Goal: Task Accomplishment & Management: Use online tool/utility

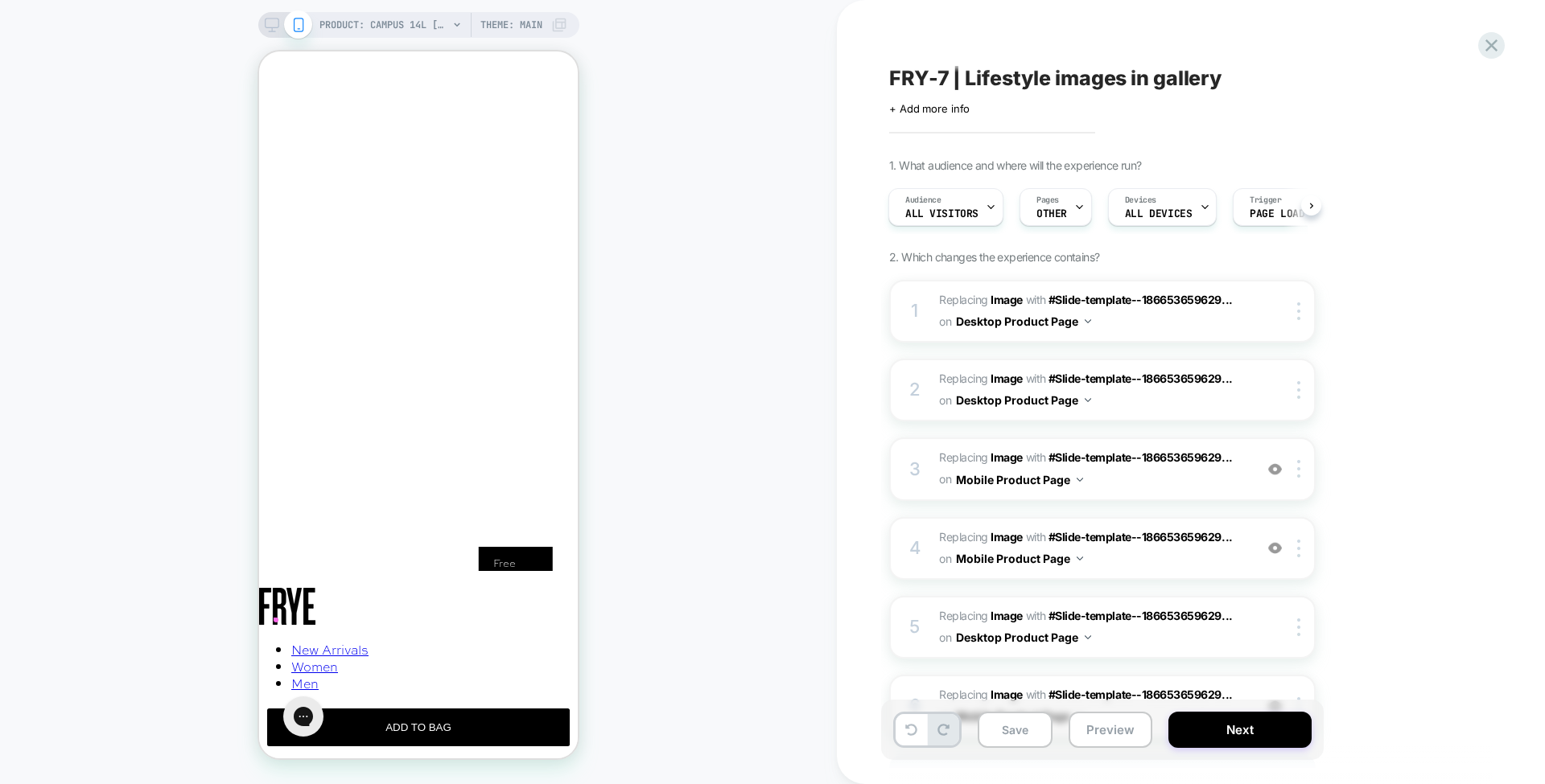
scroll to position [0, 1102]
click at [1303, 467] on div at bounding box center [1301, 468] width 27 height 17
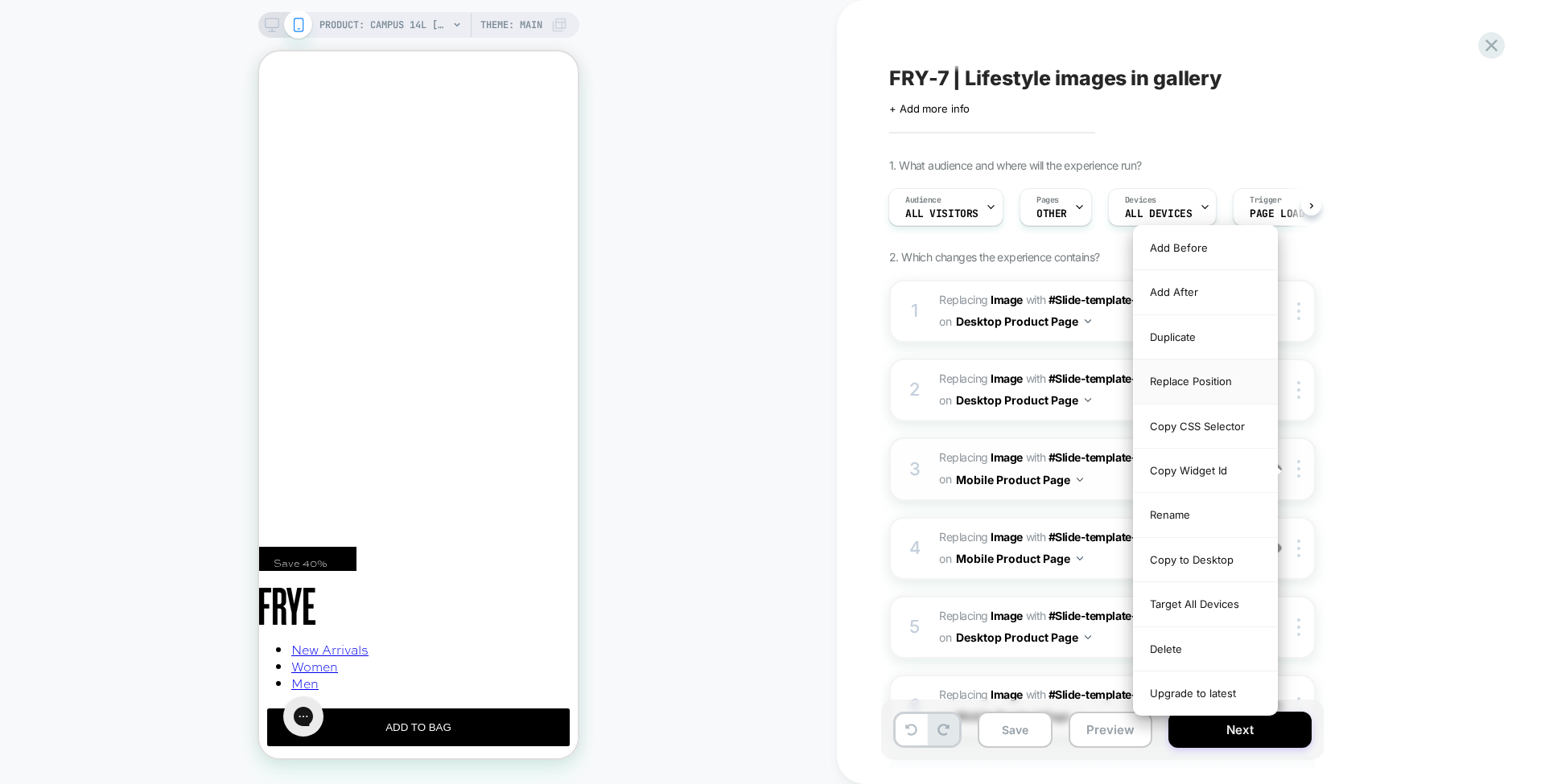
click at [1207, 381] on div "Replace Position" at bounding box center [1205, 382] width 143 height 44
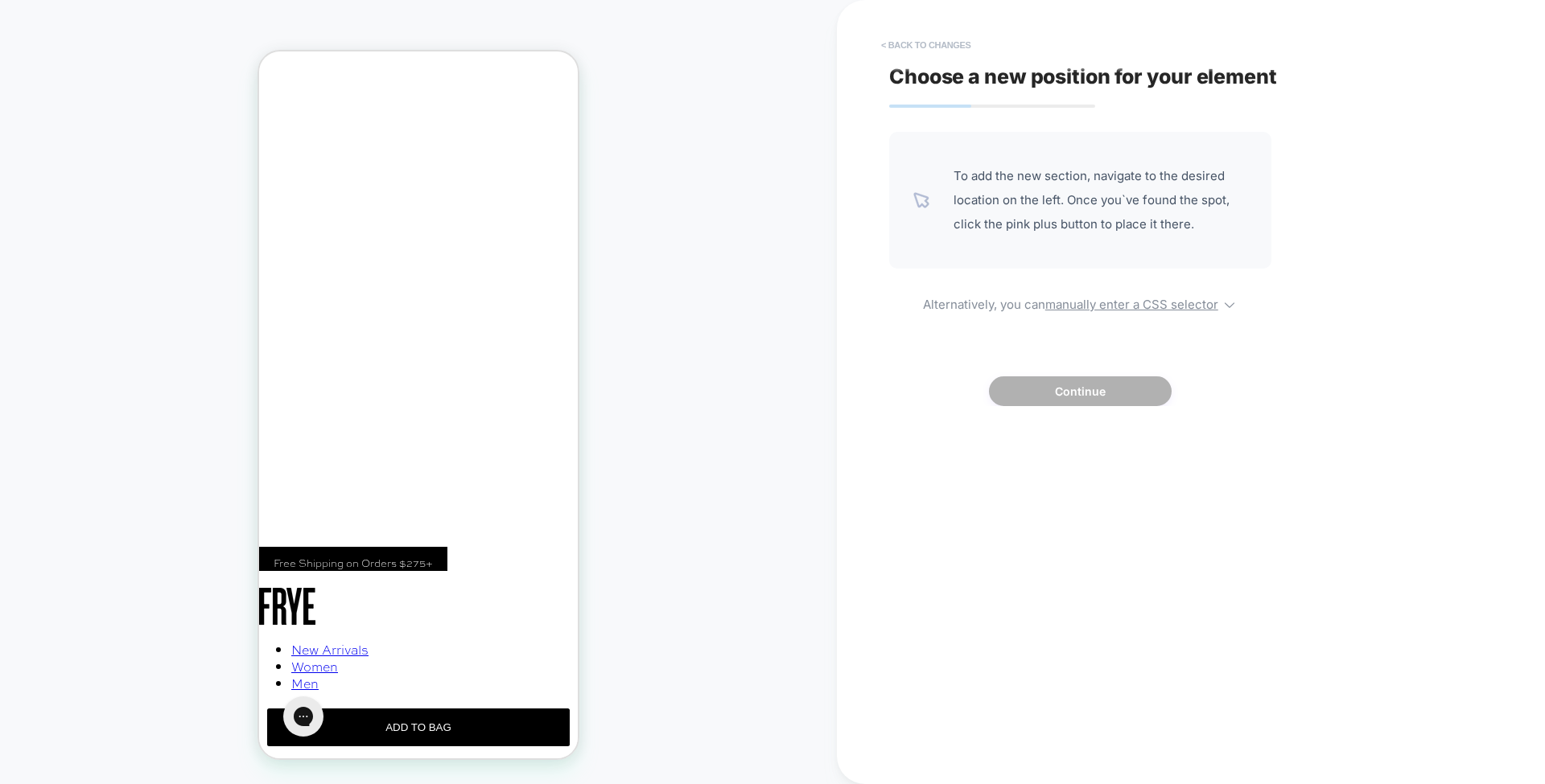
click at [928, 42] on button "< Back to changes" at bounding box center [926, 45] width 106 height 26
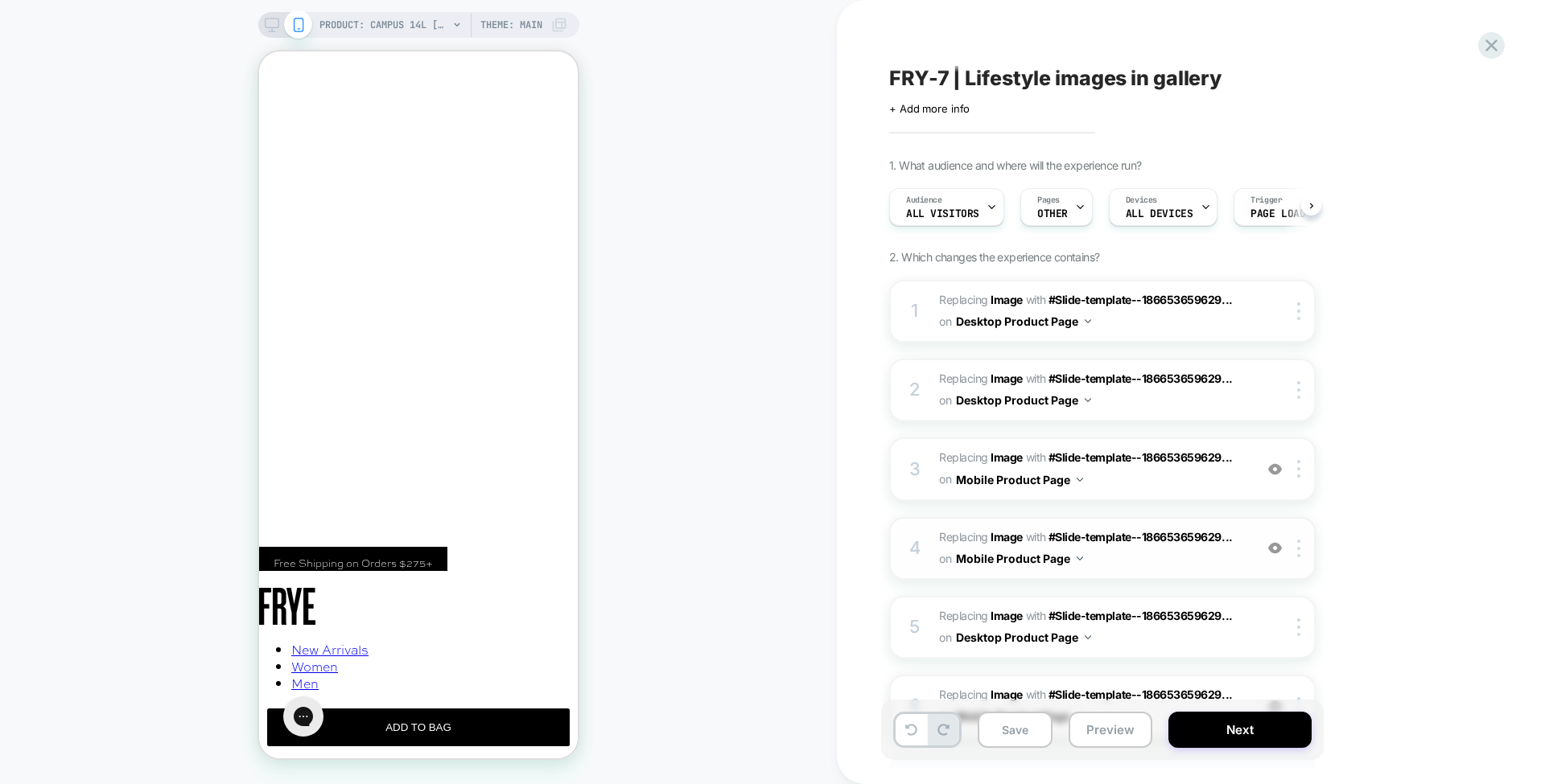
scroll to position [0, 1]
click at [1007, 454] on b "Image" at bounding box center [1006, 457] width 32 height 14
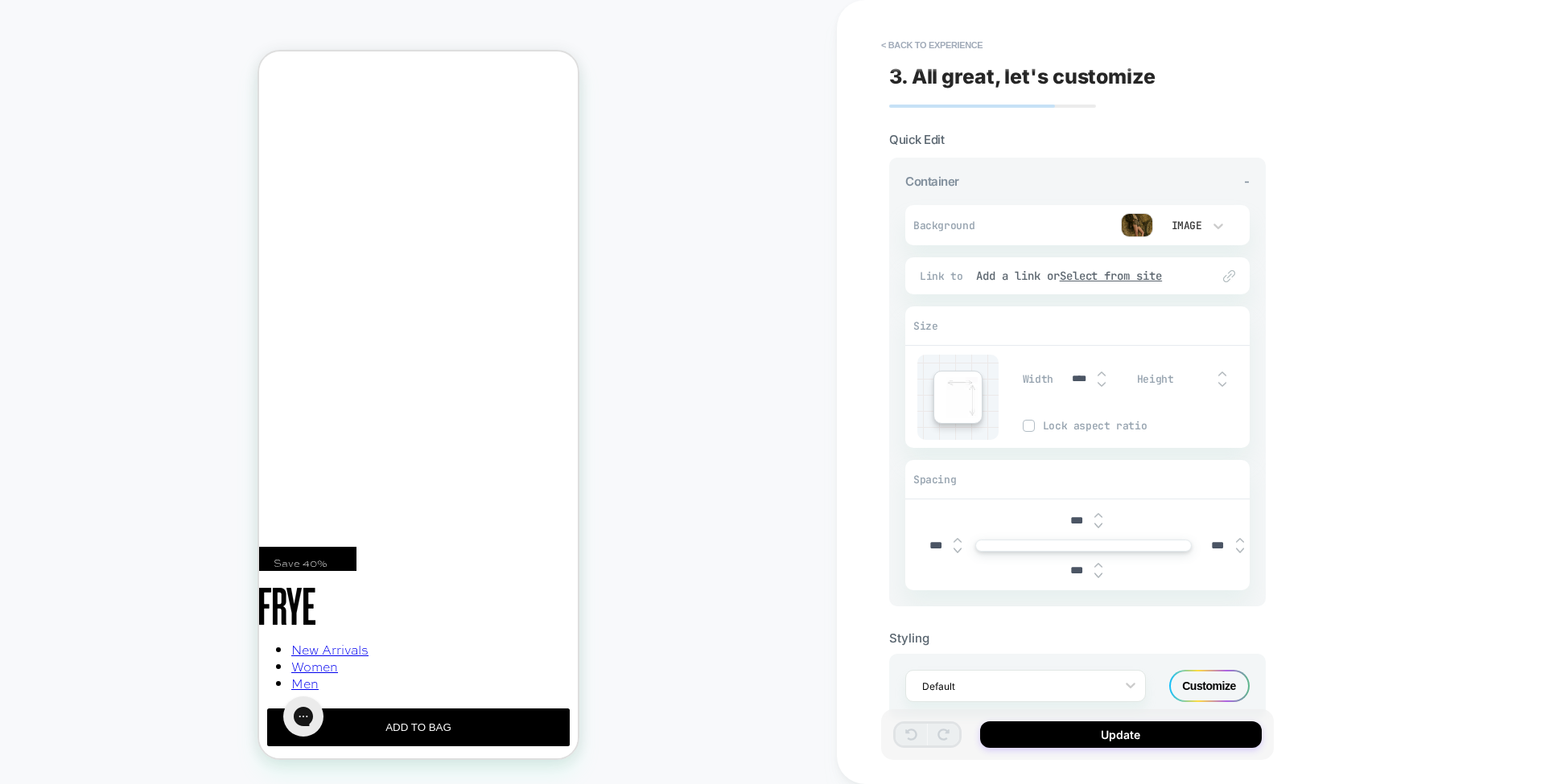
click at [1144, 229] on img at bounding box center [1136, 225] width 32 height 24
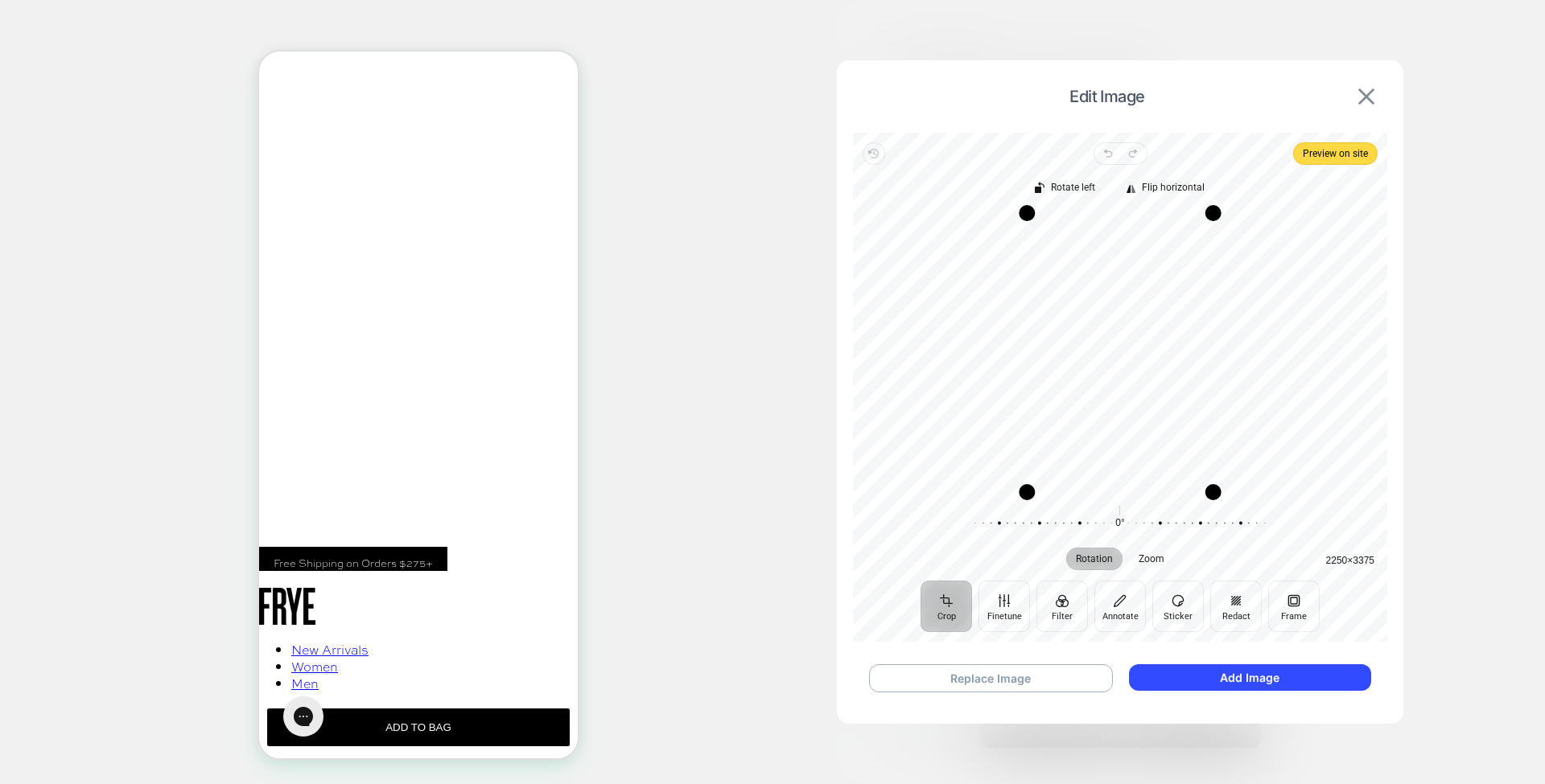
click at [1364, 100] on img at bounding box center [1366, 96] width 17 height 17
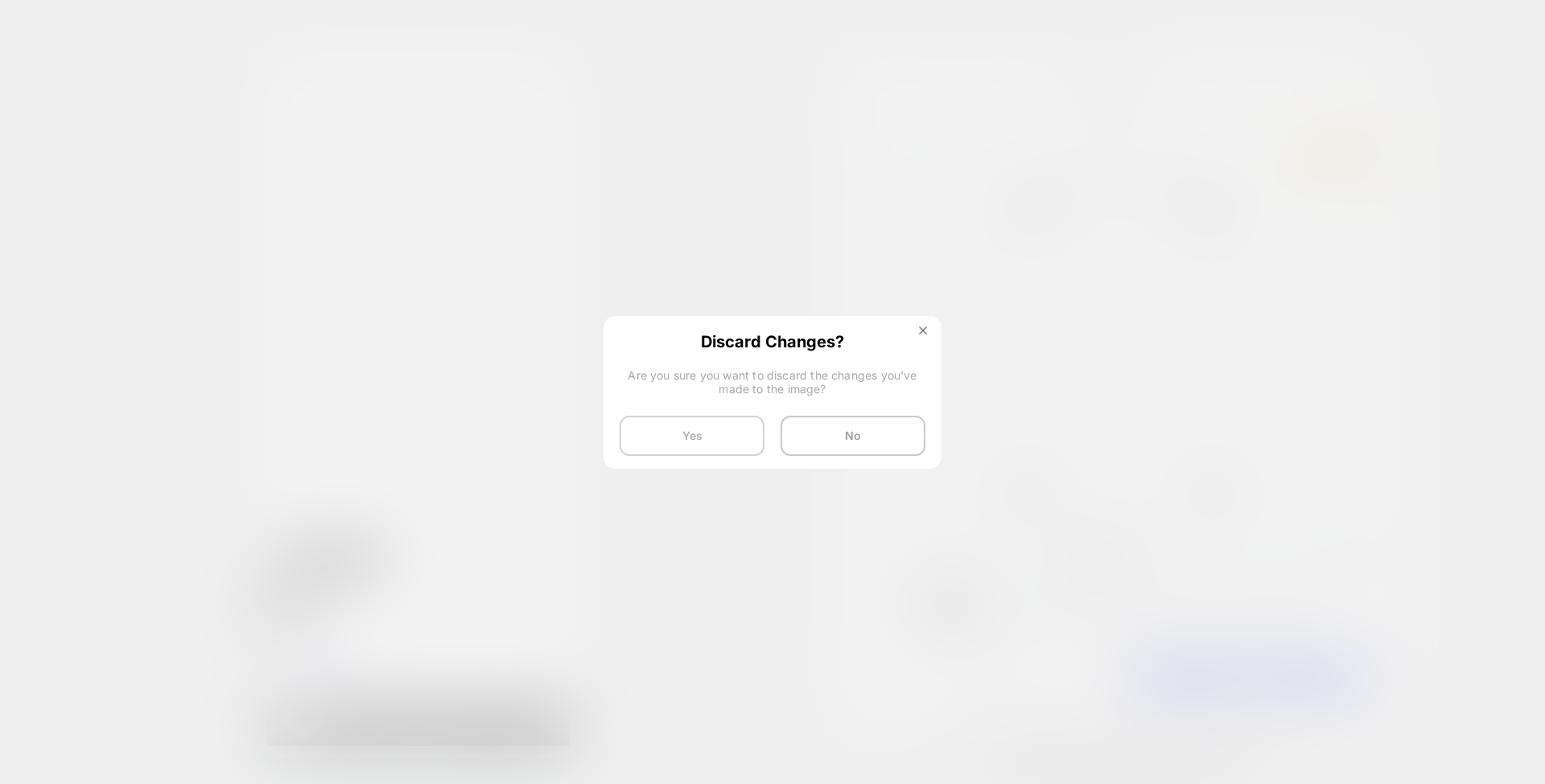
click at [714, 433] on button "Yes" at bounding box center [692, 435] width 145 height 40
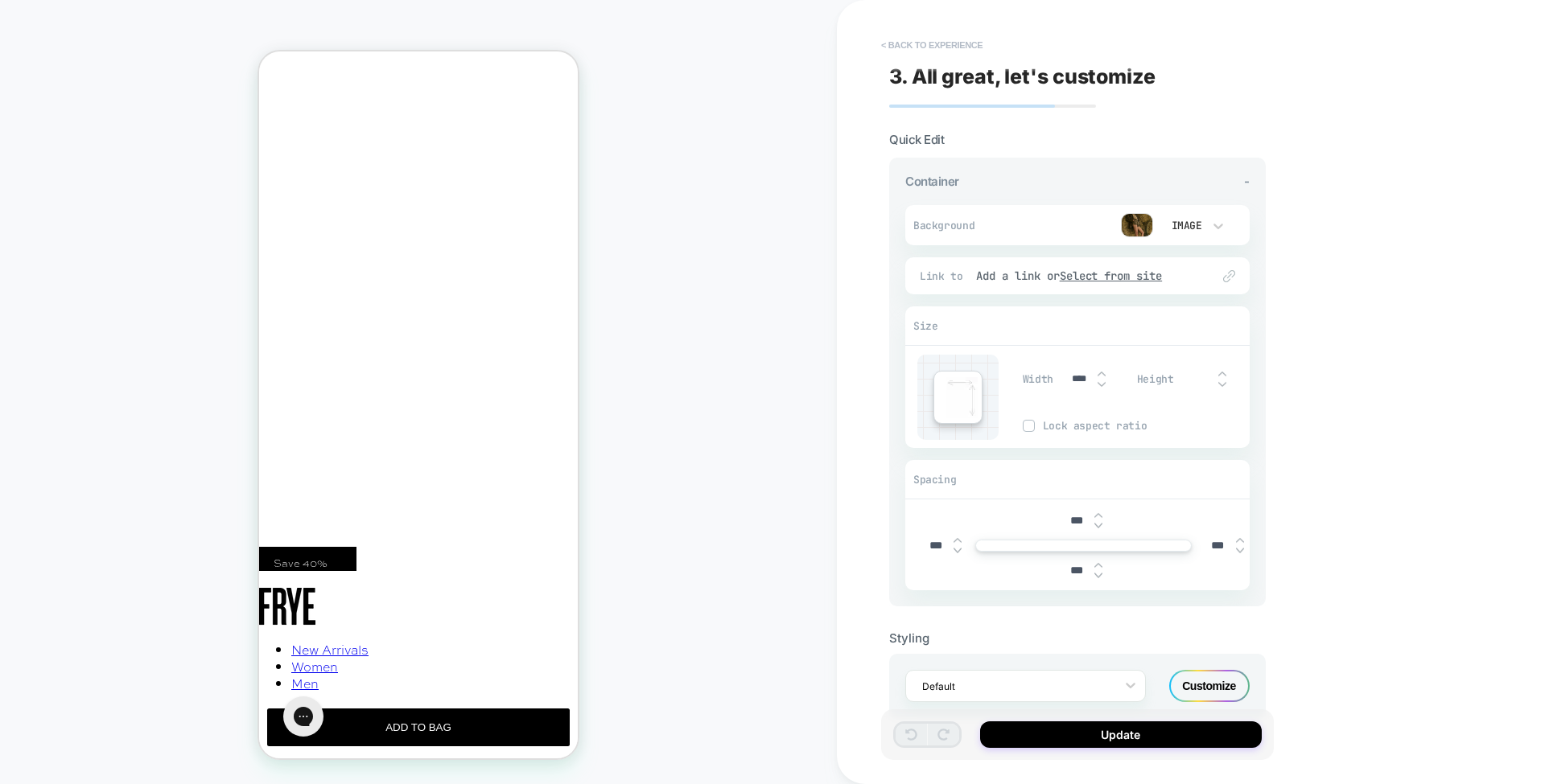
click at [924, 49] on button "< Back to experience" at bounding box center [931, 45] width 117 height 26
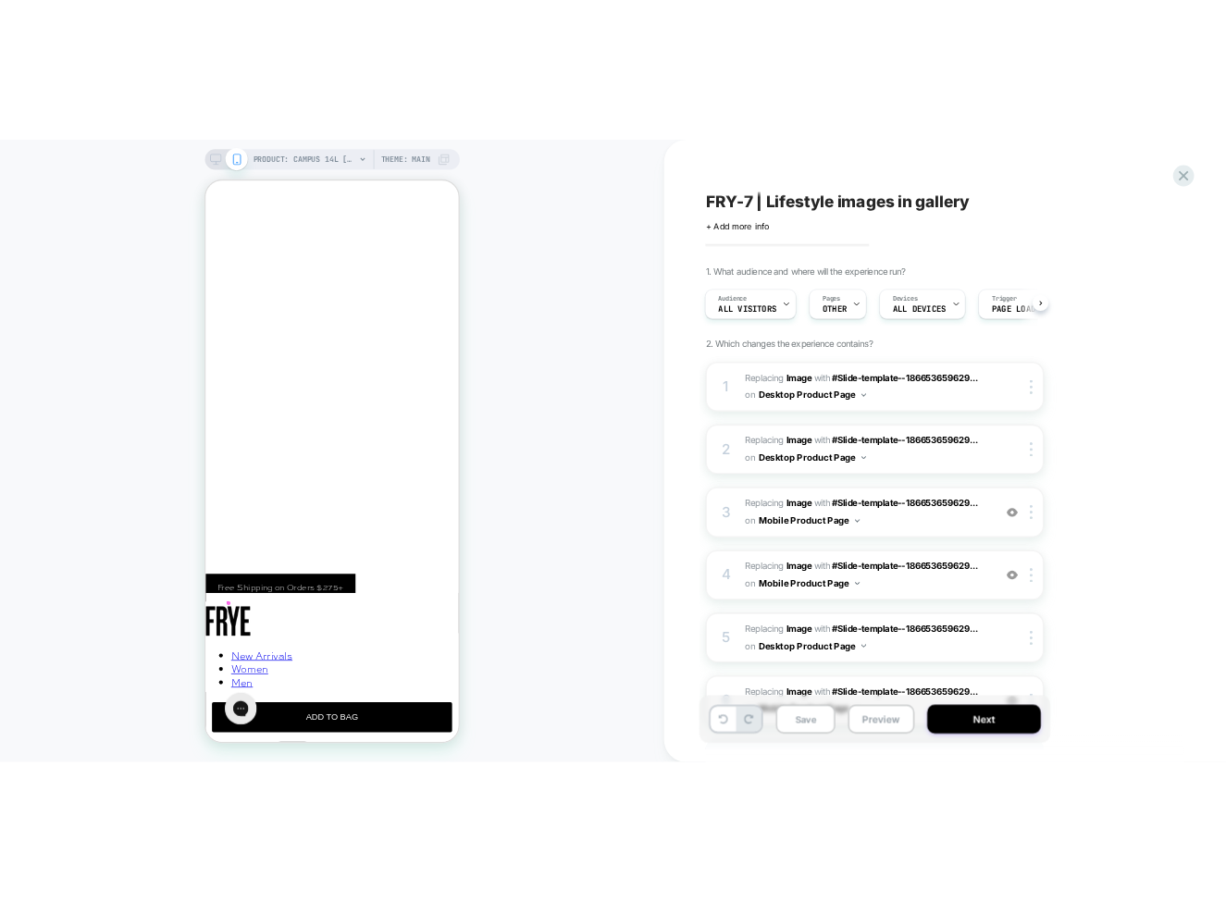
scroll to position [0, 325]
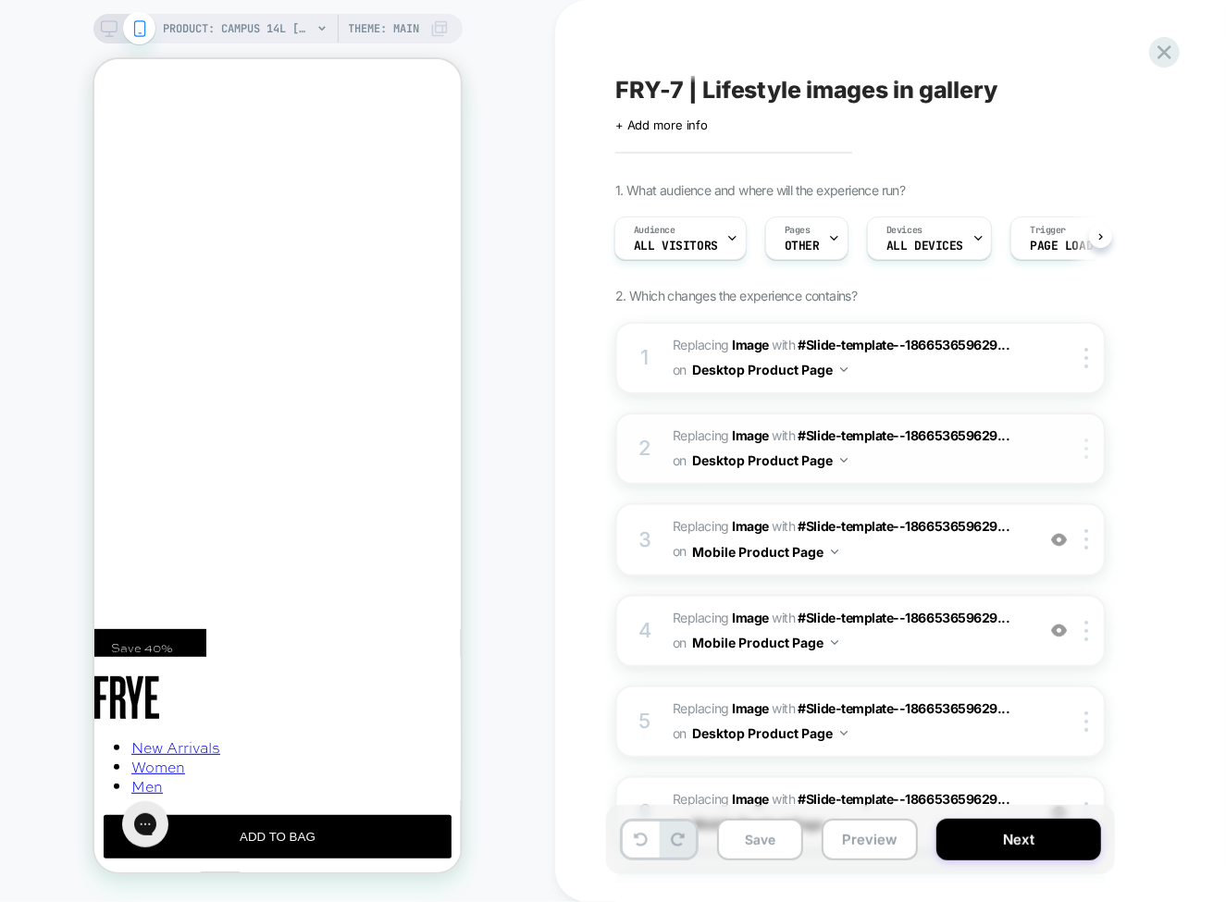
click at [1097, 447] on div at bounding box center [1089, 449] width 31 height 20
click at [1161, 411] on div "1. What audience and where will the experience run? Audience All Visitors Pages…" at bounding box center [953, 580] width 676 height 796
click at [1085, 540] on img at bounding box center [1087, 539] width 4 height 20
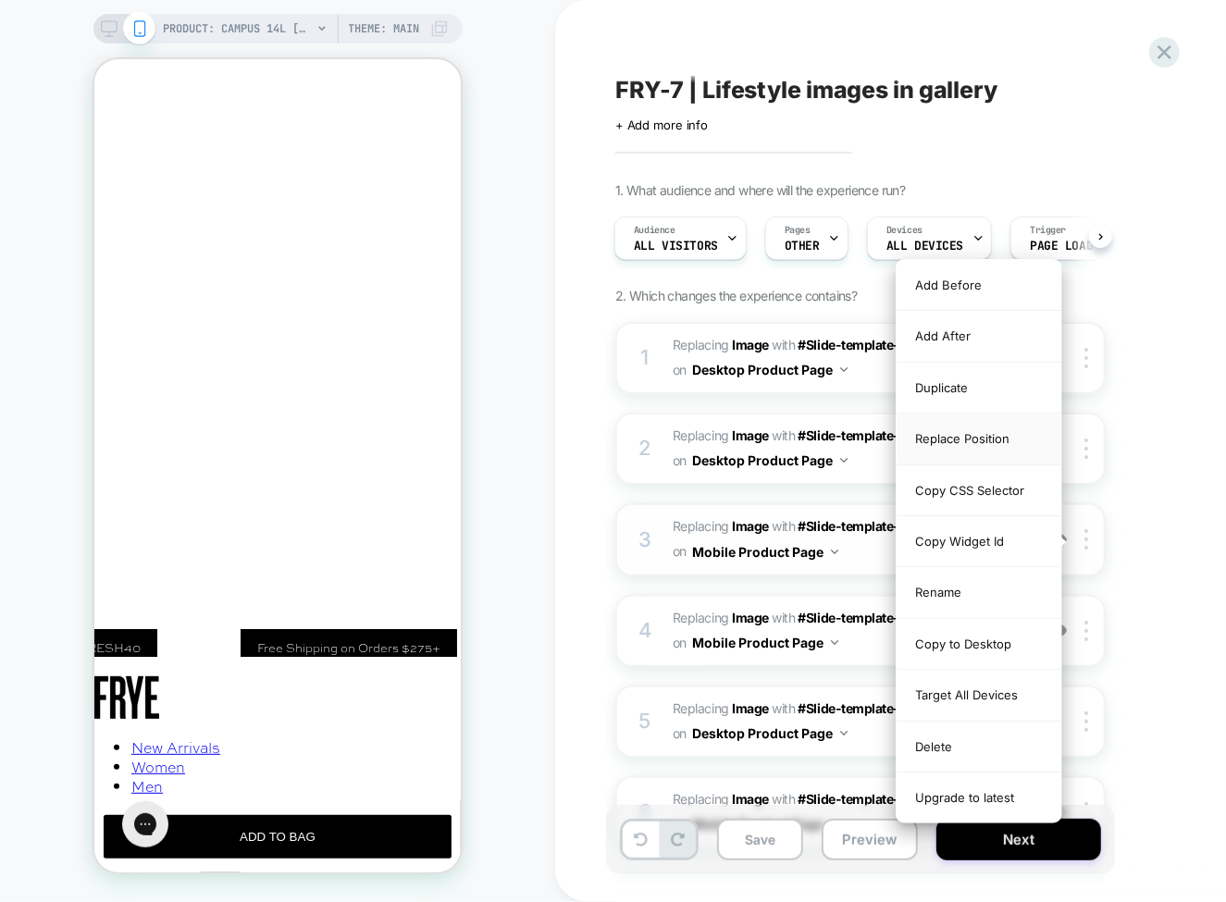
click at [1004, 440] on div "Replace Position" at bounding box center [979, 439] width 165 height 51
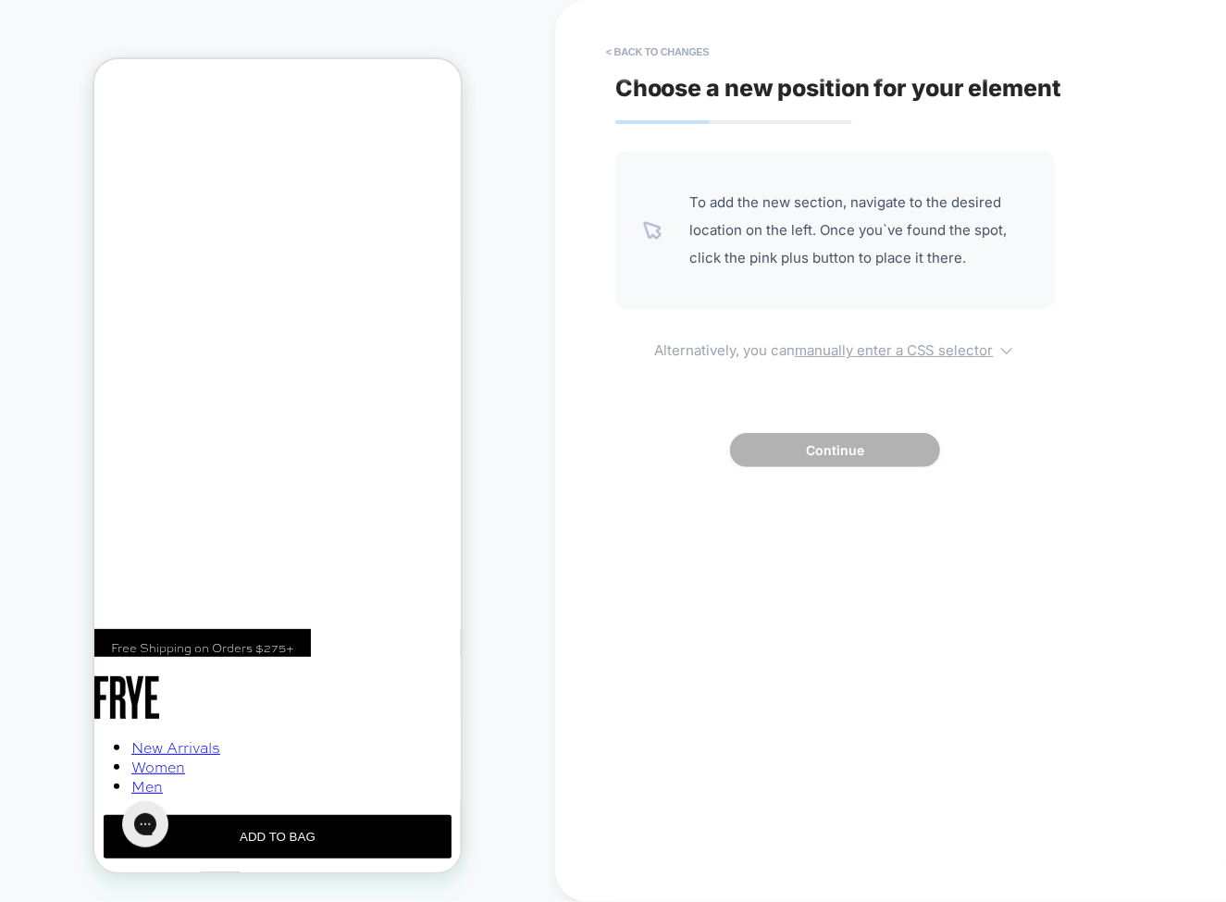
click at [897, 347] on u "manually enter a CSS selector" at bounding box center [894, 350] width 199 height 18
select select "*******"
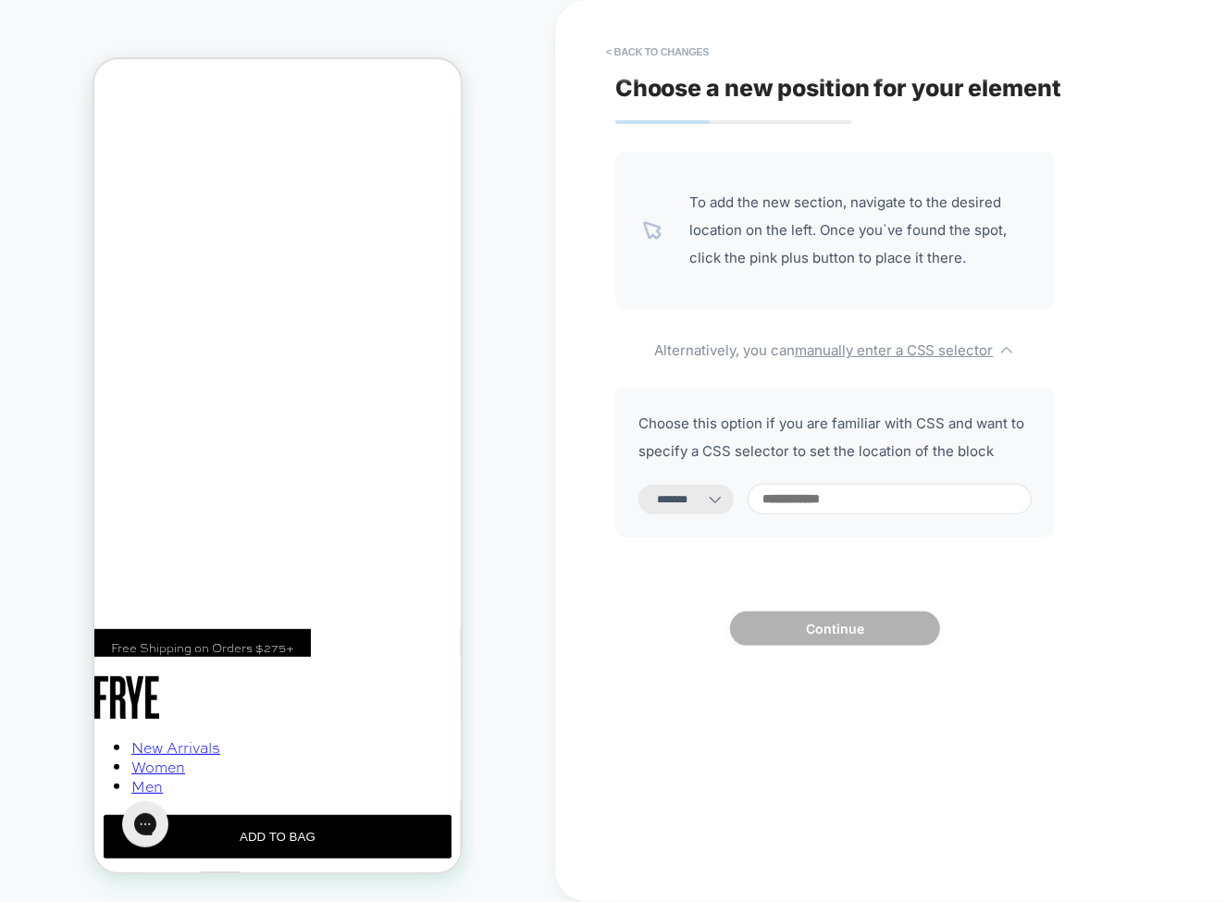
paste input "**********"
type input "**********"
click at [897, 498] on input "**********" at bounding box center [890, 499] width 284 height 31
select select "*********"
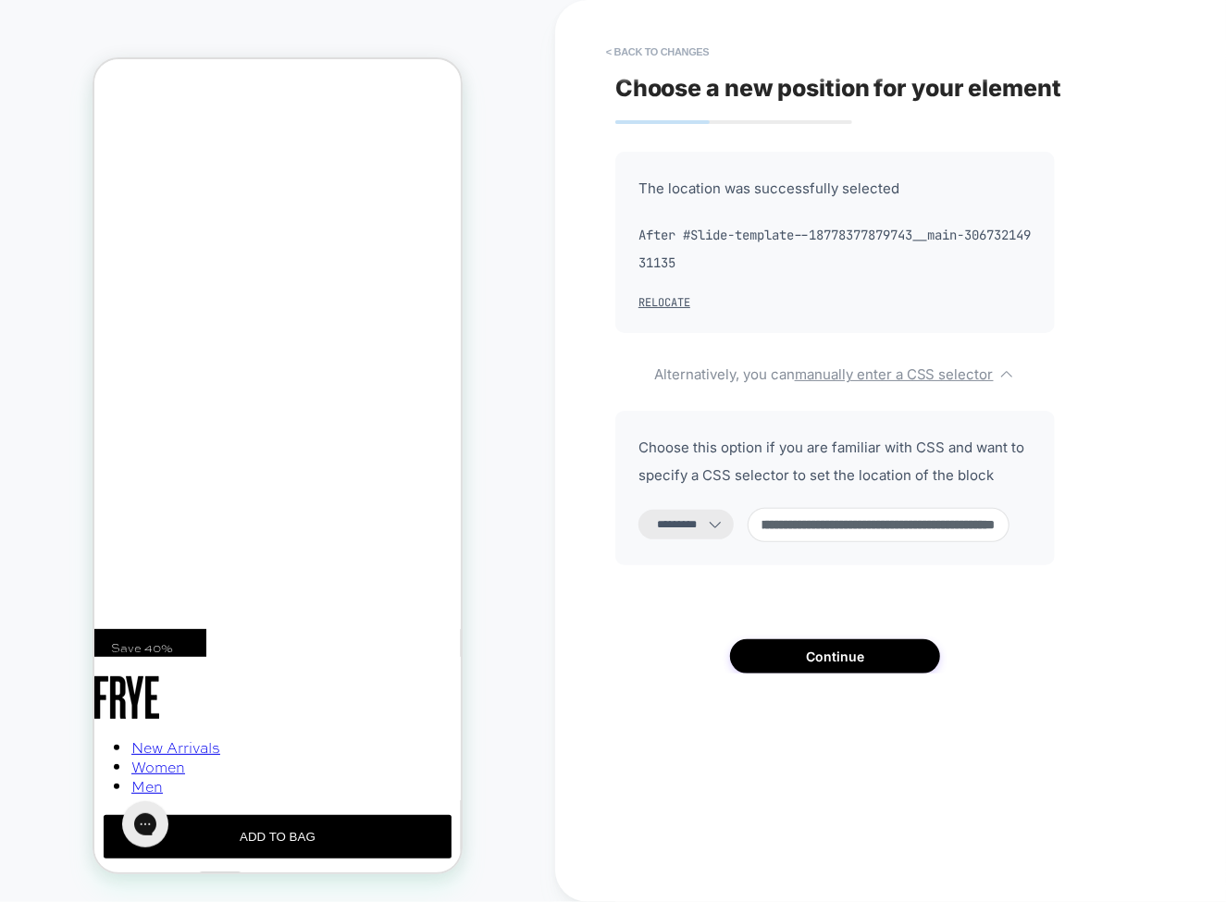
type input "**********"
click at [725, 522] on icon at bounding box center [715, 524] width 19 height 19
click at [725, 526] on icon at bounding box center [715, 524] width 19 height 19
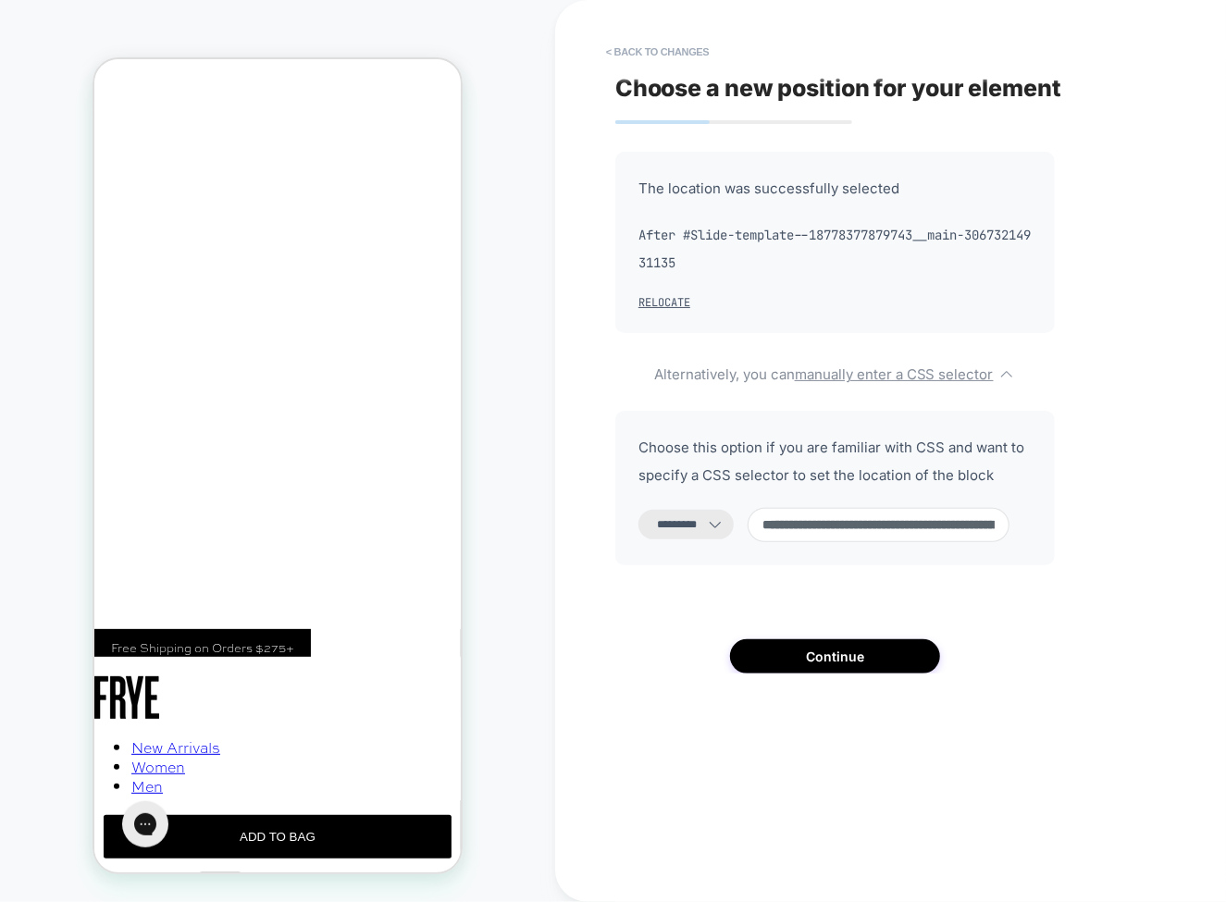
click at [725, 526] on icon at bounding box center [715, 524] width 19 height 19
click at [720, 527] on select "**********" at bounding box center [685, 525] width 95 height 30
select select "*******"
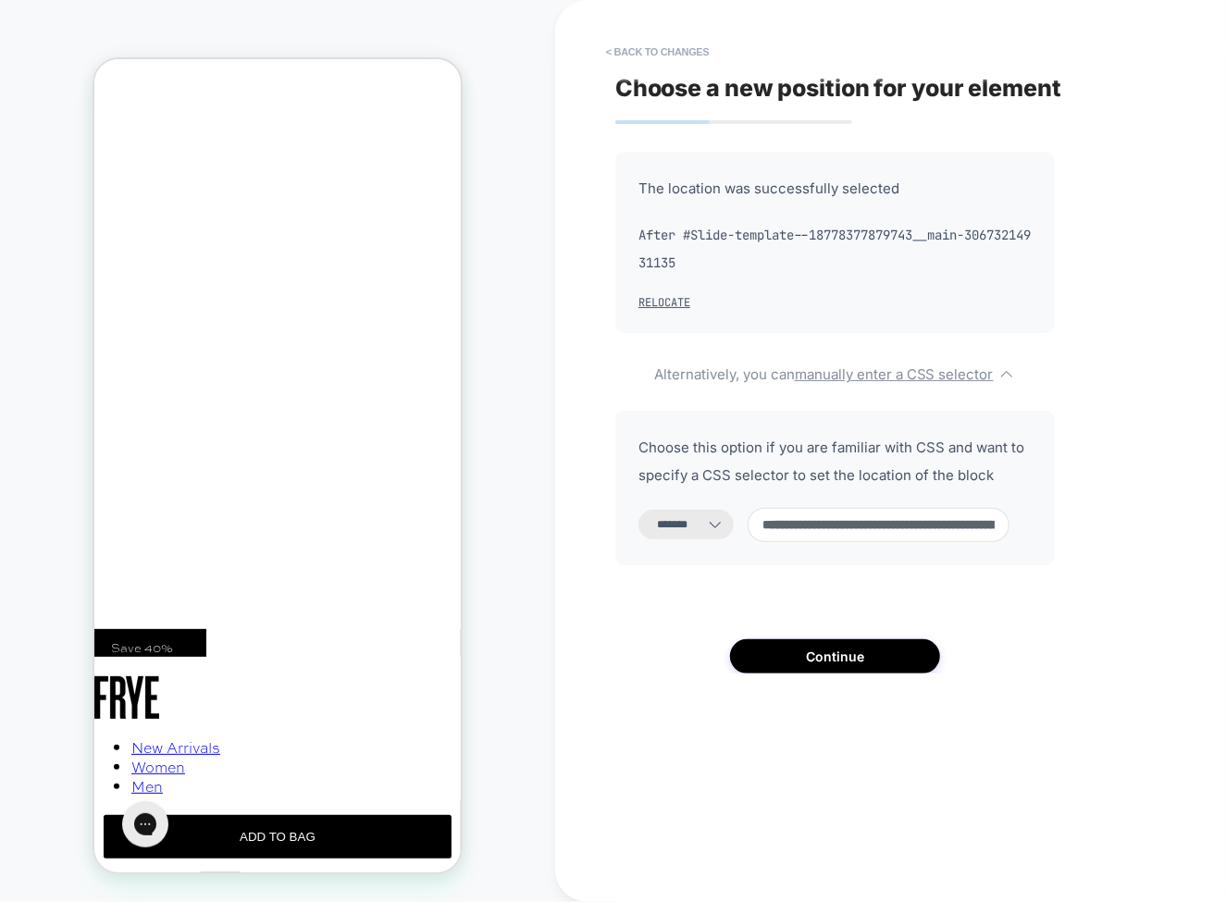
click at [638, 510] on select "**********" at bounding box center [685, 525] width 95 height 30
click at [799, 644] on button "Continue" at bounding box center [835, 656] width 210 height 34
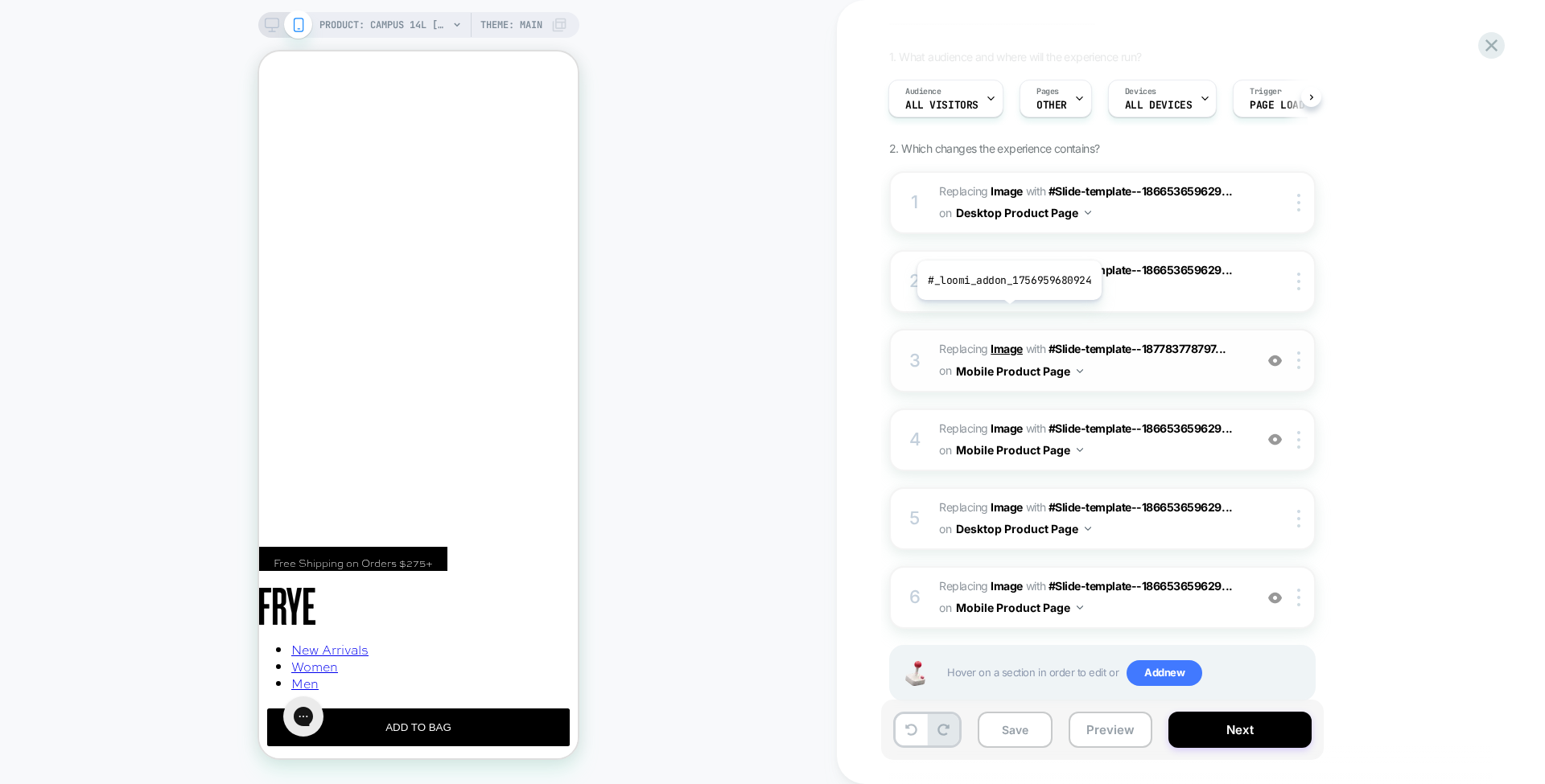
scroll to position [108, 0]
click at [1013, 424] on b "Image" at bounding box center [1006, 429] width 32 height 14
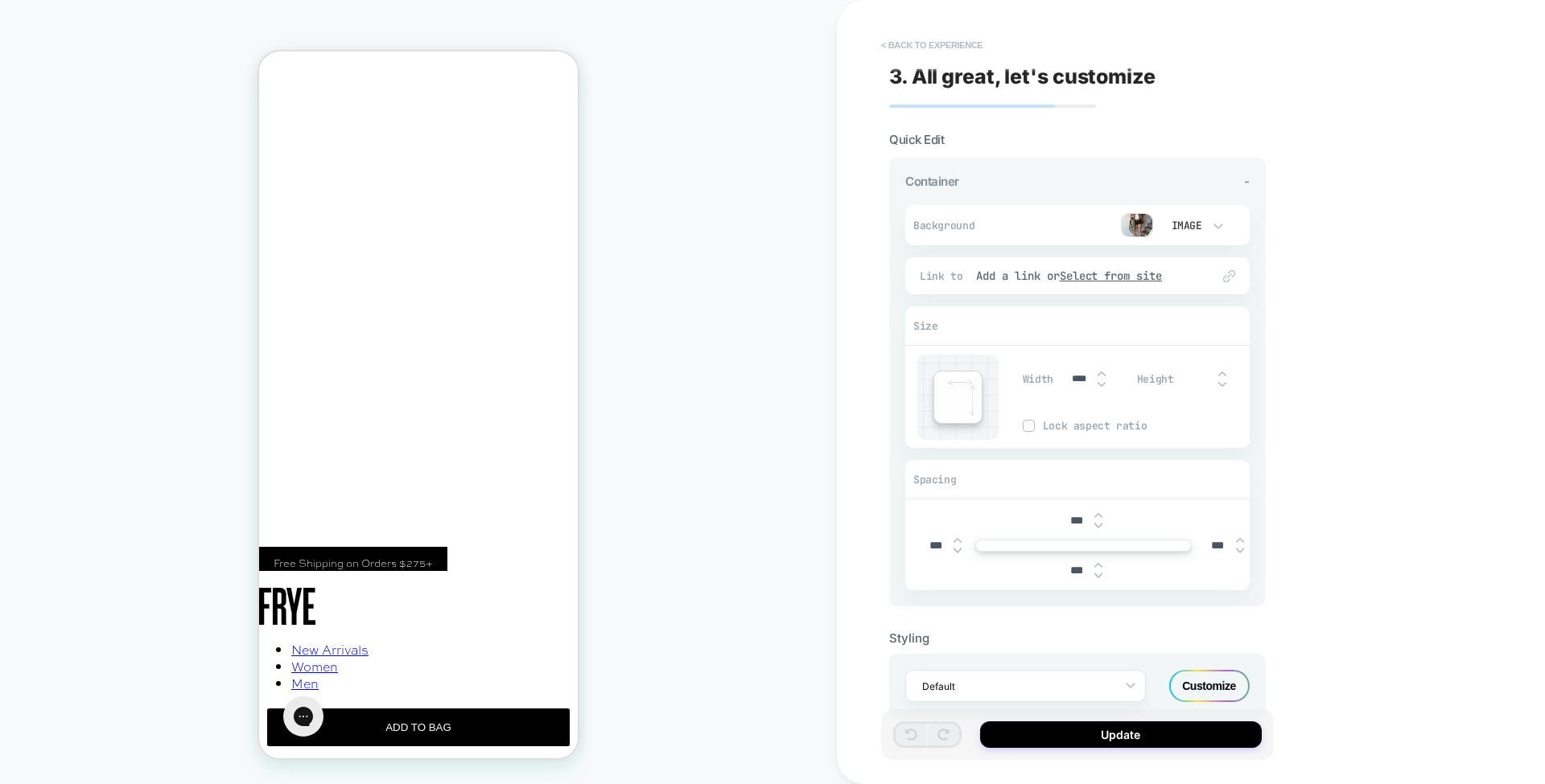
click at [949, 45] on button "< Back to experience" at bounding box center [931, 45] width 117 height 26
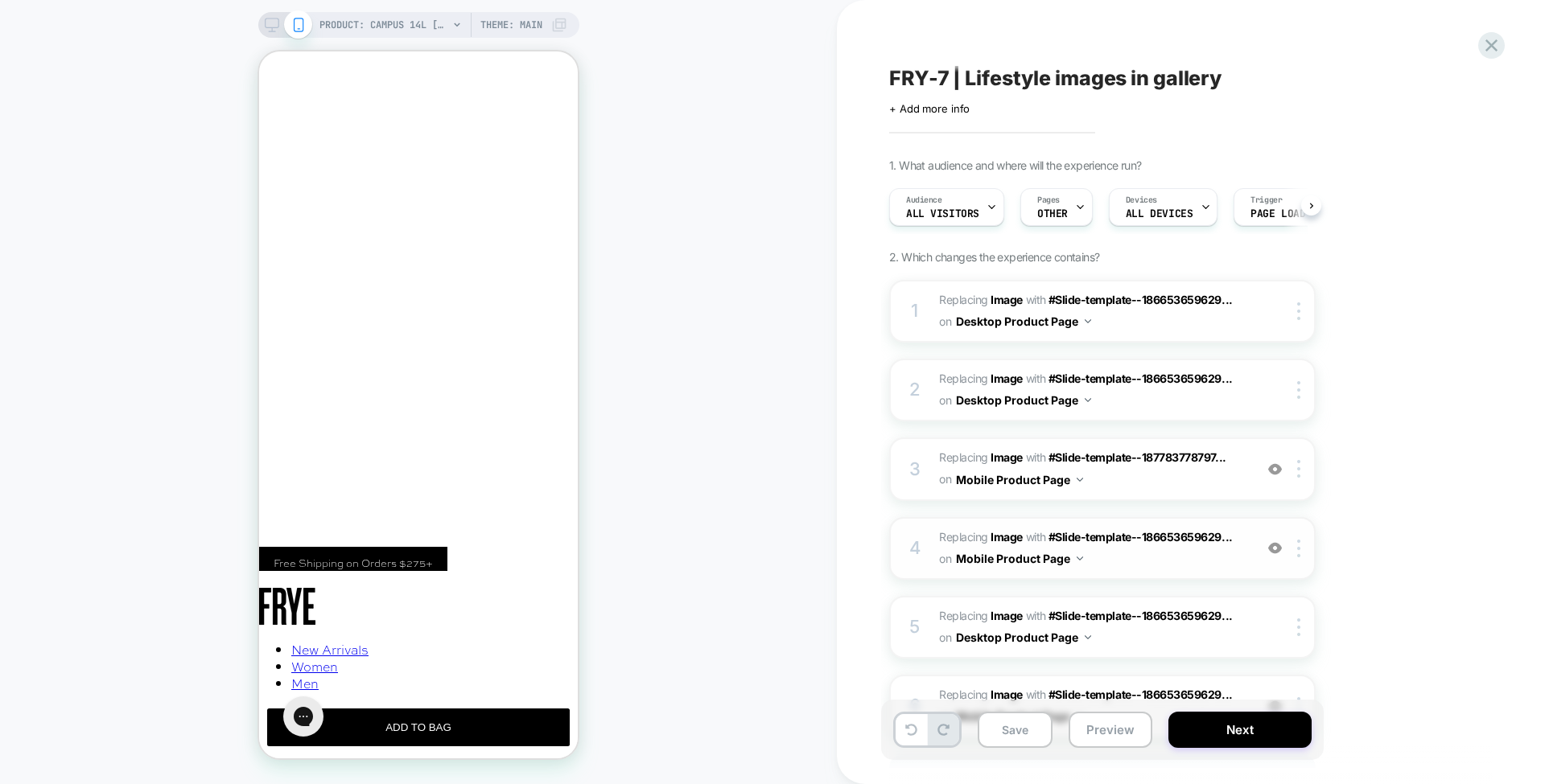
scroll to position [0, 1]
click at [1004, 535] on b "Image" at bounding box center [1006, 537] width 32 height 14
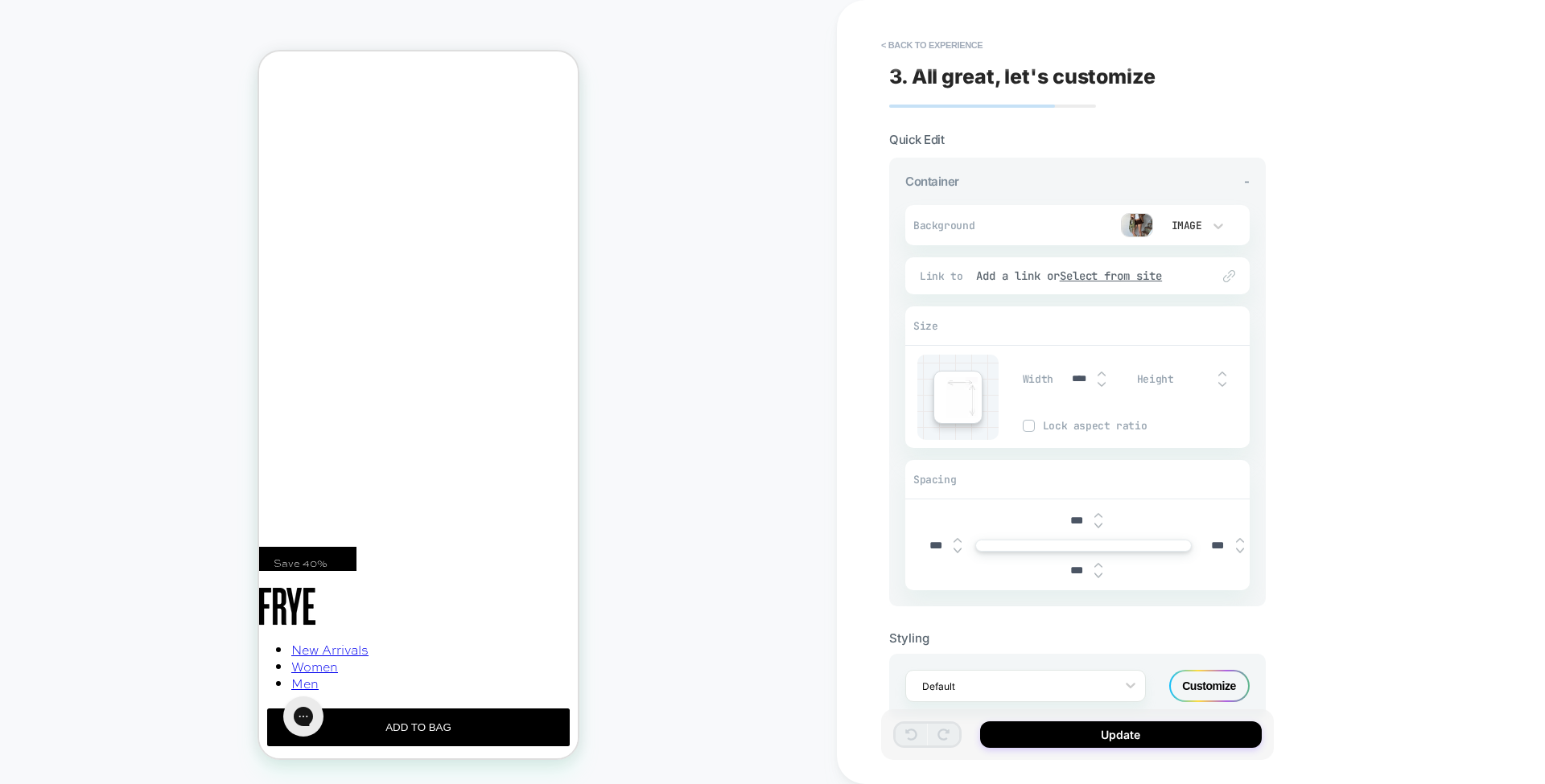
click at [1135, 217] on img at bounding box center [1136, 225] width 32 height 24
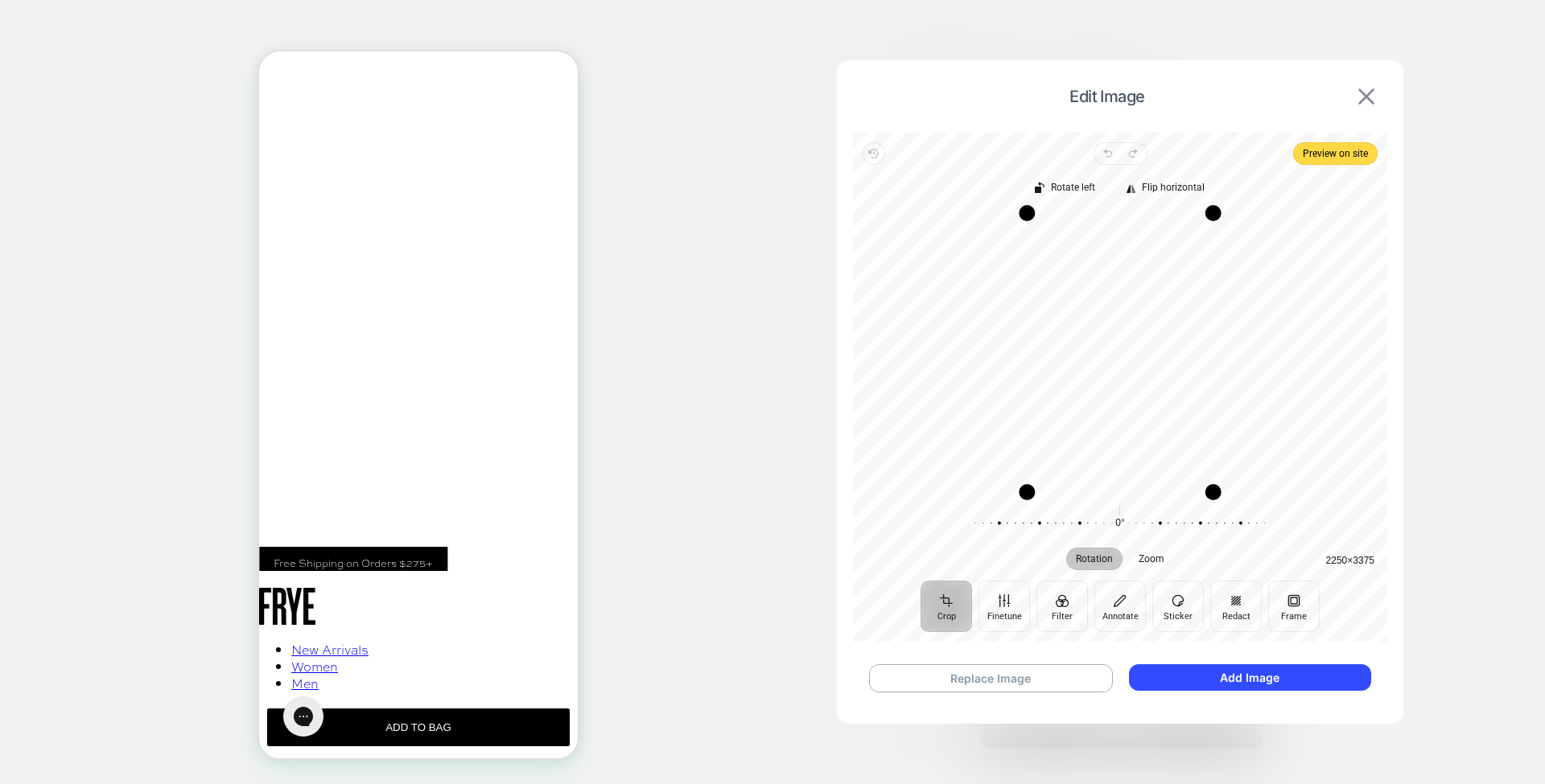
click at [1363, 103] on img at bounding box center [1366, 96] width 17 height 17
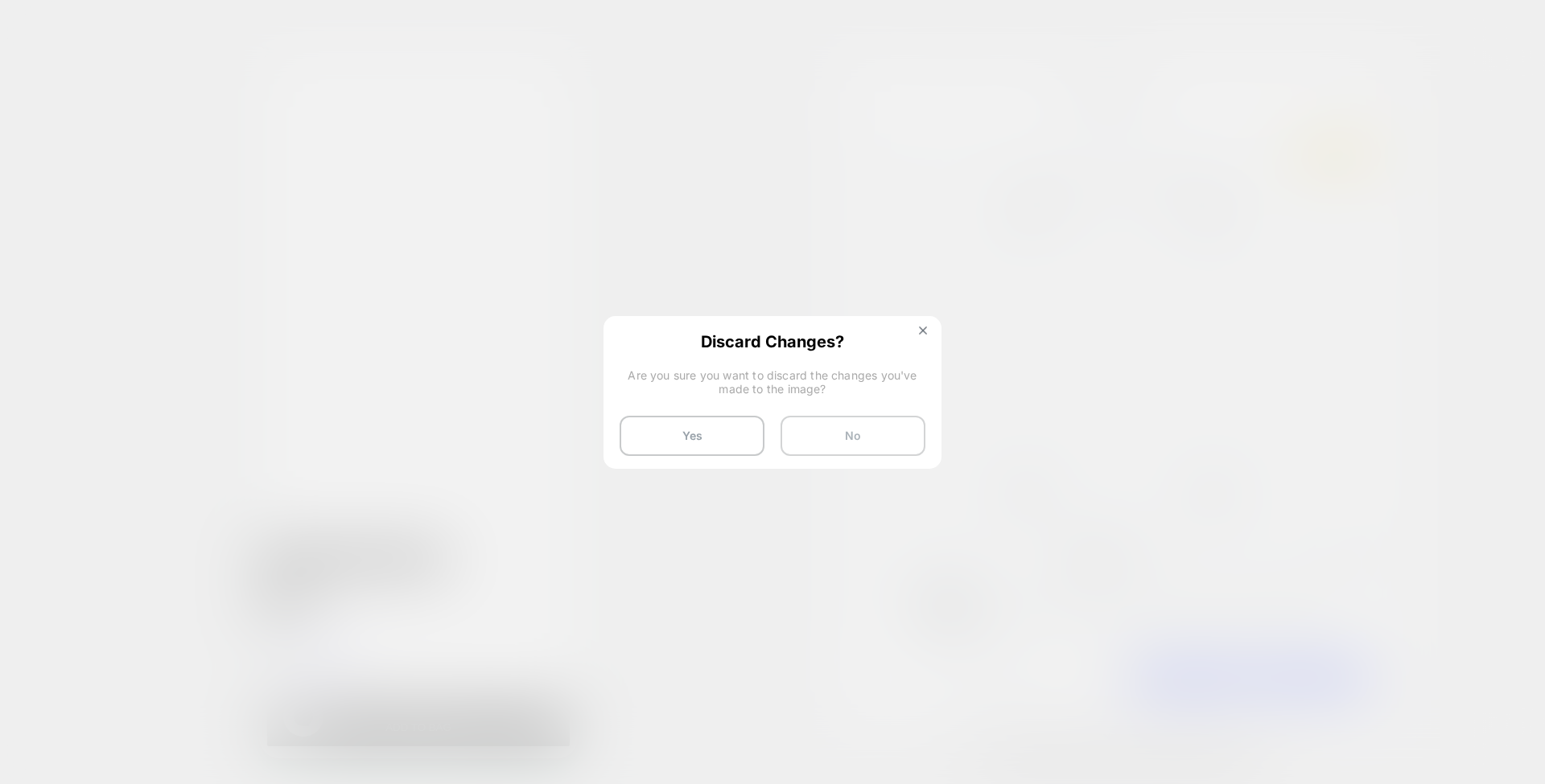
click at [869, 426] on button "No" at bounding box center [853, 435] width 145 height 40
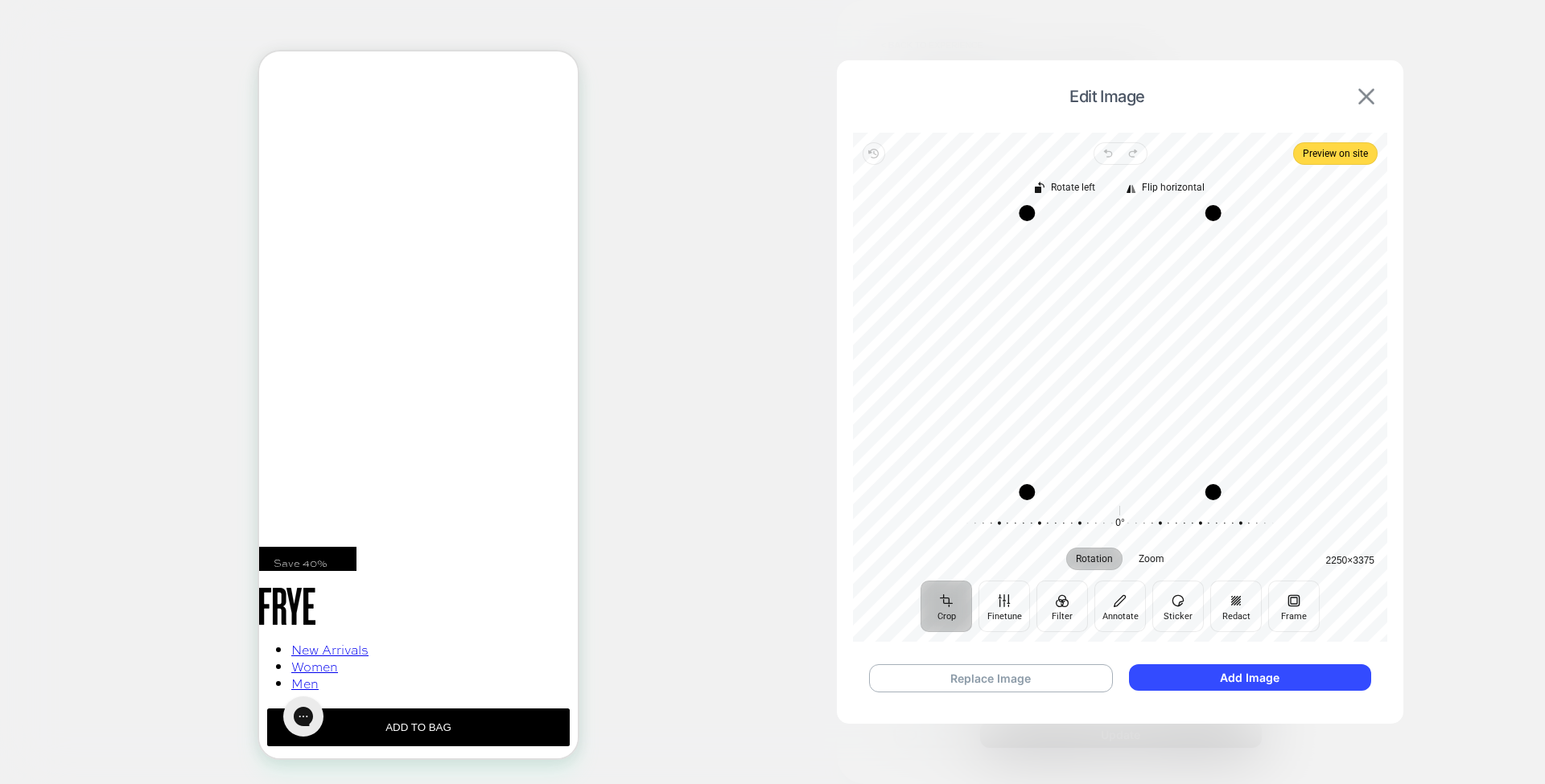
click at [1363, 100] on img at bounding box center [1366, 96] width 17 height 17
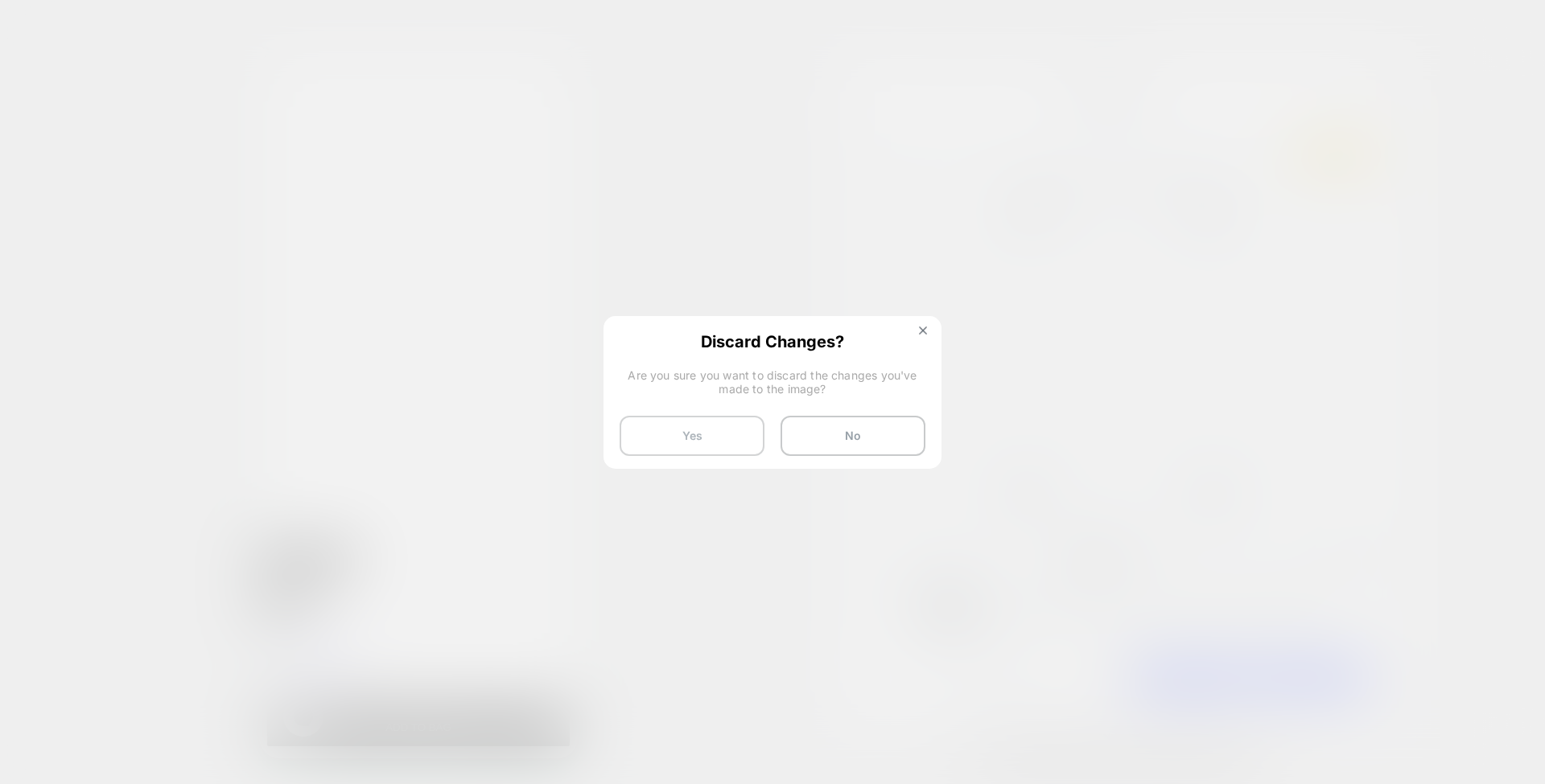
click at [700, 417] on button "Yes" at bounding box center [692, 435] width 145 height 40
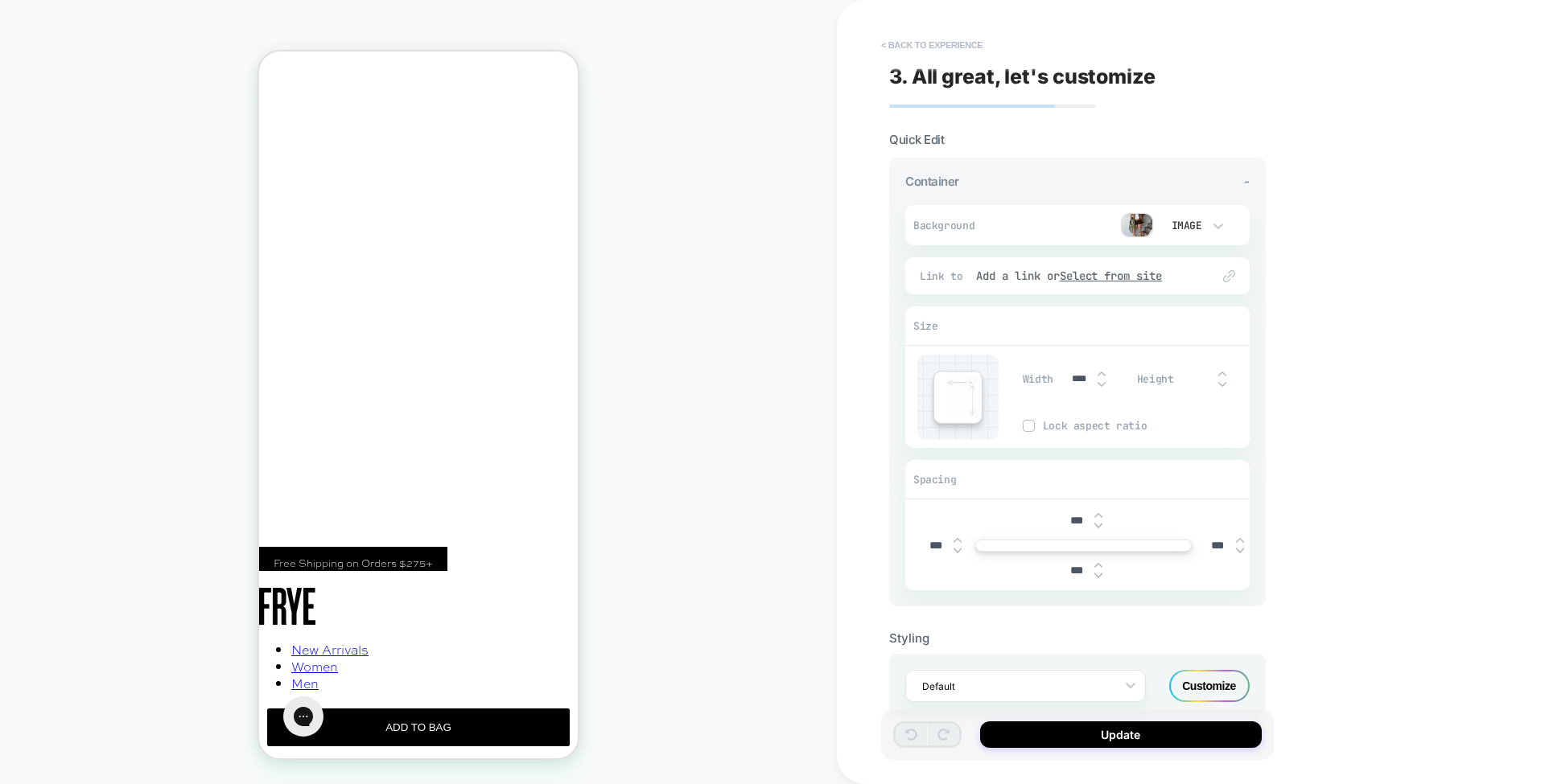
click at [942, 43] on button "< Back to experience" at bounding box center [931, 45] width 117 height 26
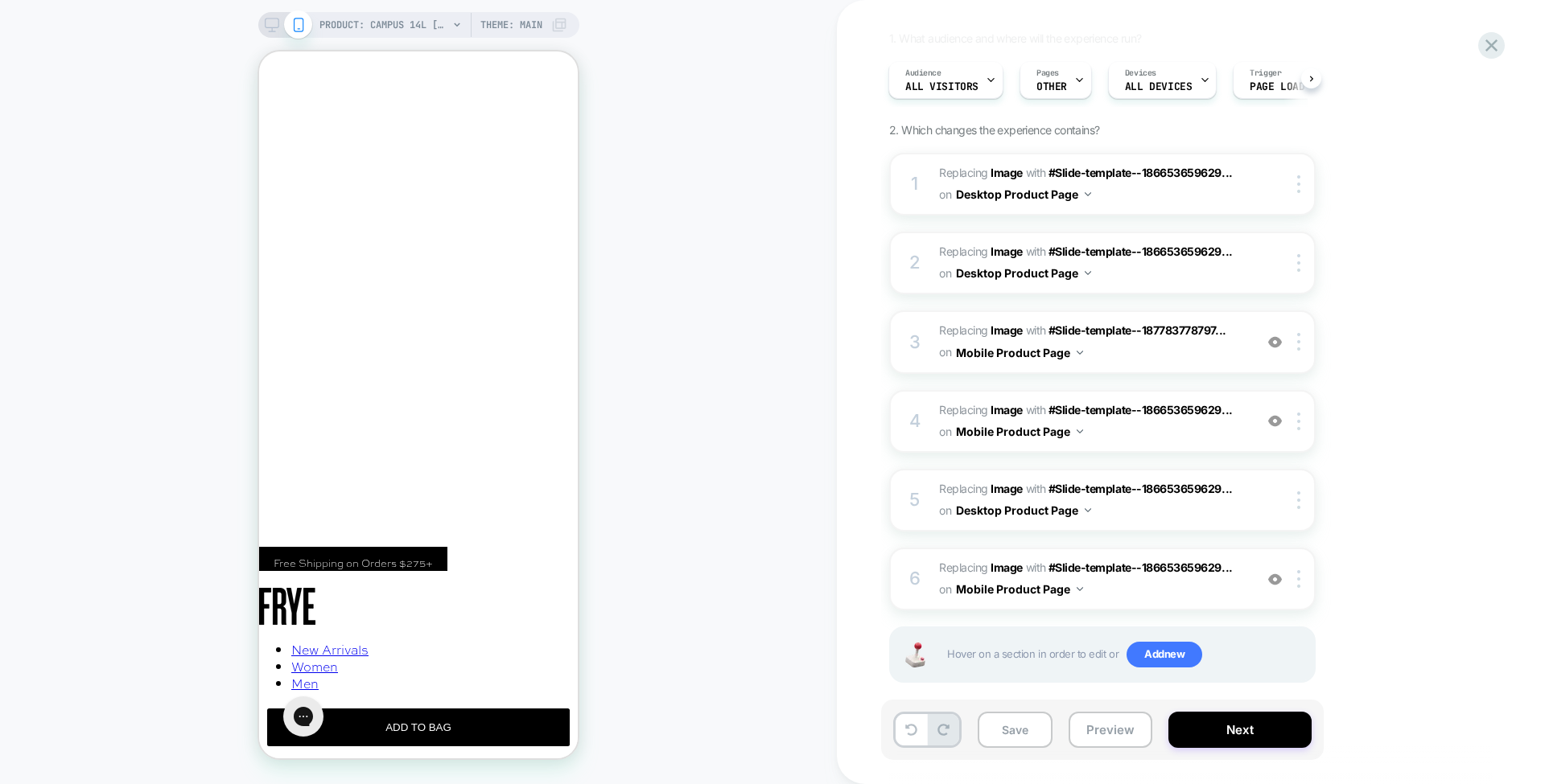
scroll to position [144, 0]
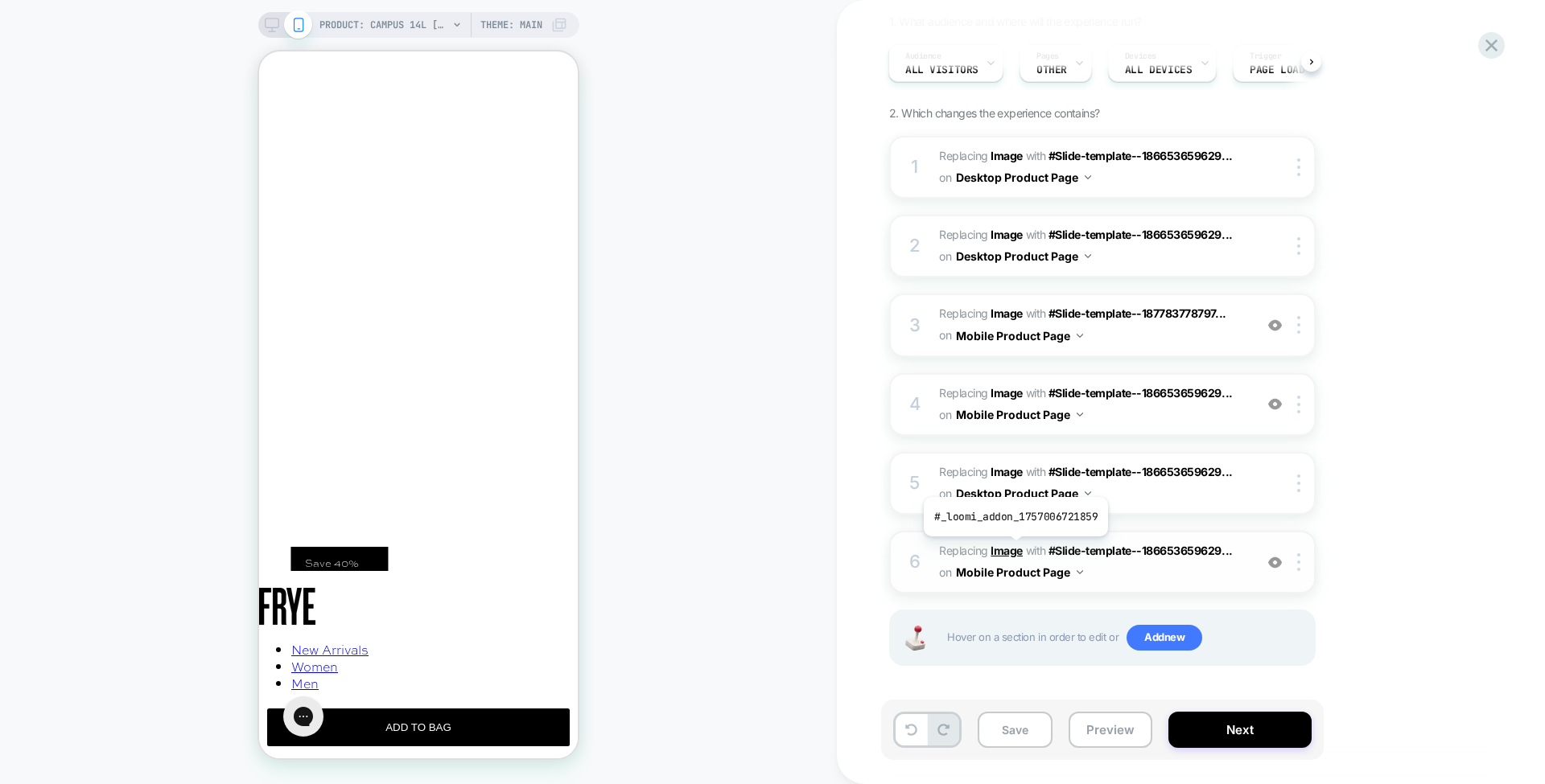
click at [1014, 548] on b "Image" at bounding box center [1006, 551] width 32 height 14
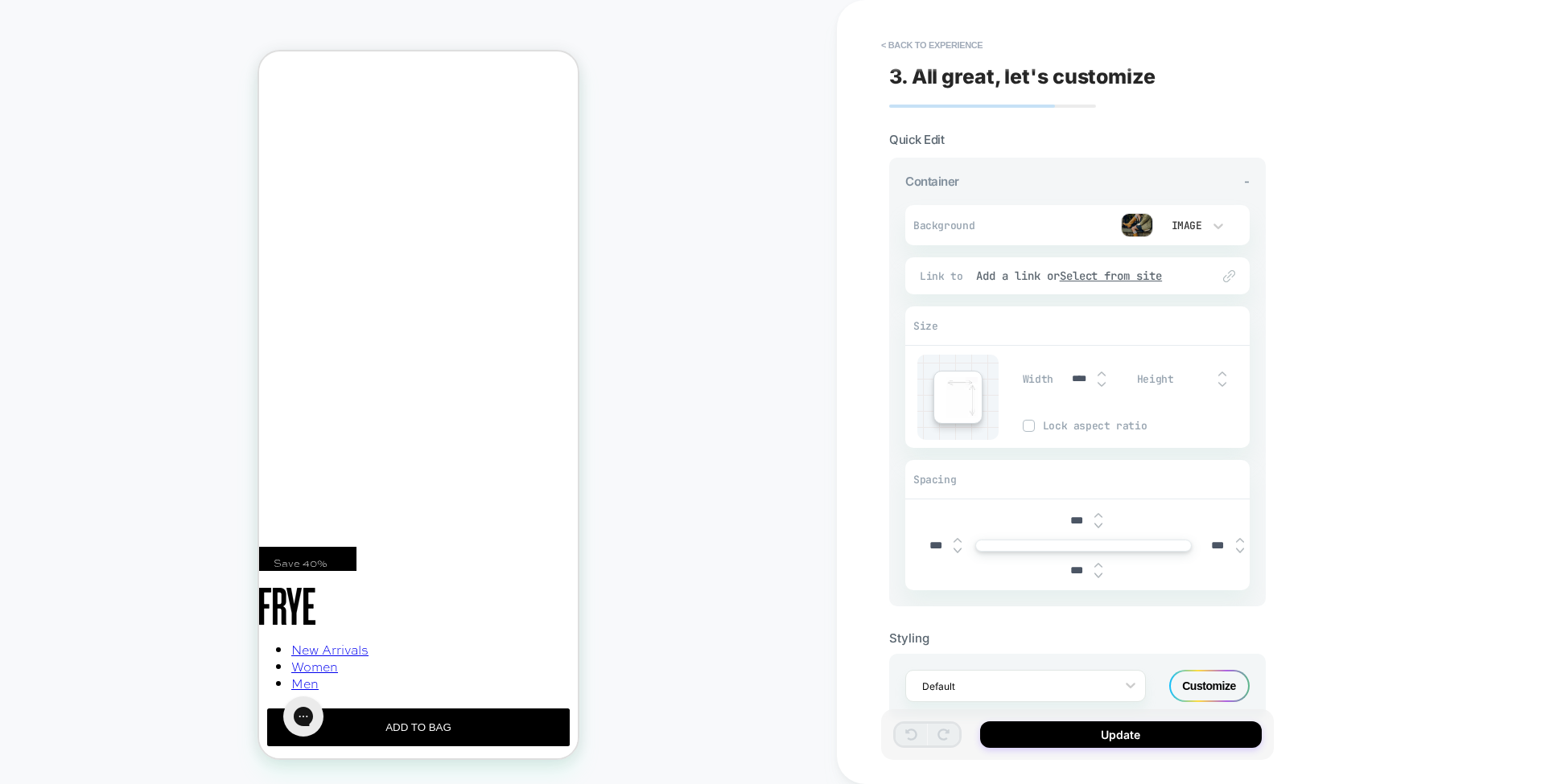
click at [1141, 222] on img at bounding box center [1136, 225] width 32 height 24
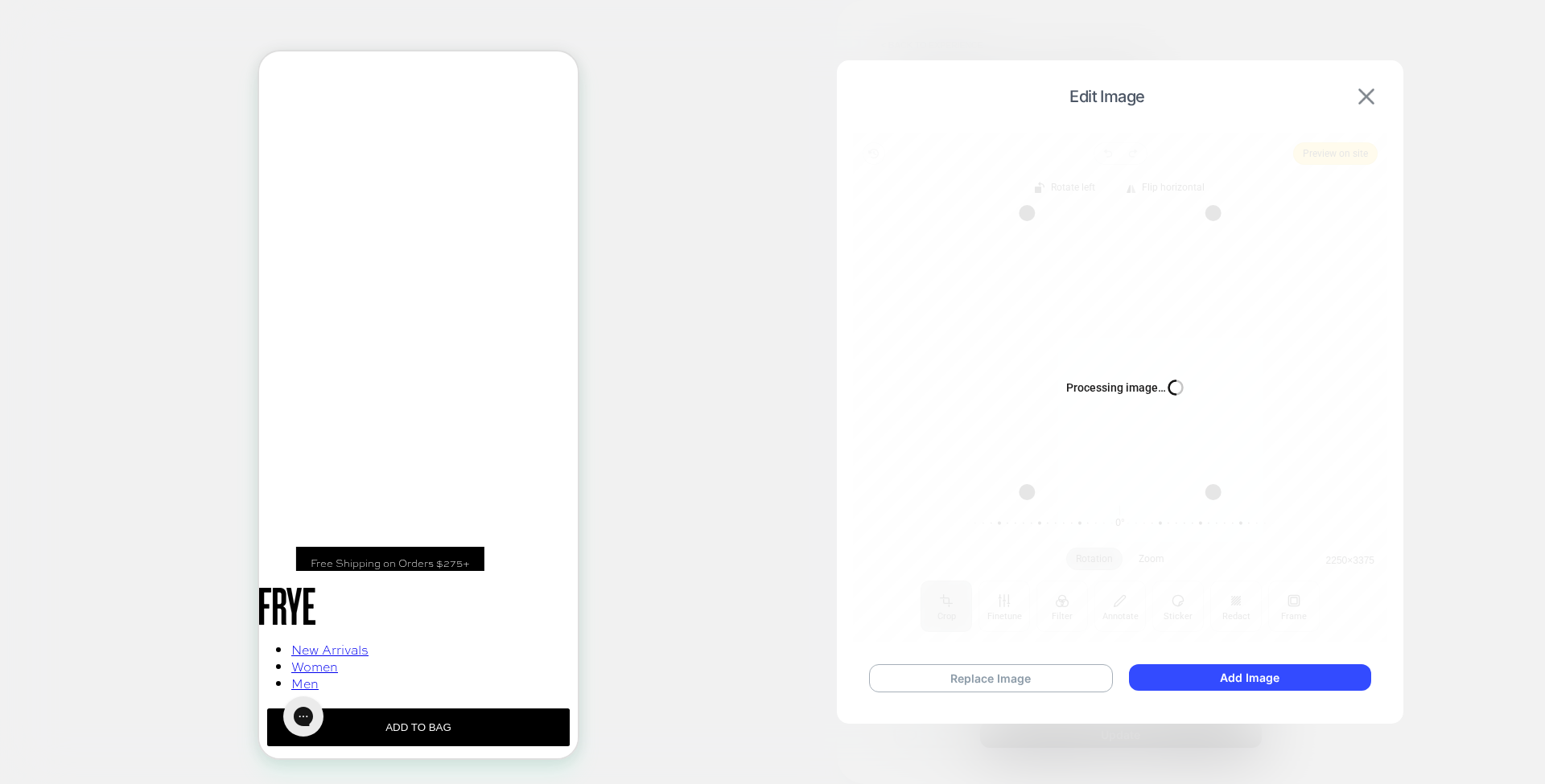
click at [1363, 103] on img at bounding box center [1366, 96] width 17 height 17
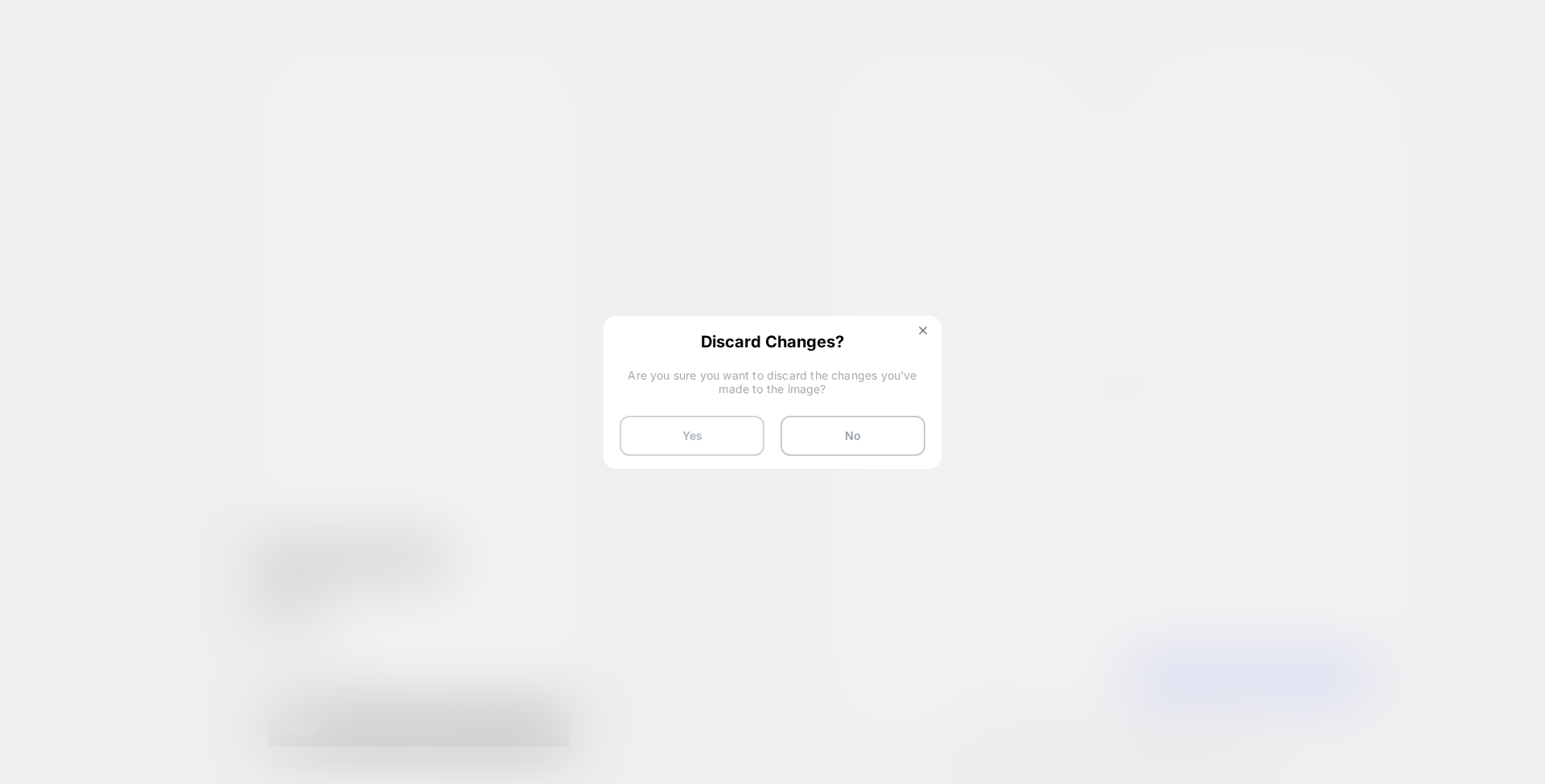
click at [728, 427] on button "Yes" at bounding box center [692, 435] width 145 height 40
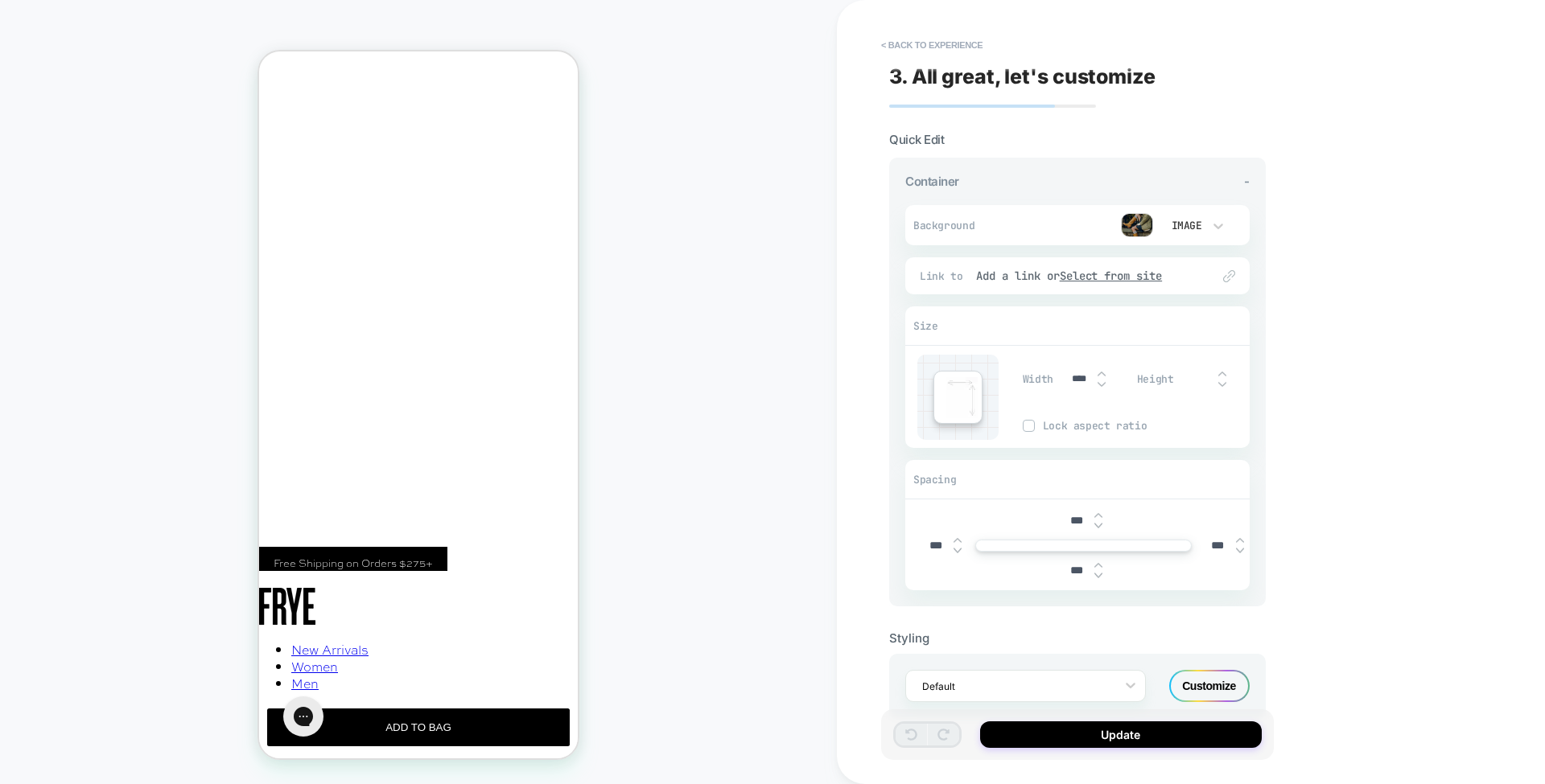
scroll to position [0, 2181]
click at [927, 49] on button "< Back to experience" at bounding box center [931, 45] width 117 height 26
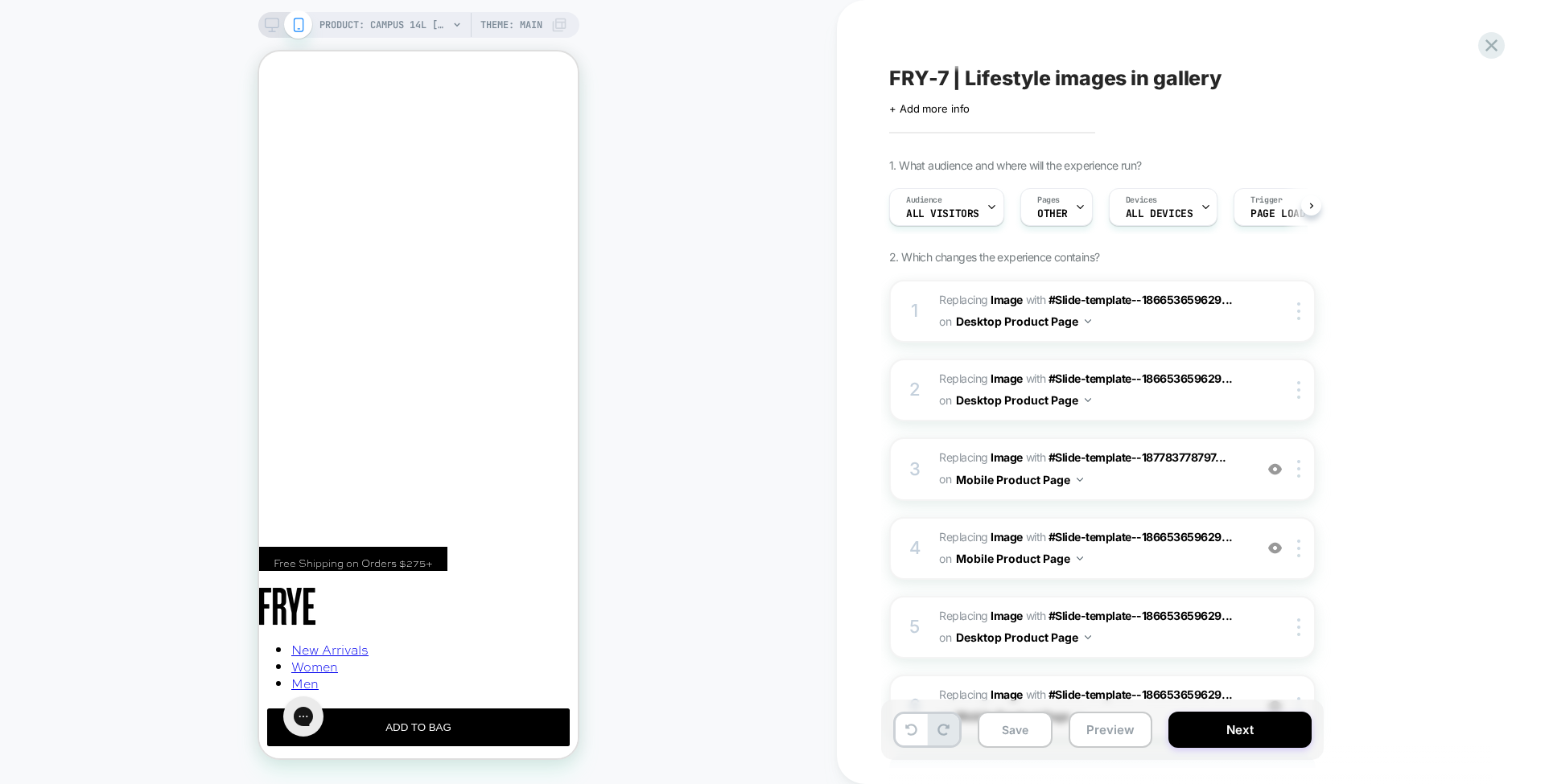
scroll to position [0, 1]
click at [273, 20] on icon at bounding box center [271, 24] width 15 height 15
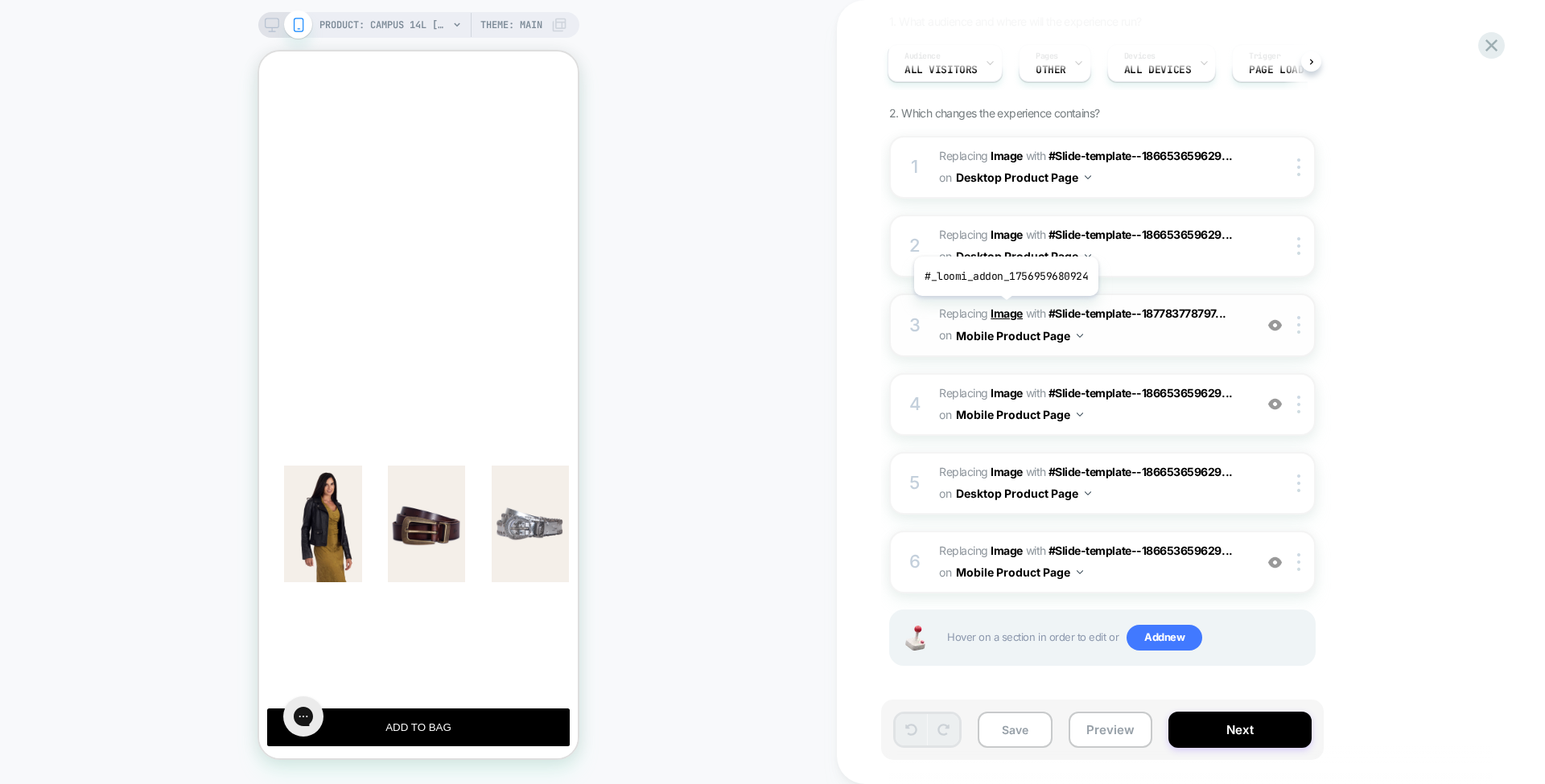
click at [1004, 307] on b "Image" at bounding box center [1006, 314] width 32 height 14
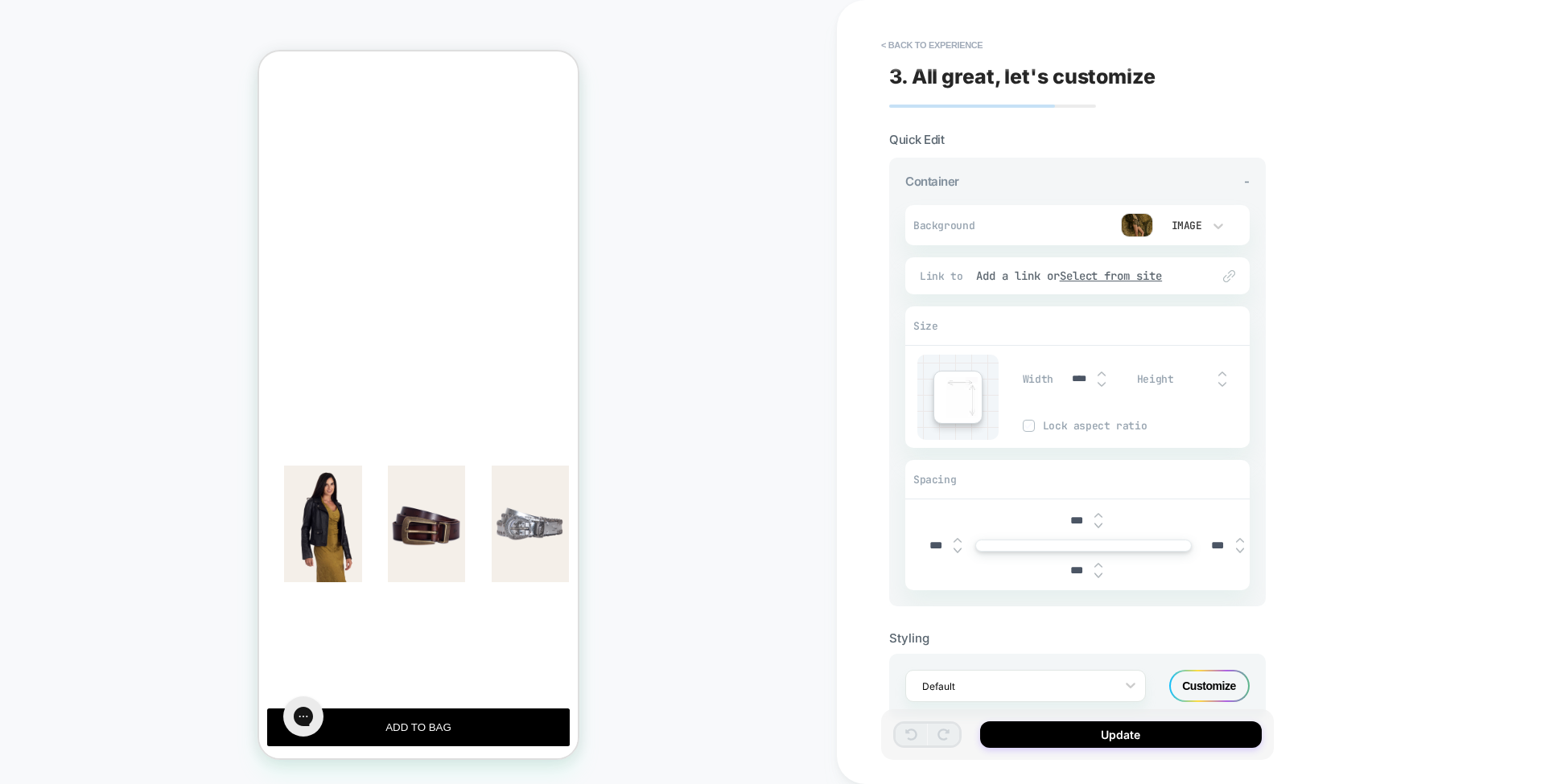
scroll to position [0, 1102]
click at [1136, 223] on img at bounding box center [1136, 225] width 32 height 24
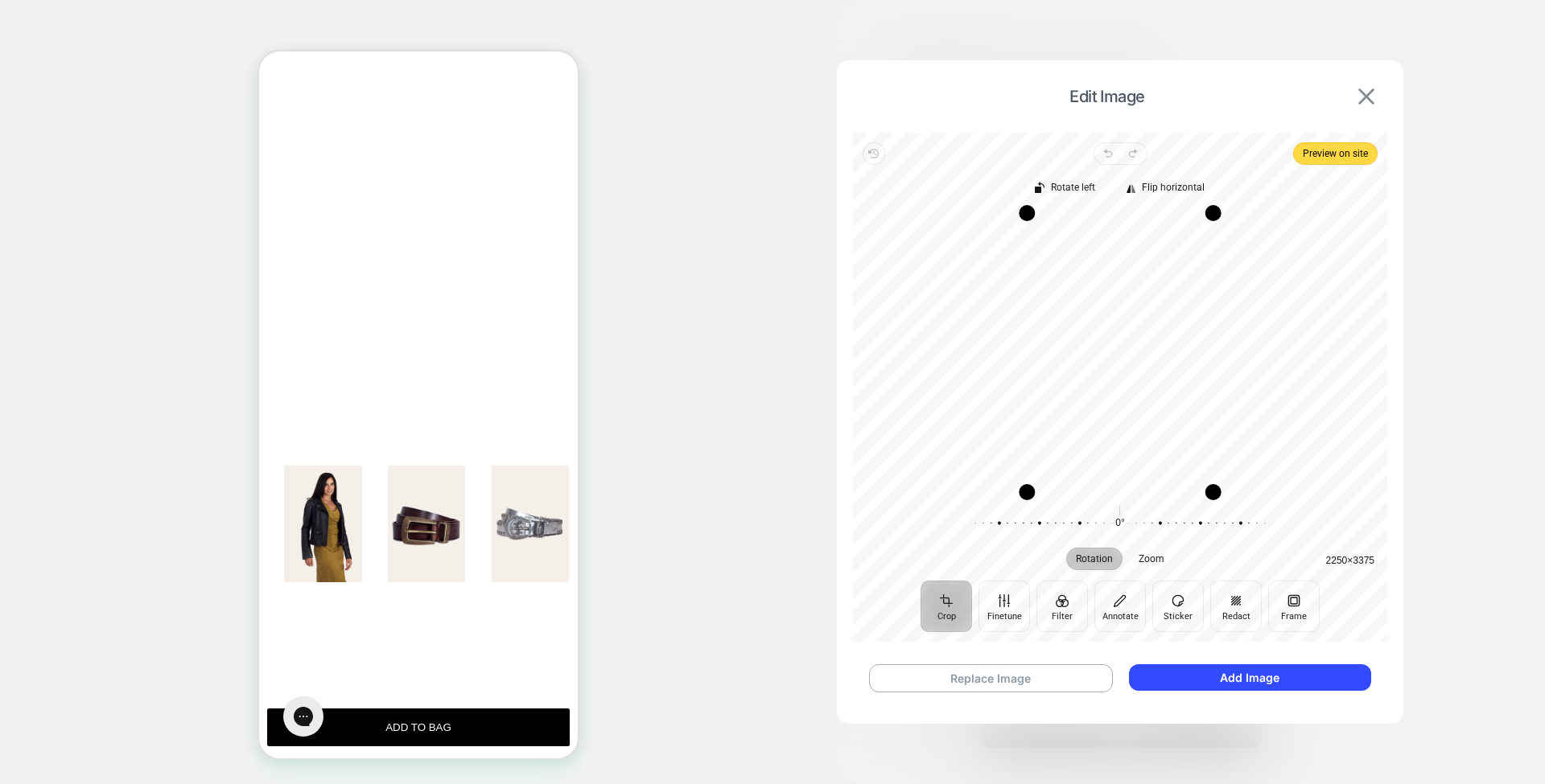
click at [1363, 103] on img at bounding box center [1366, 96] width 17 height 17
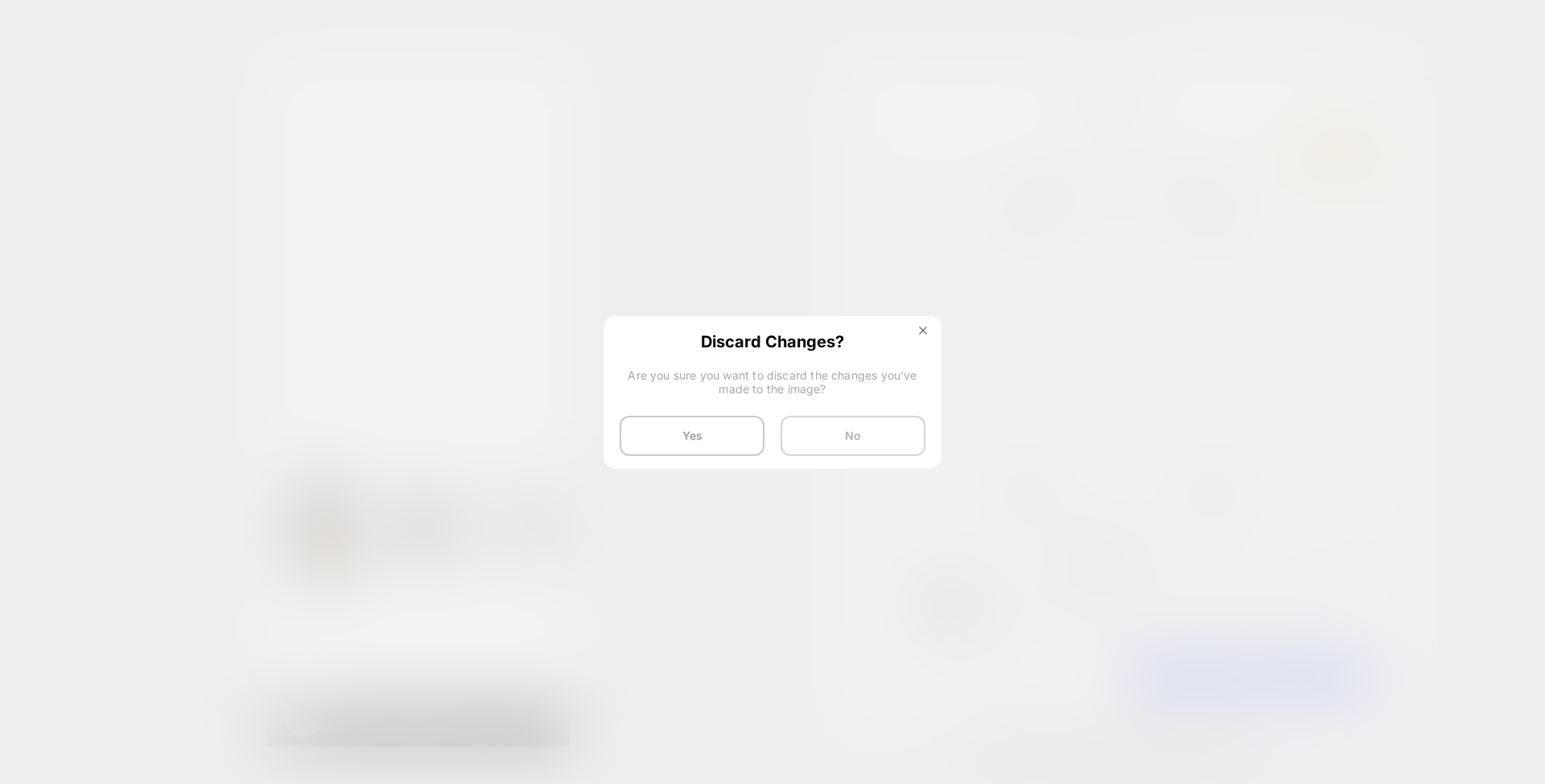
click at [818, 434] on button "No" at bounding box center [853, 435] width 145 height 40
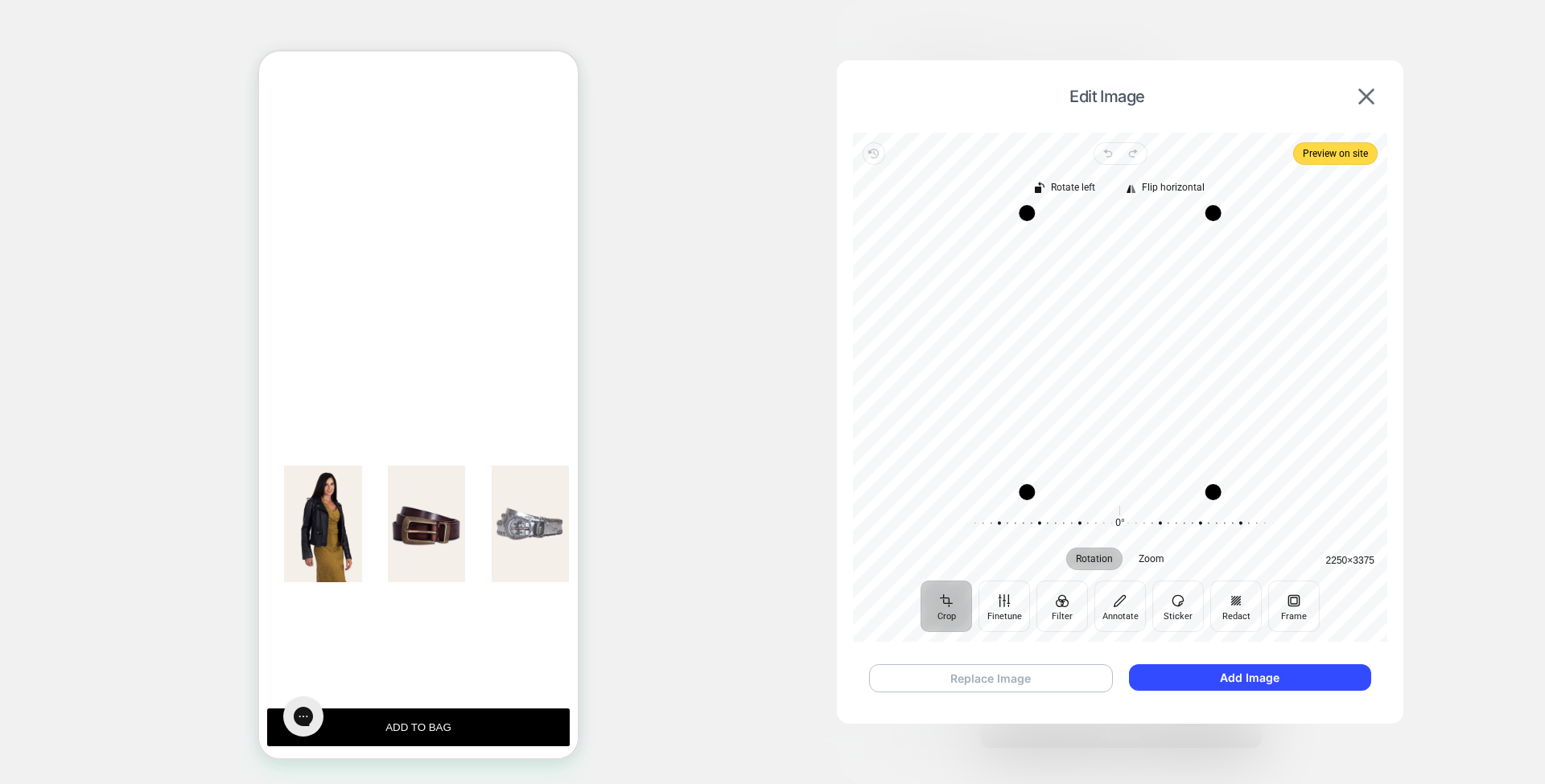
click at [1081, 676] on button "Replace Image" at bounding box center [990, 678] width 243 height 28
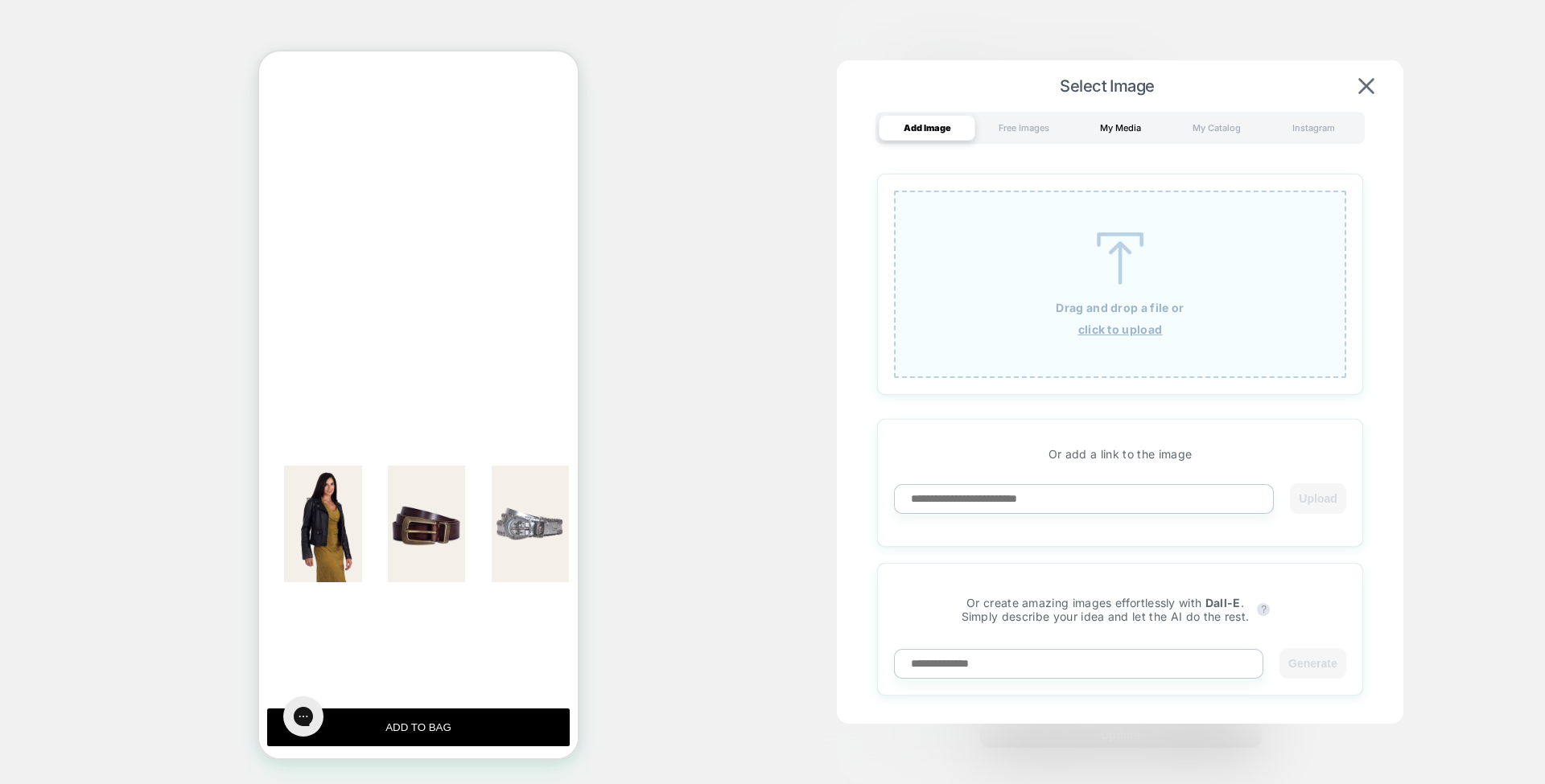
click at [1125, 136] on div "My Media" at bounding box center [1120, 128] width 97 height 26
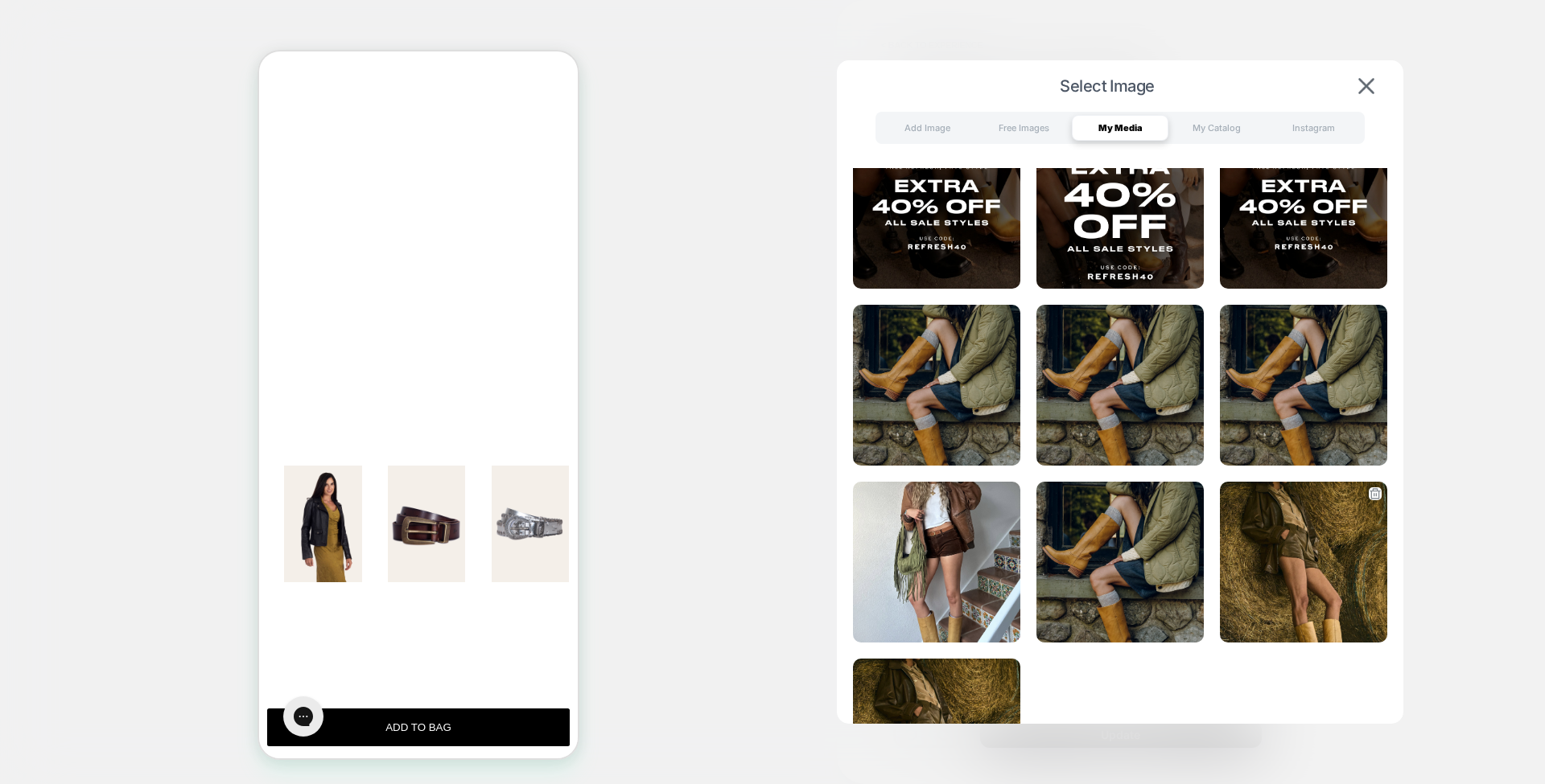
scroll to position [42, 0]
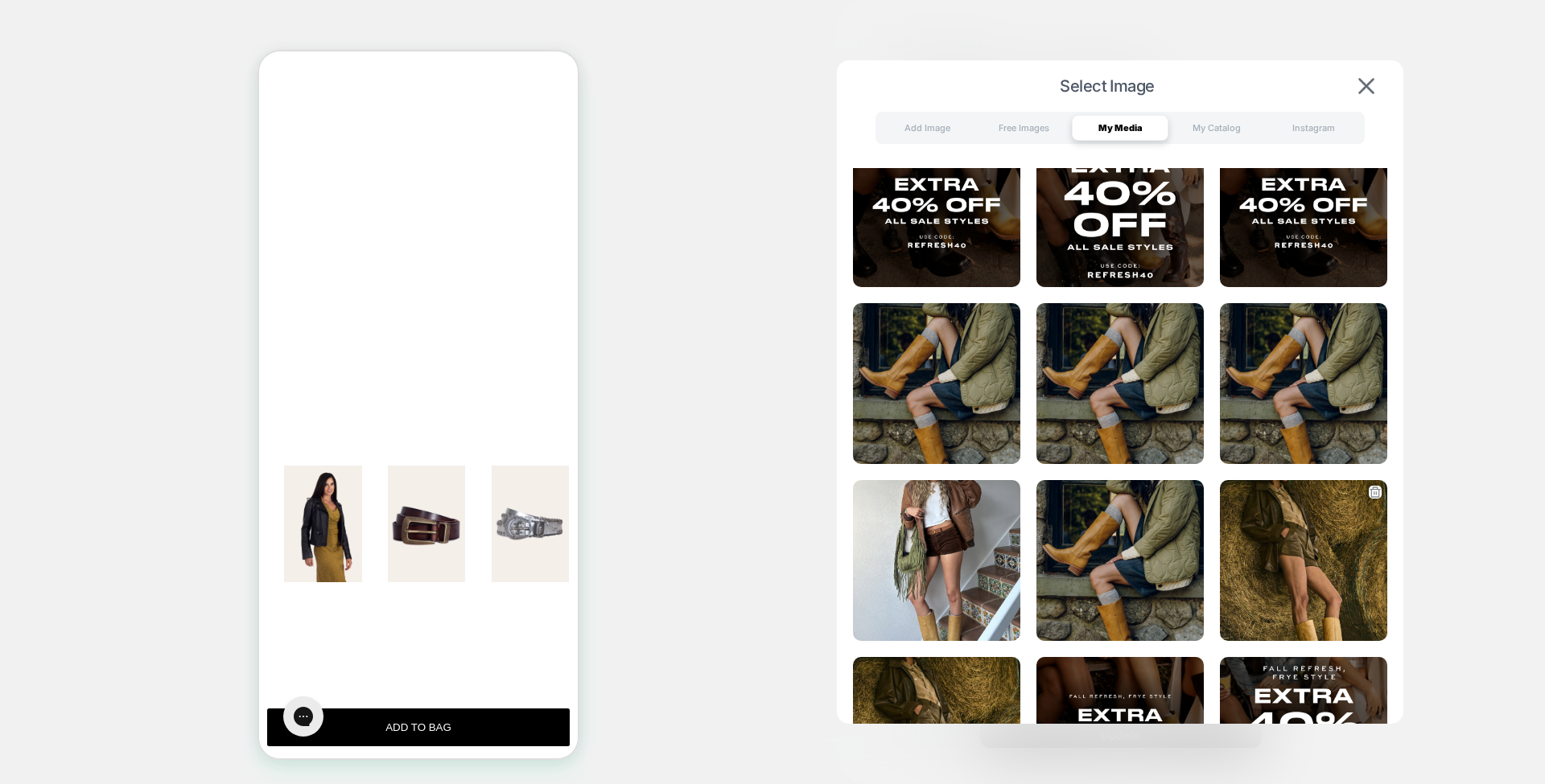
click at [1308, 555] on img at bounding box center [1303, 560] width 167 height 161
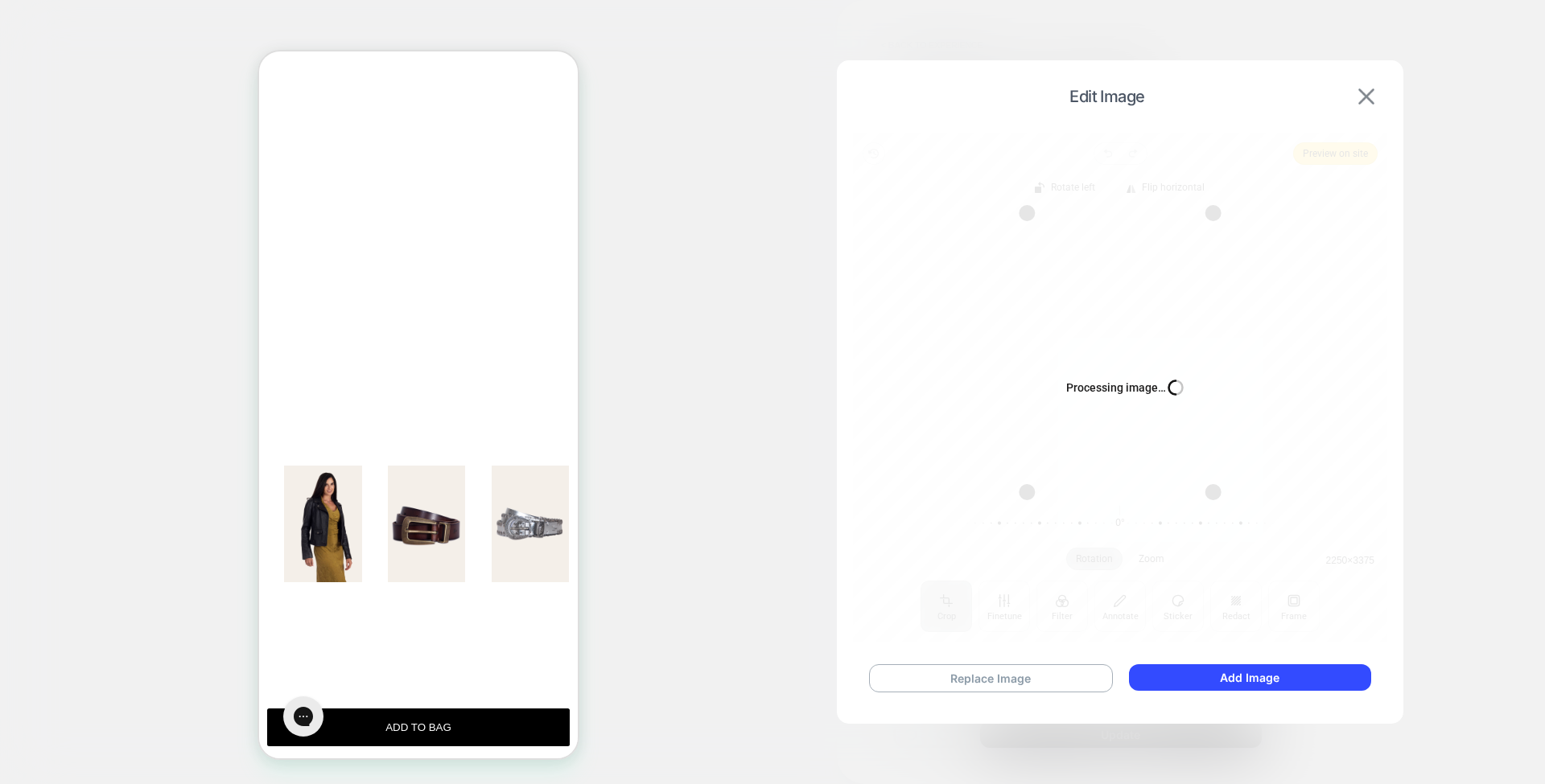
click at [1367, 105] on div "Edit Image" at bounding box center [1120, 96] width 534 height 40
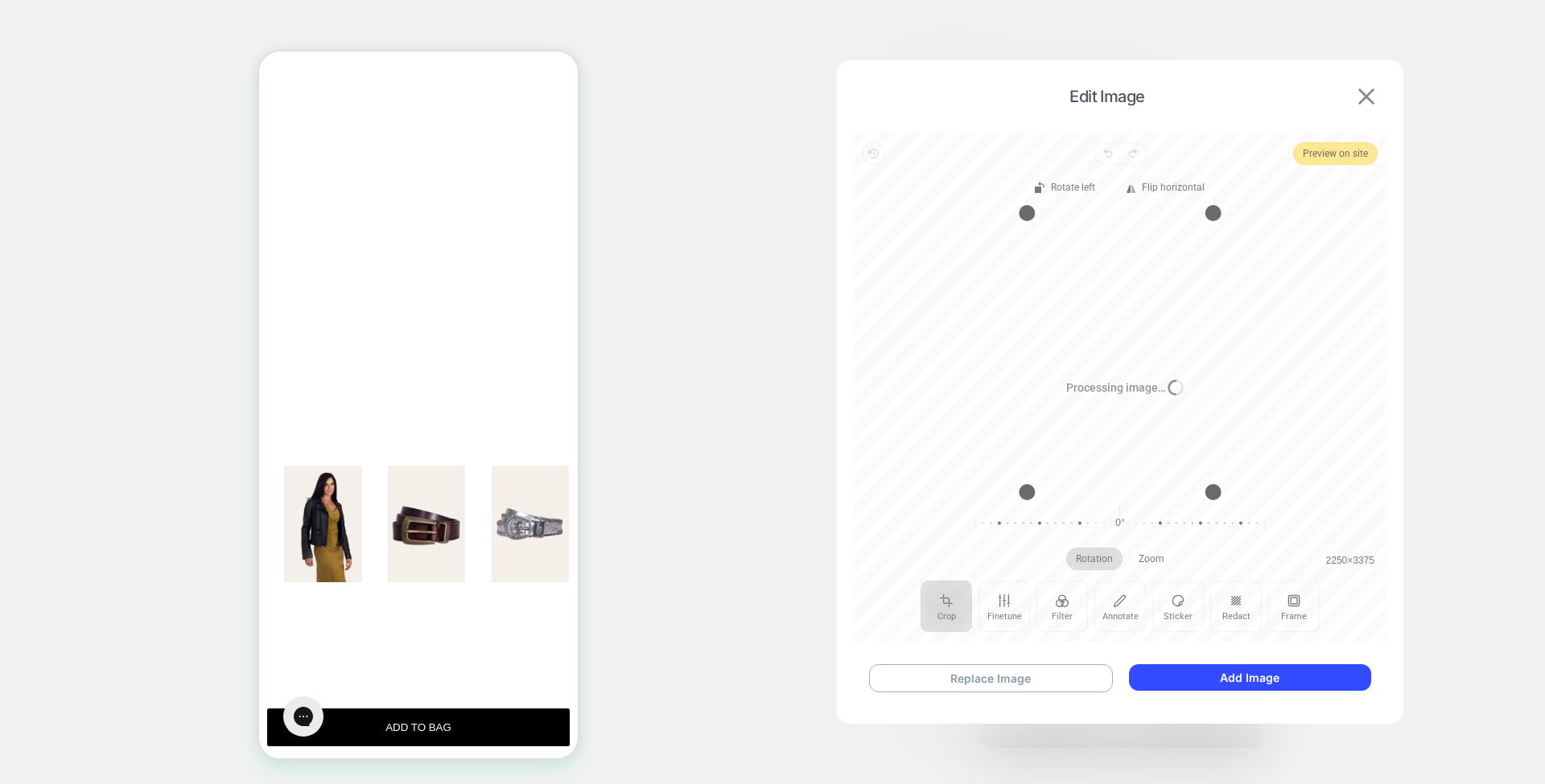
click at [1368, 97] on img at bounding box center [1366, 96] width 17 height 17
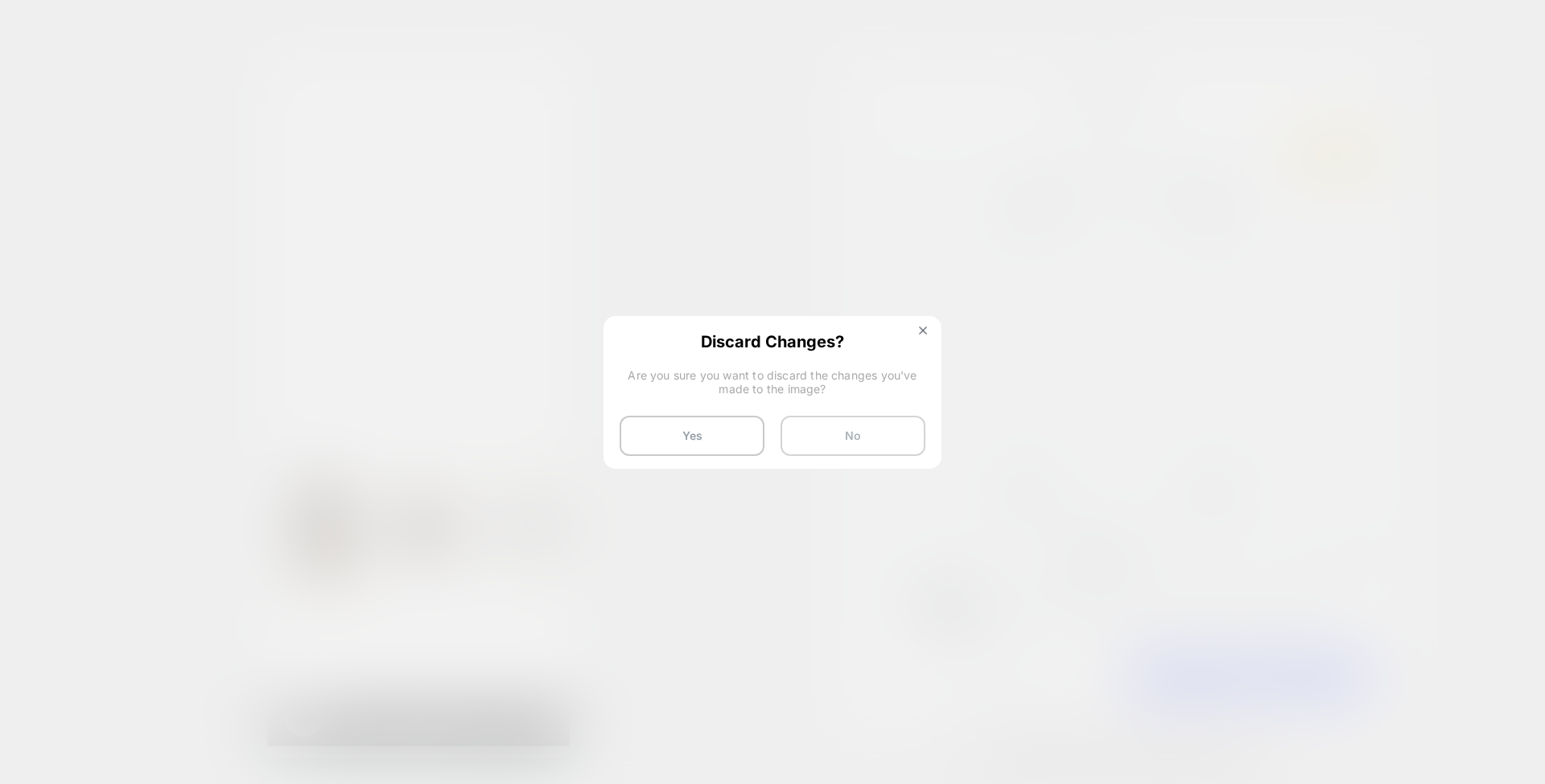
click at [872, 433] on button "No" at bounding box center [853, 435] width 145 height 40
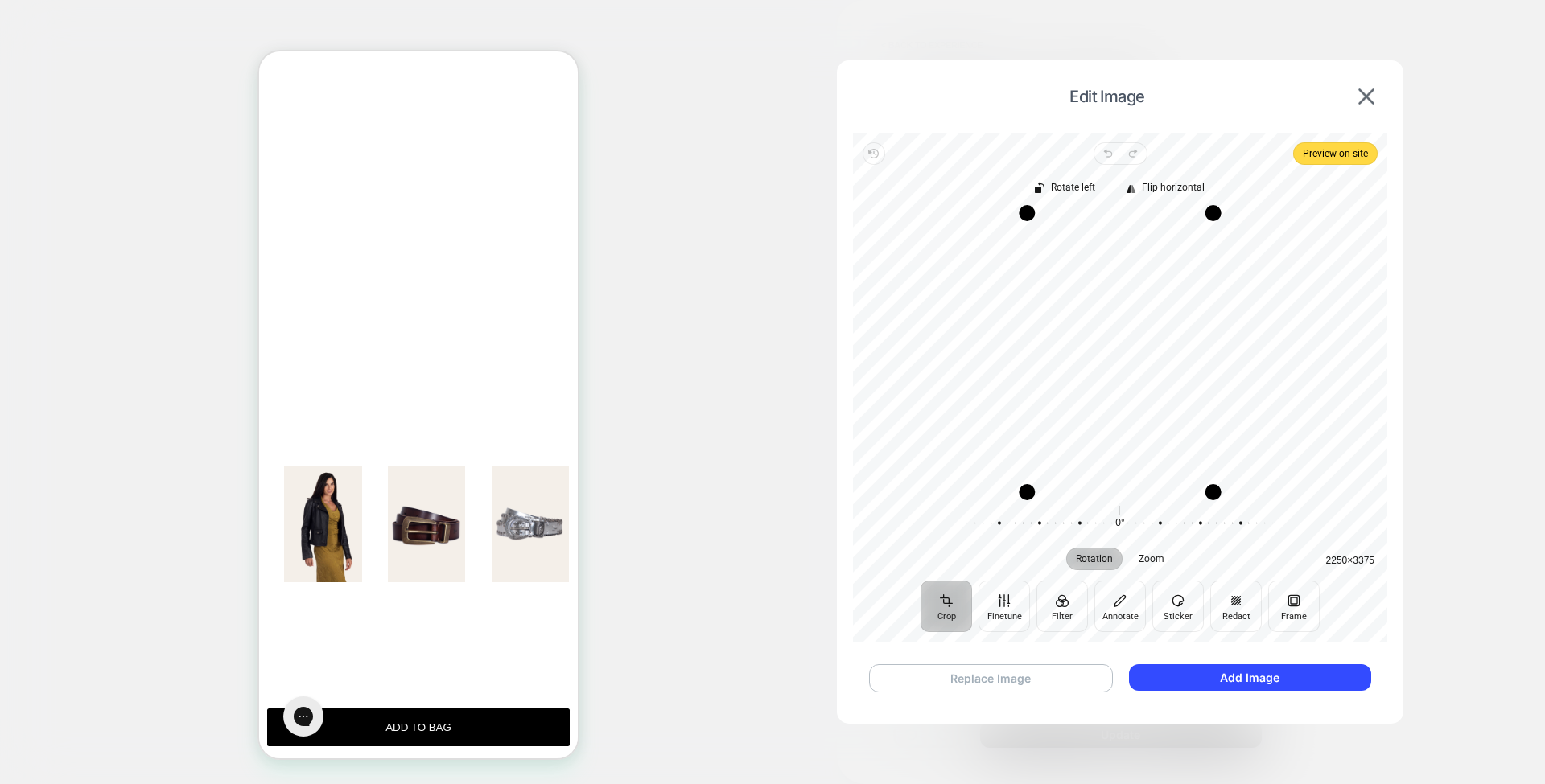
click at [1013, 671] on button "Replace Image" at bounding box center [990, 678] width 243 height 28
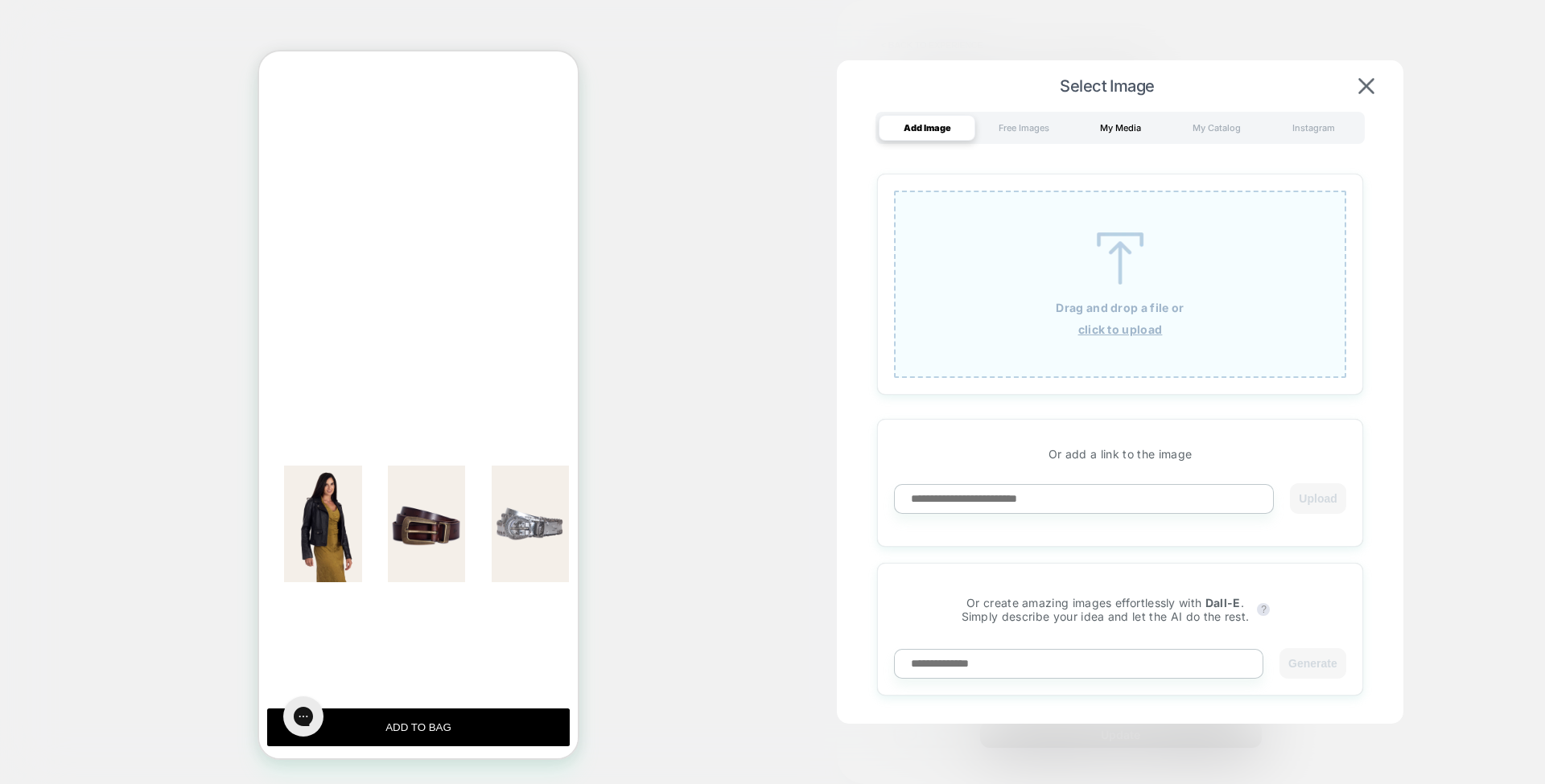
click at [1118, 125] on div "My Media" at bounding box center [1120, 128] width 97 height 26
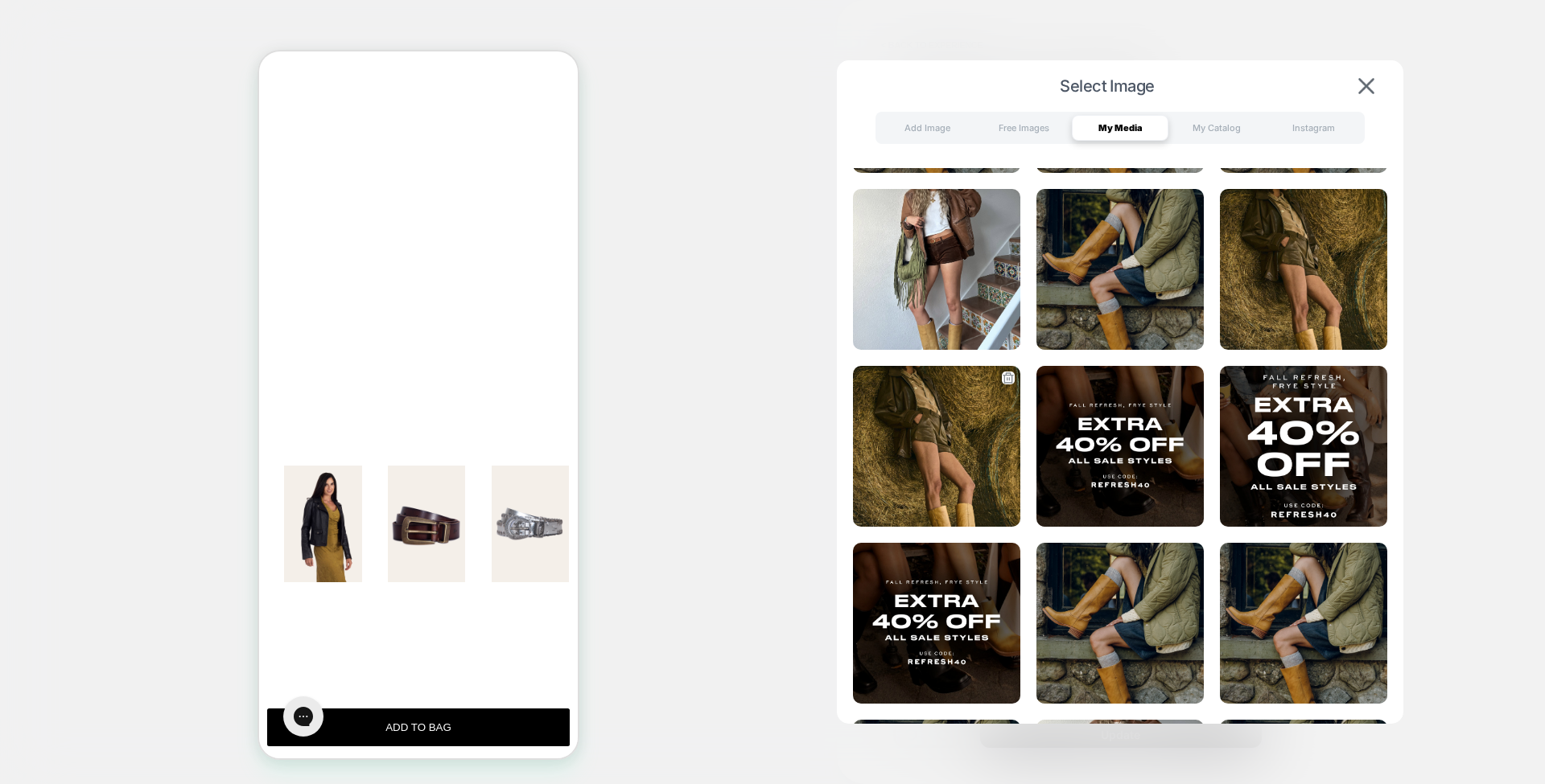
scroll to position [331, 0]
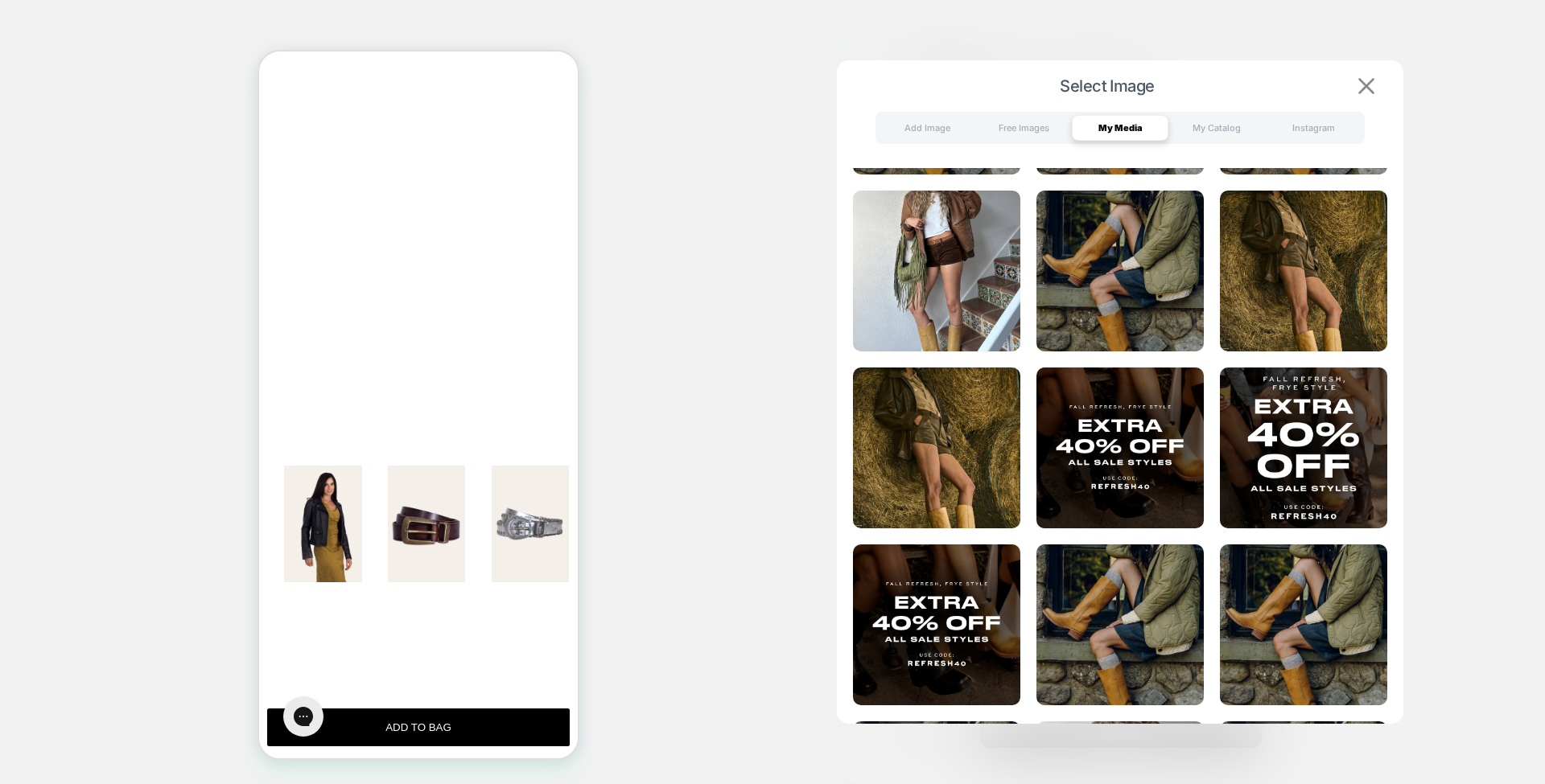
click at [1371, 87] on img at bounding box center [1366, 86] width 17 height 17
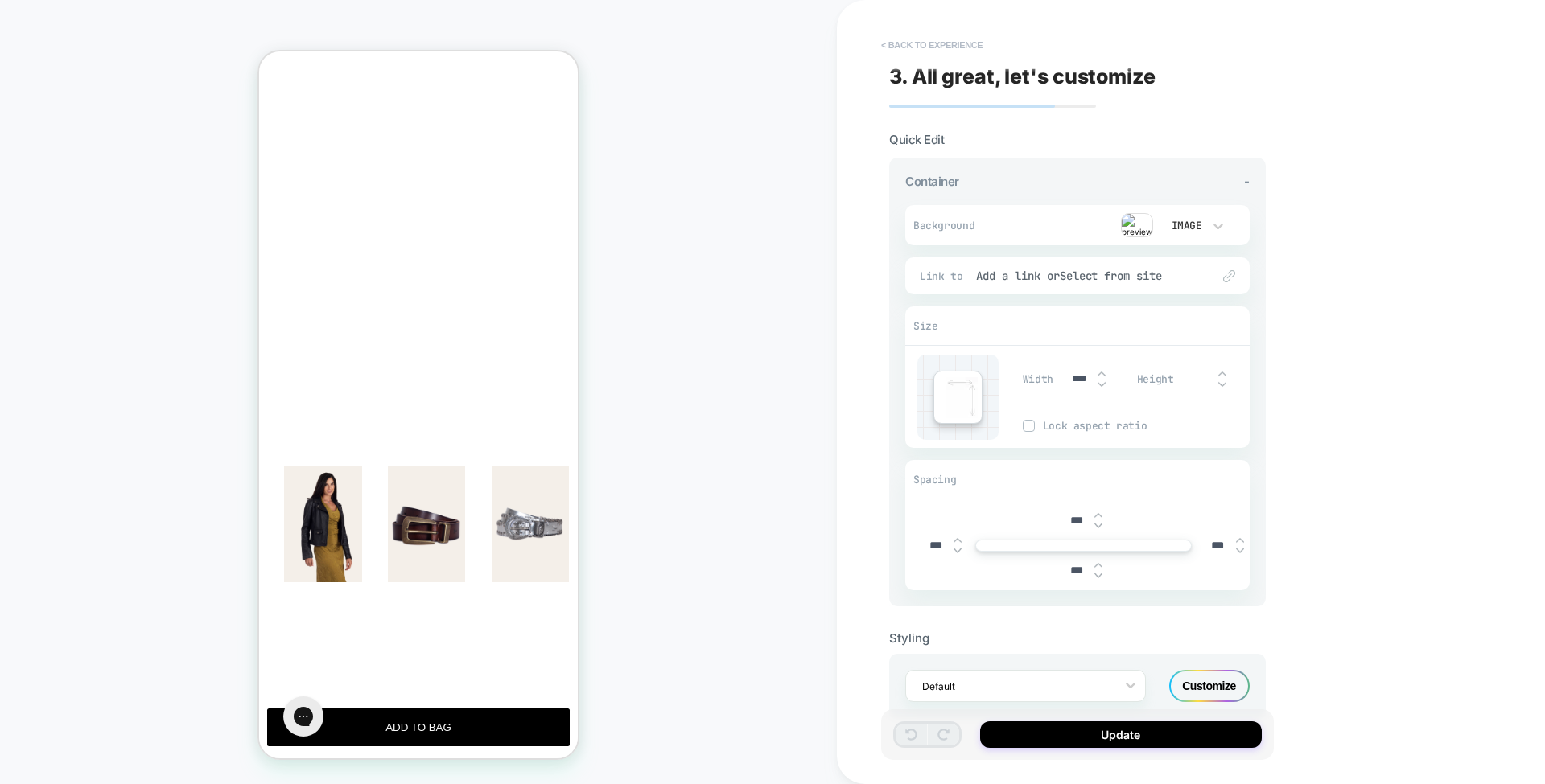
click at [960, 53] on button "< Back to experience" at bounding box center [931, 45] width 117 height 26
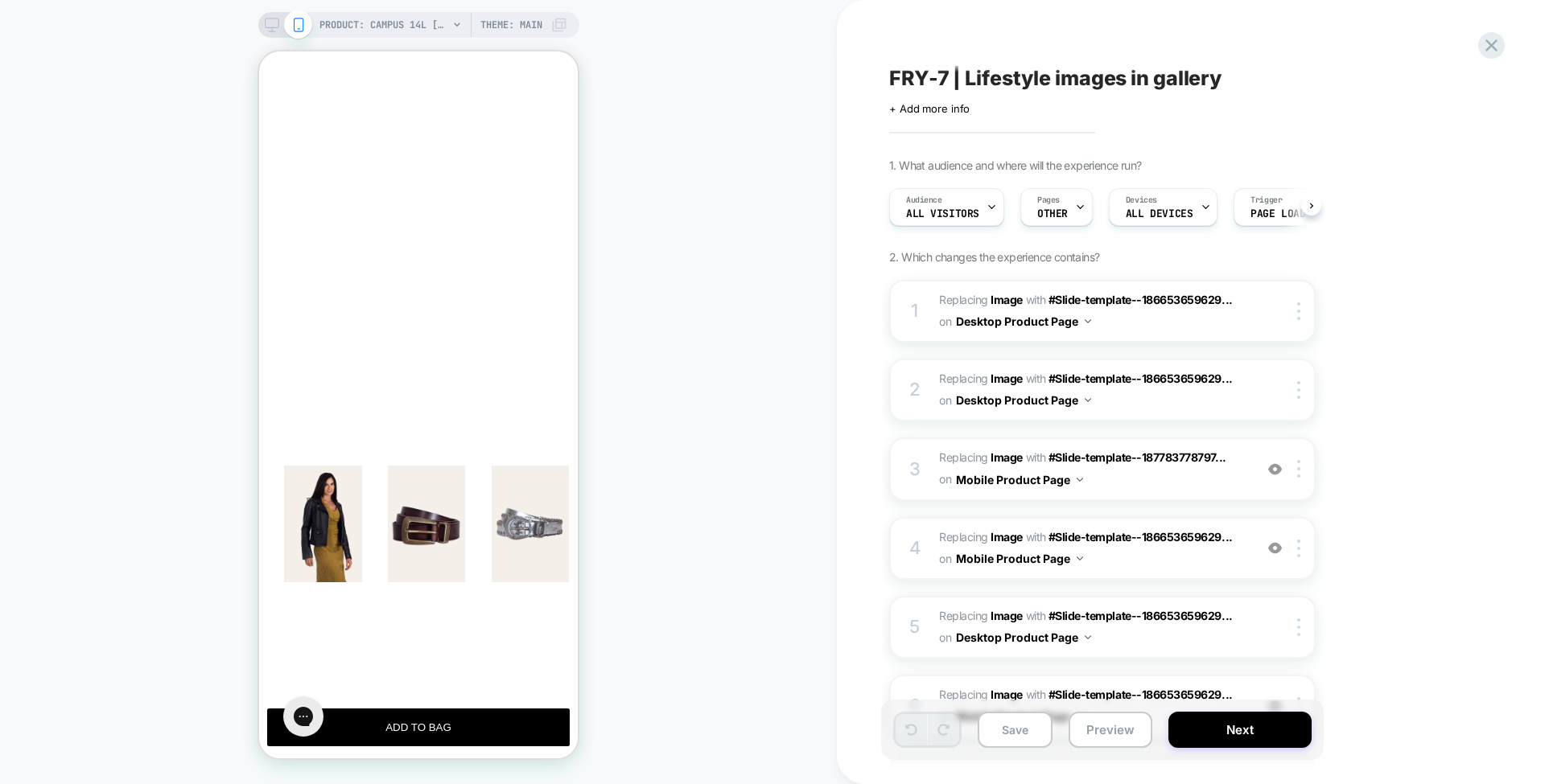
scroll to position [0, 1]
click at [1004, 534] on b "Image" at bounding box center [1006, 537] width 32 height 14
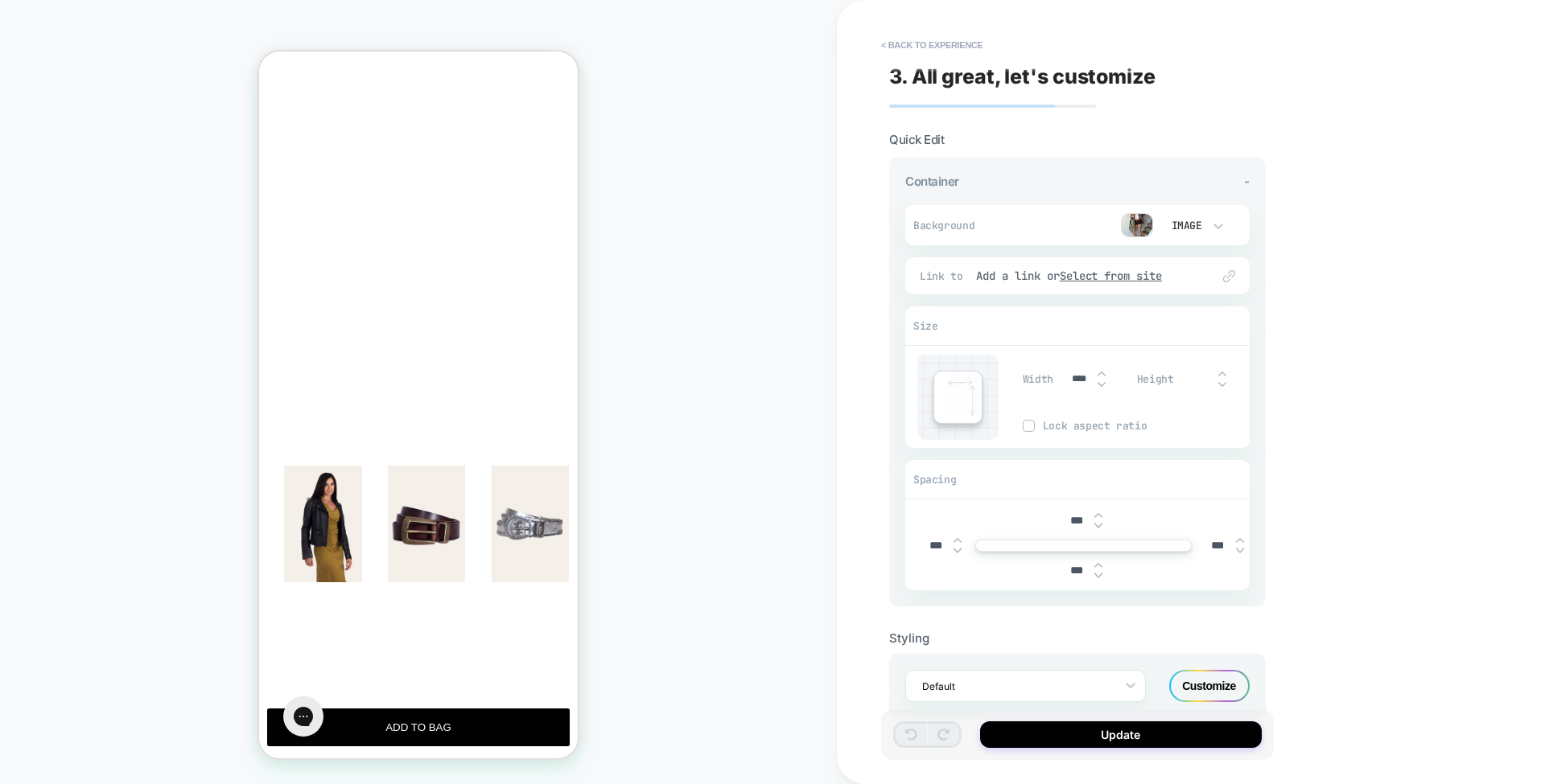
scroll to position [0, 1372]
click at [933, 38] on button "< Back to experience" at bounding box center [931, 45] width 117 height 26
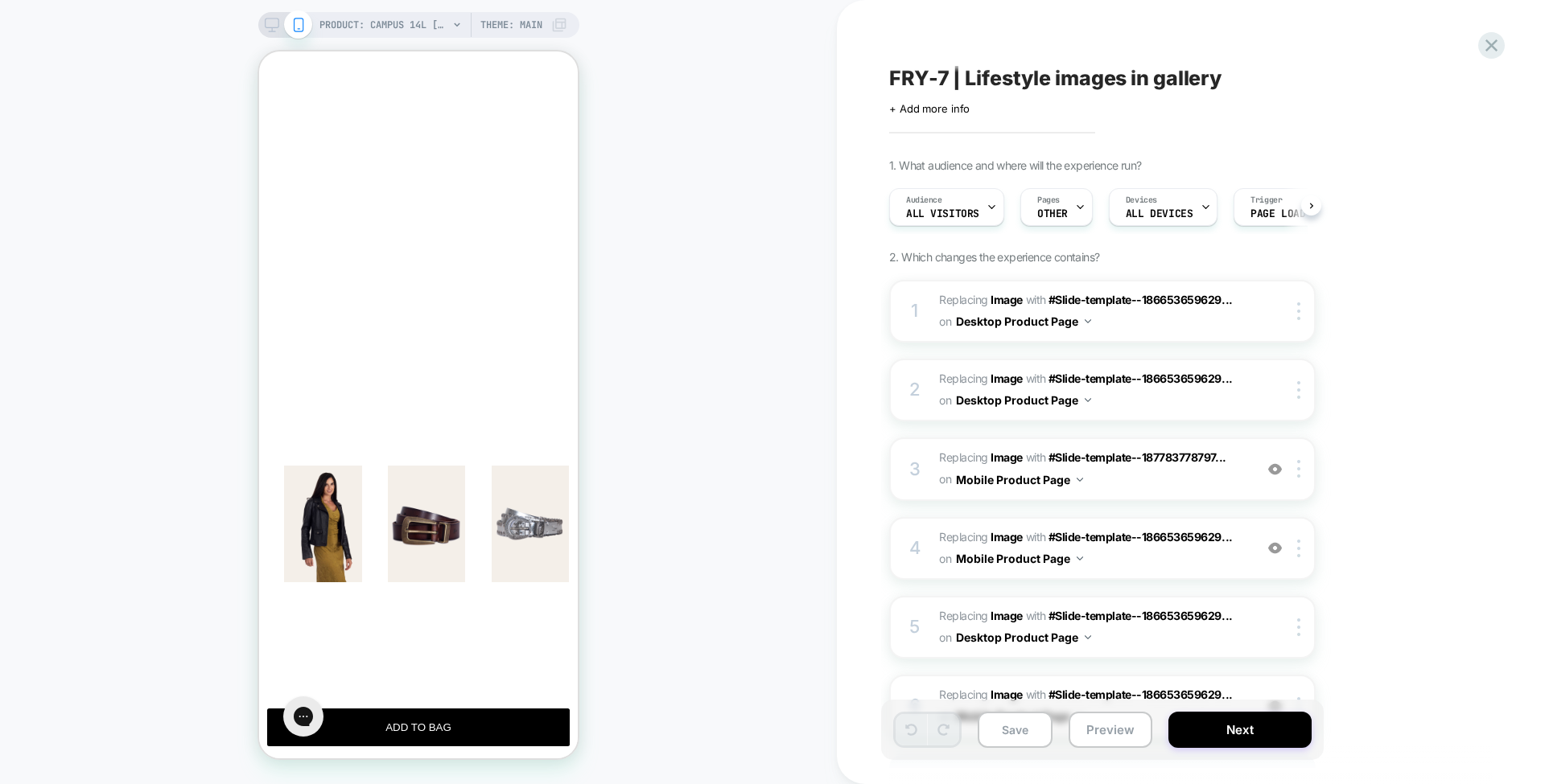
scroll to position [0, 1]
click at [1015, 537] on b "Image" at bounding box center [1006, 537] width 32 height 14
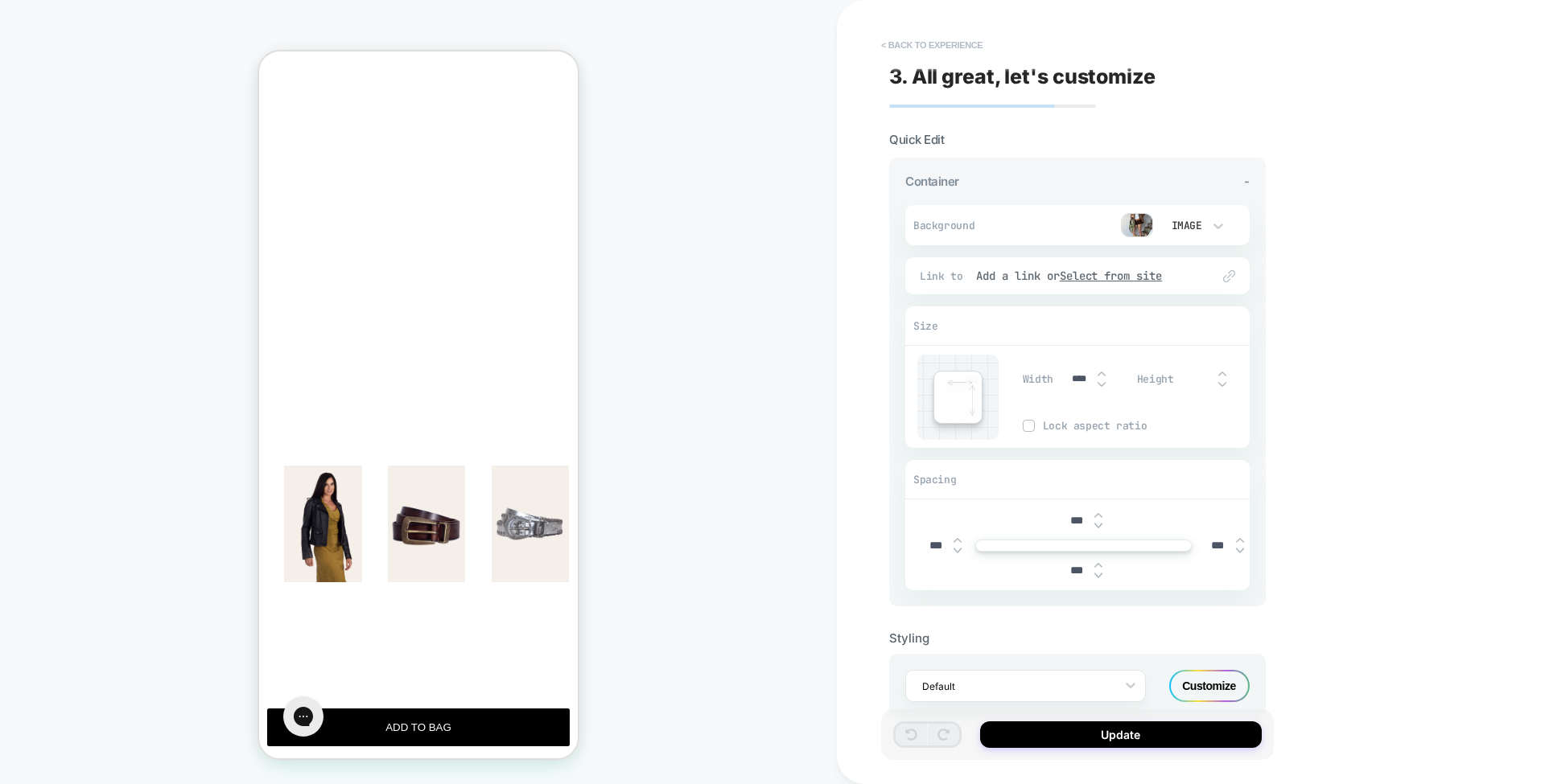
click at [956, 48] on button "< Back to experience" at bounding box center [931, 45] width 117 height 26
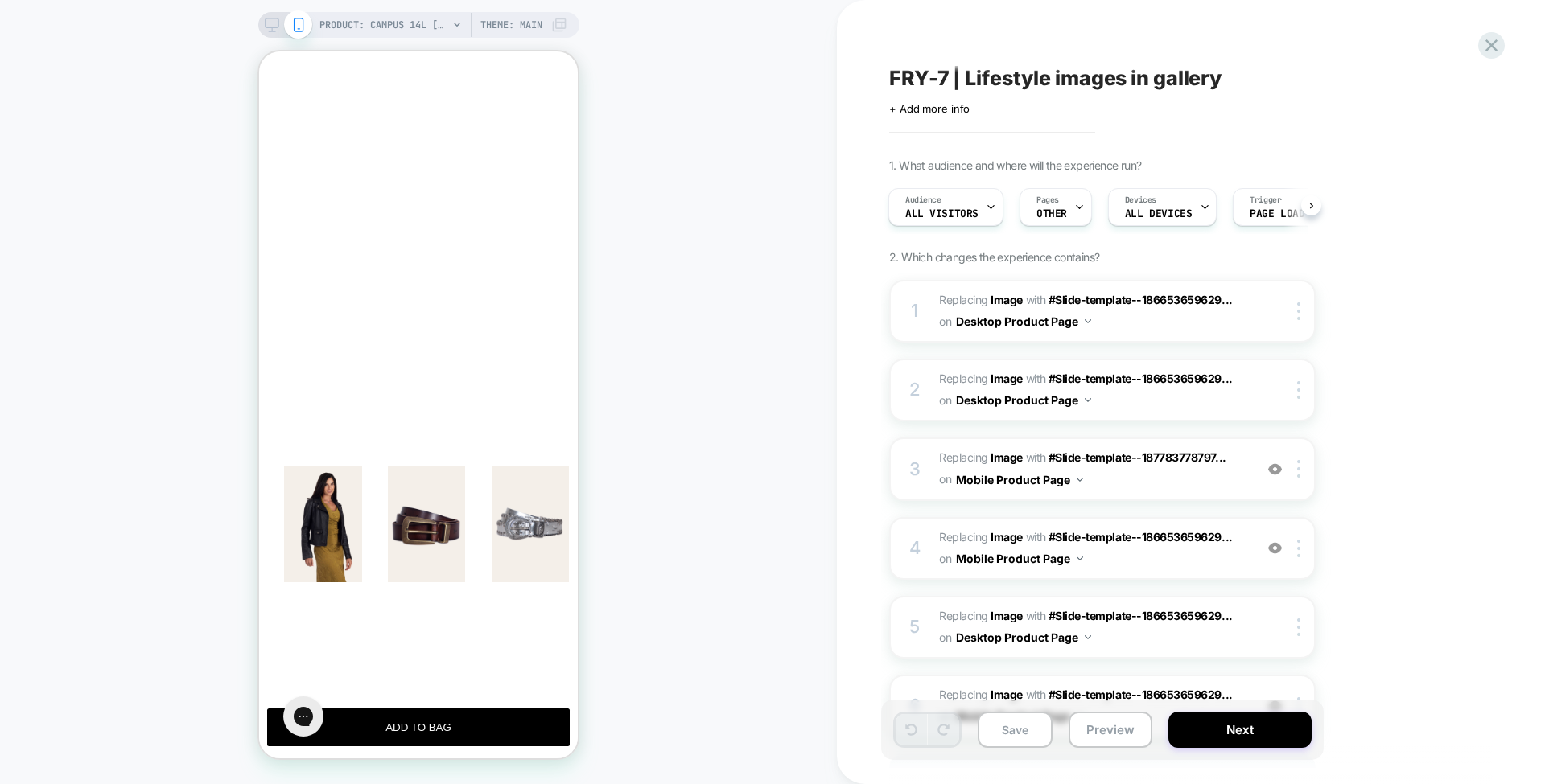
scroll to position [144, 0]
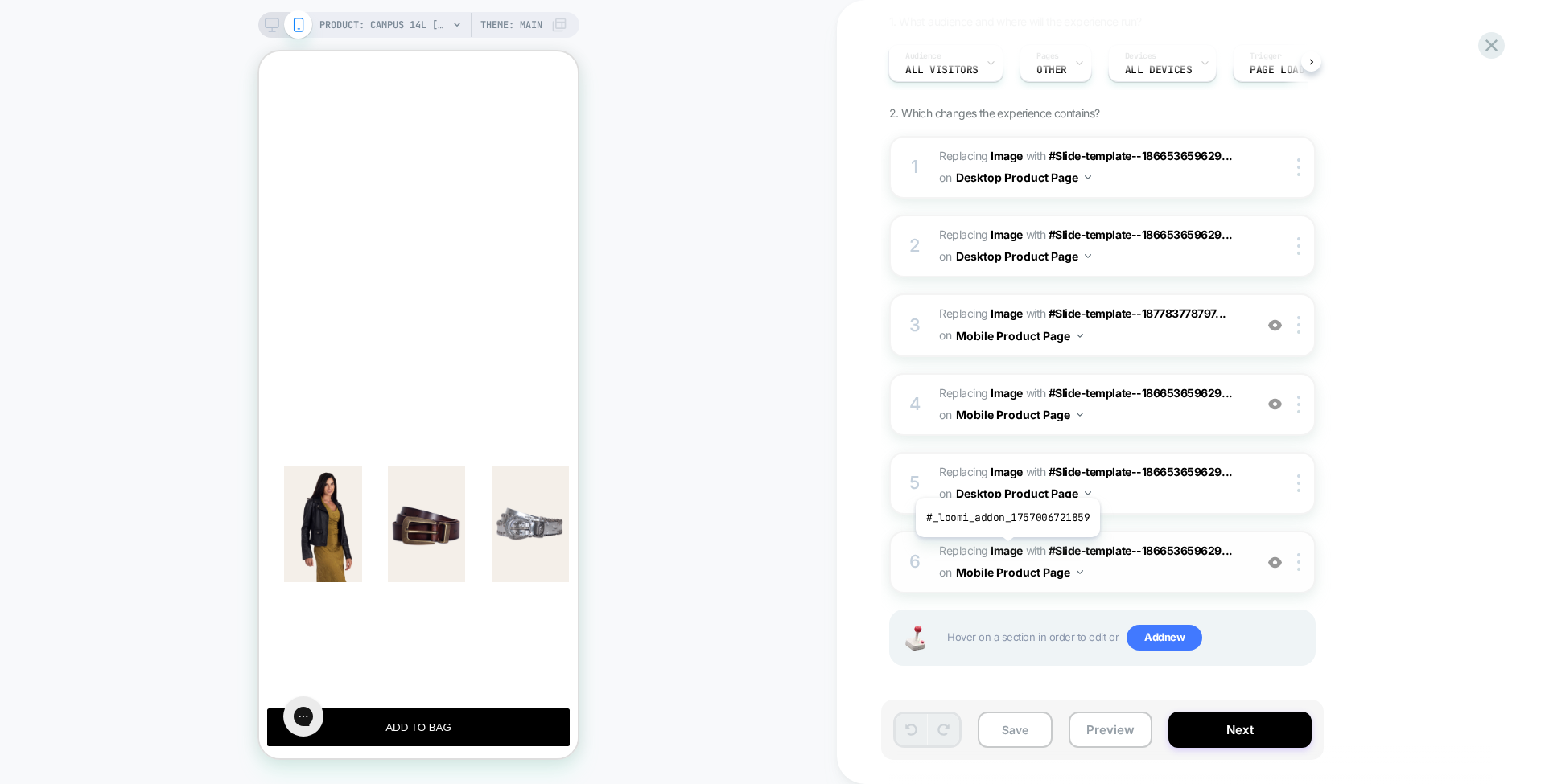
click at [1006, 548] on b "Image" at bounding box center [1006, 551] width 32 height 14
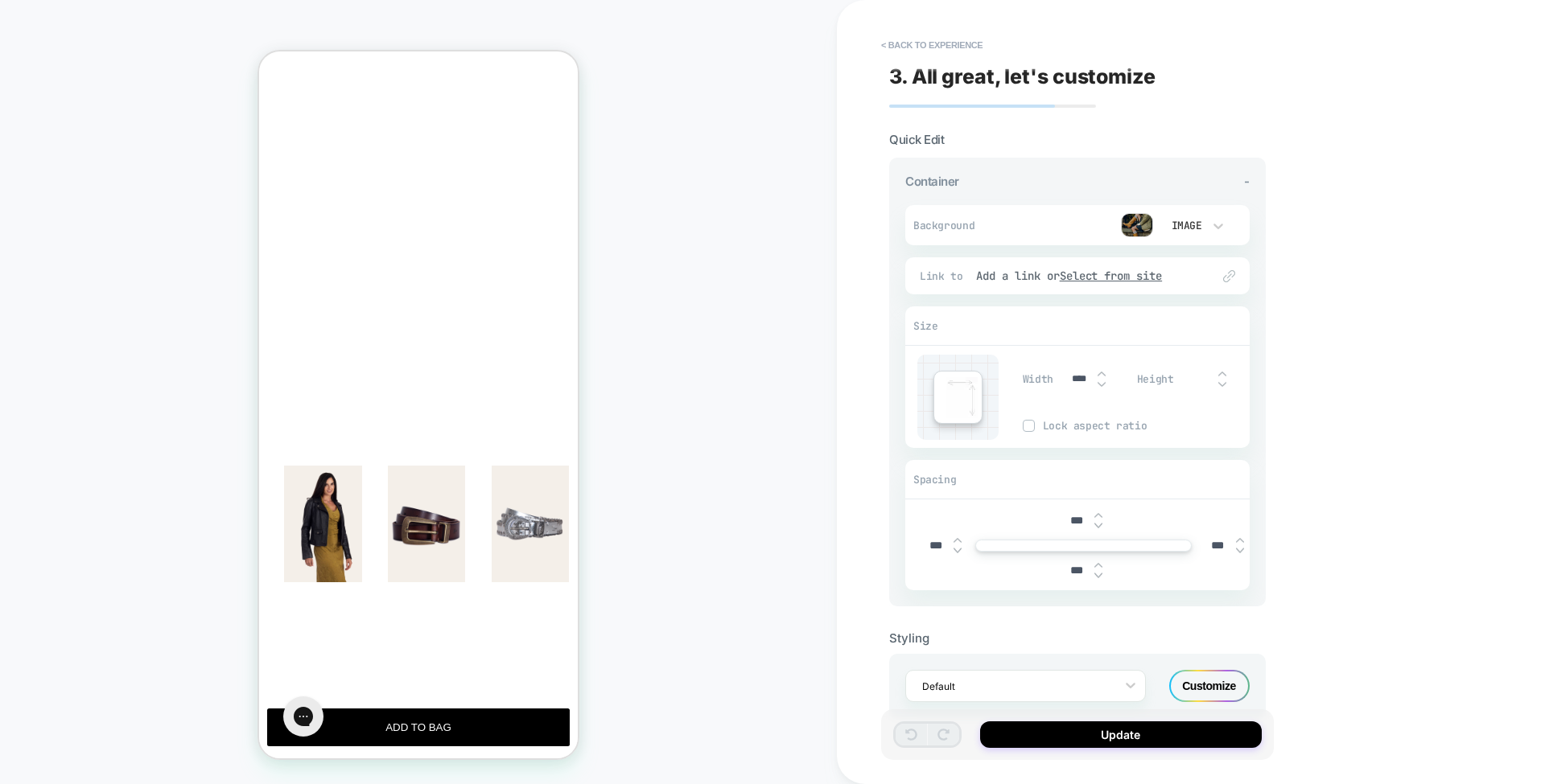
scroll to position [0, 1372]
click at [945, 55] on button "< Back to experience" at bounding box center [931, 45] width 117 height 26
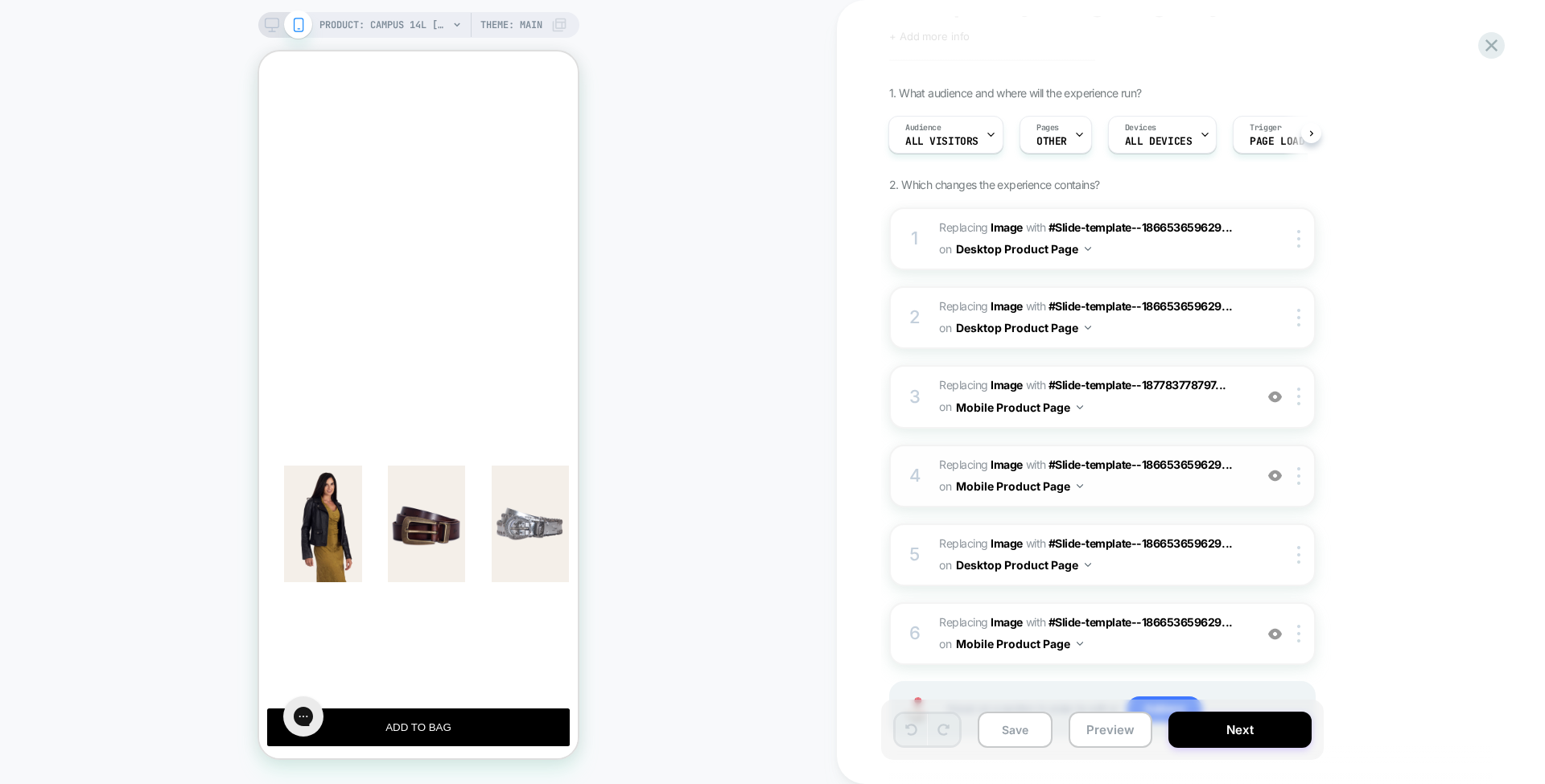
scroll to position [144, 0]
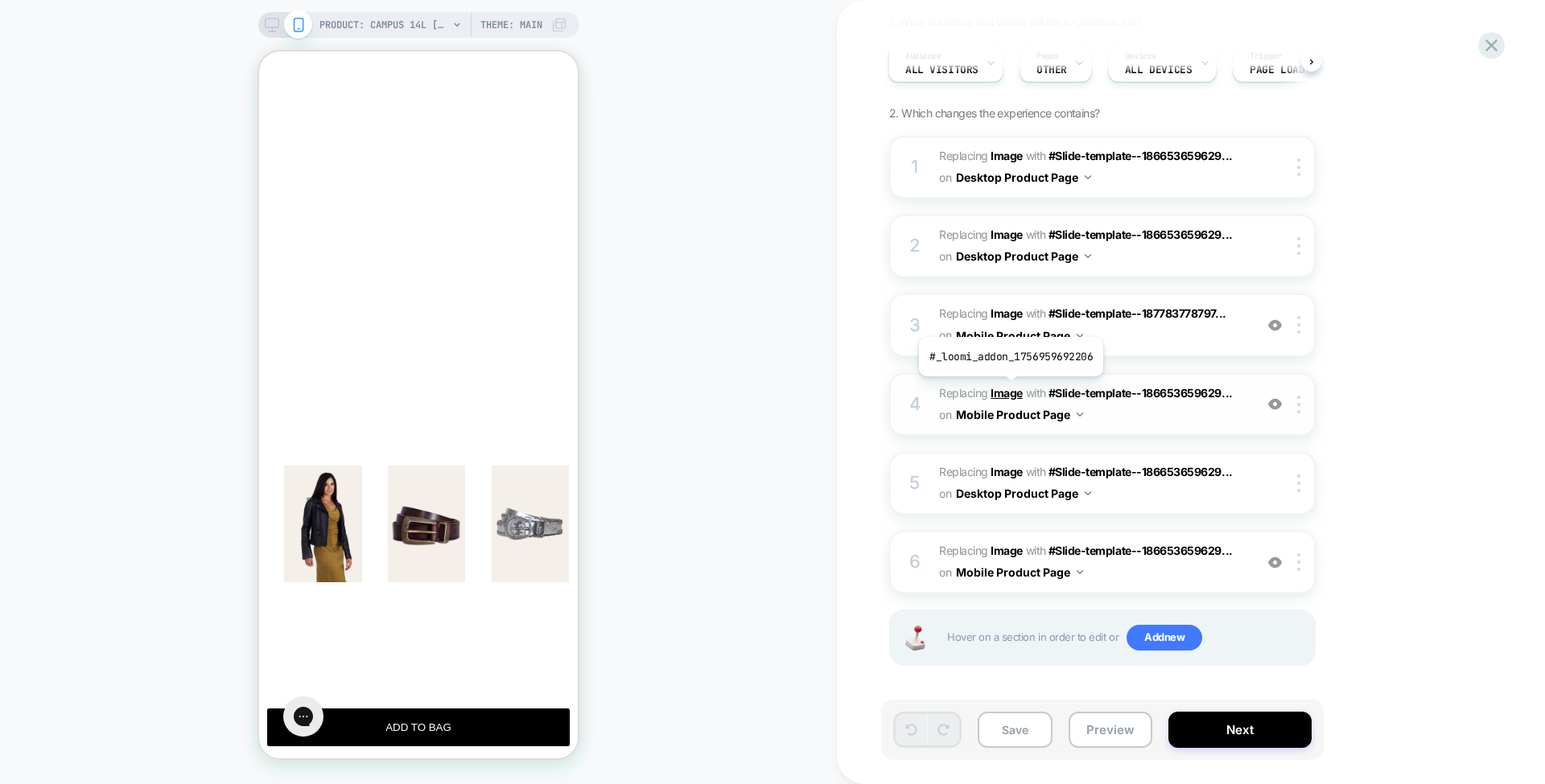
click at [1009, 388] on b "Image" at bounding box center [1006, 393] width 32 height 14
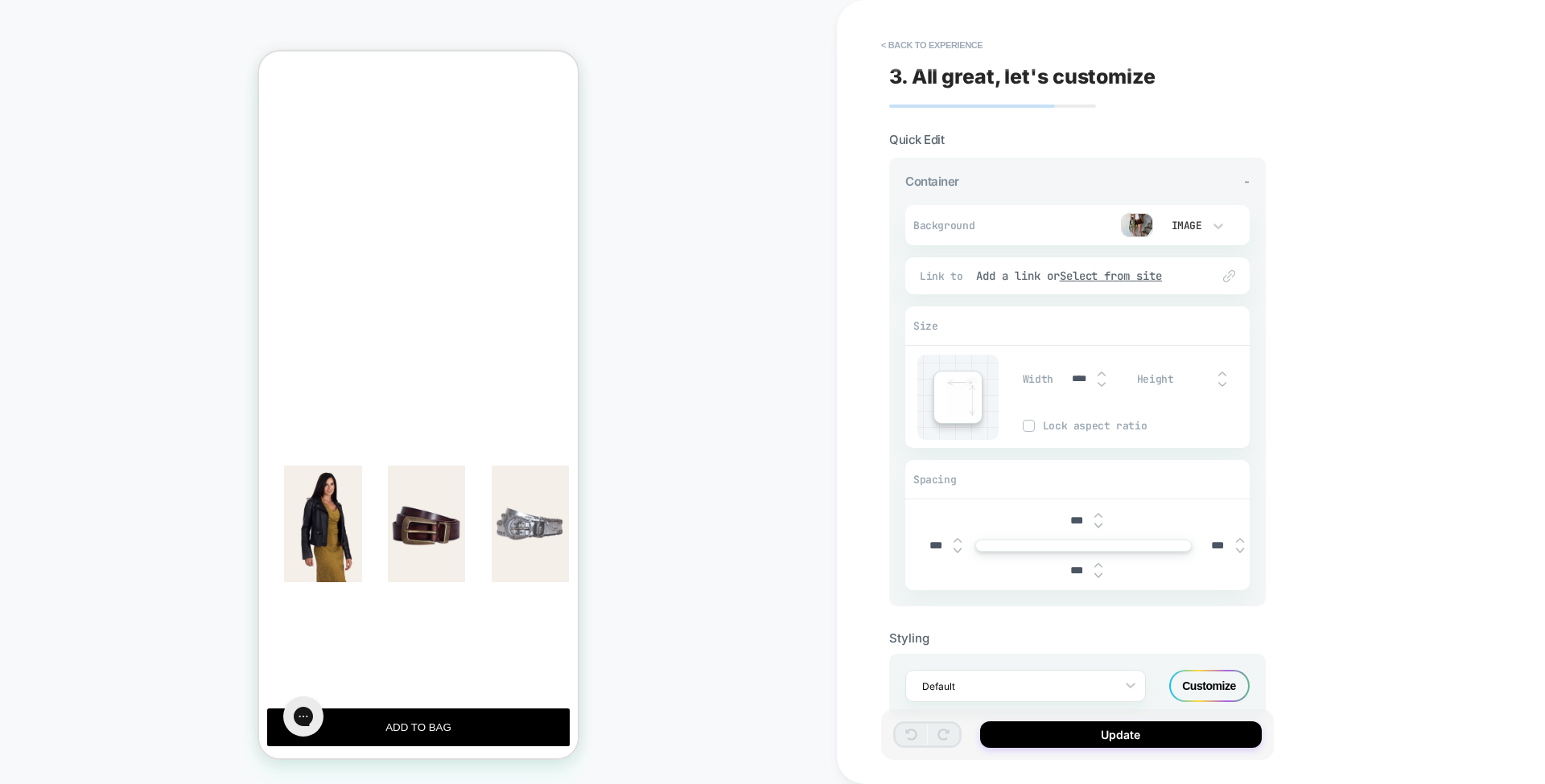
click at [1138, 223] on img at bounding box center [1136, 225] width 32 height 24
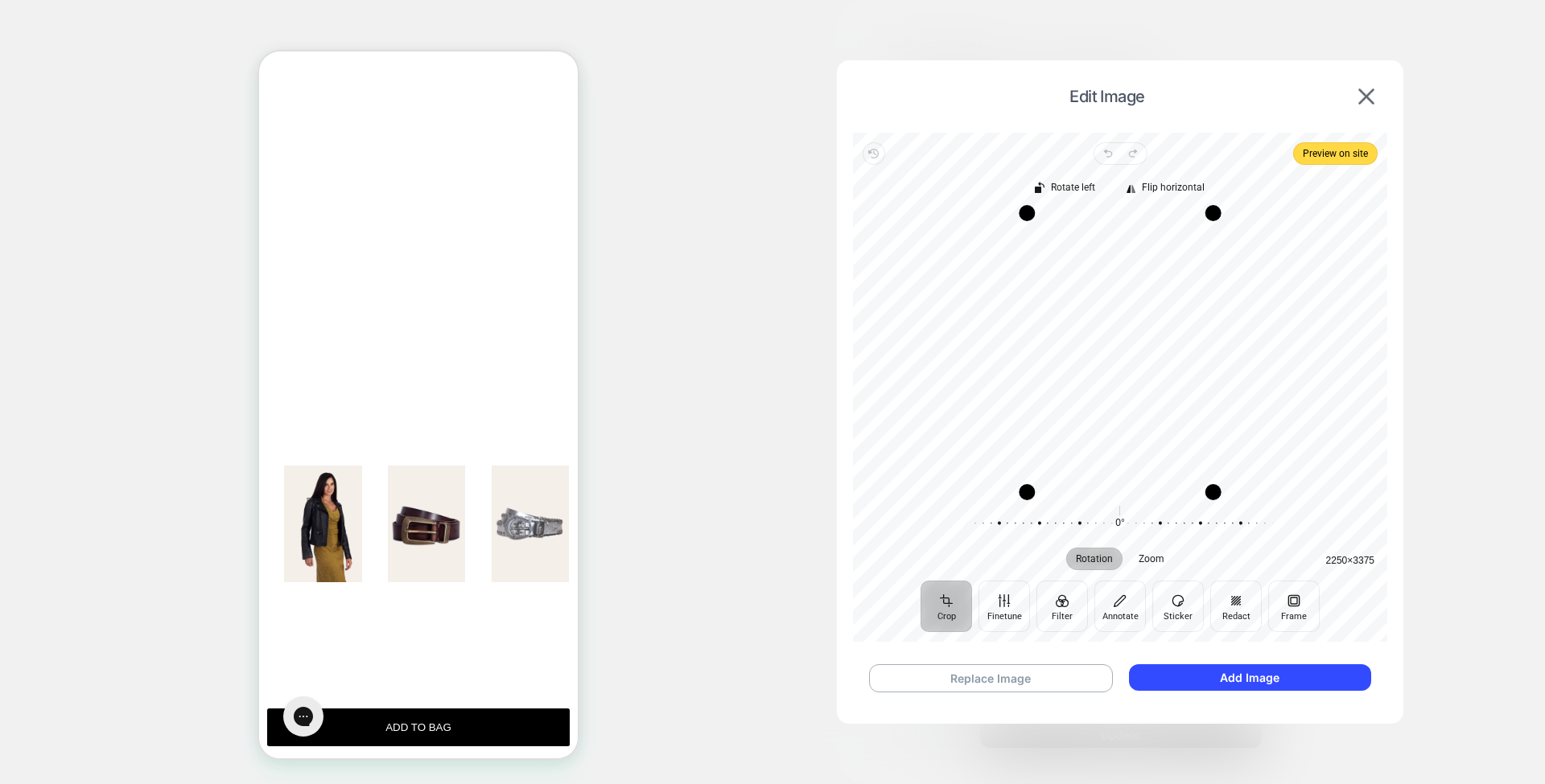
click at [1366, 106] on div "Edit Image" at bounding box center [1120, 96] width 534 height 40
click at [1366, 97] on img at bounding box center [1366, 96] width 17 height 17
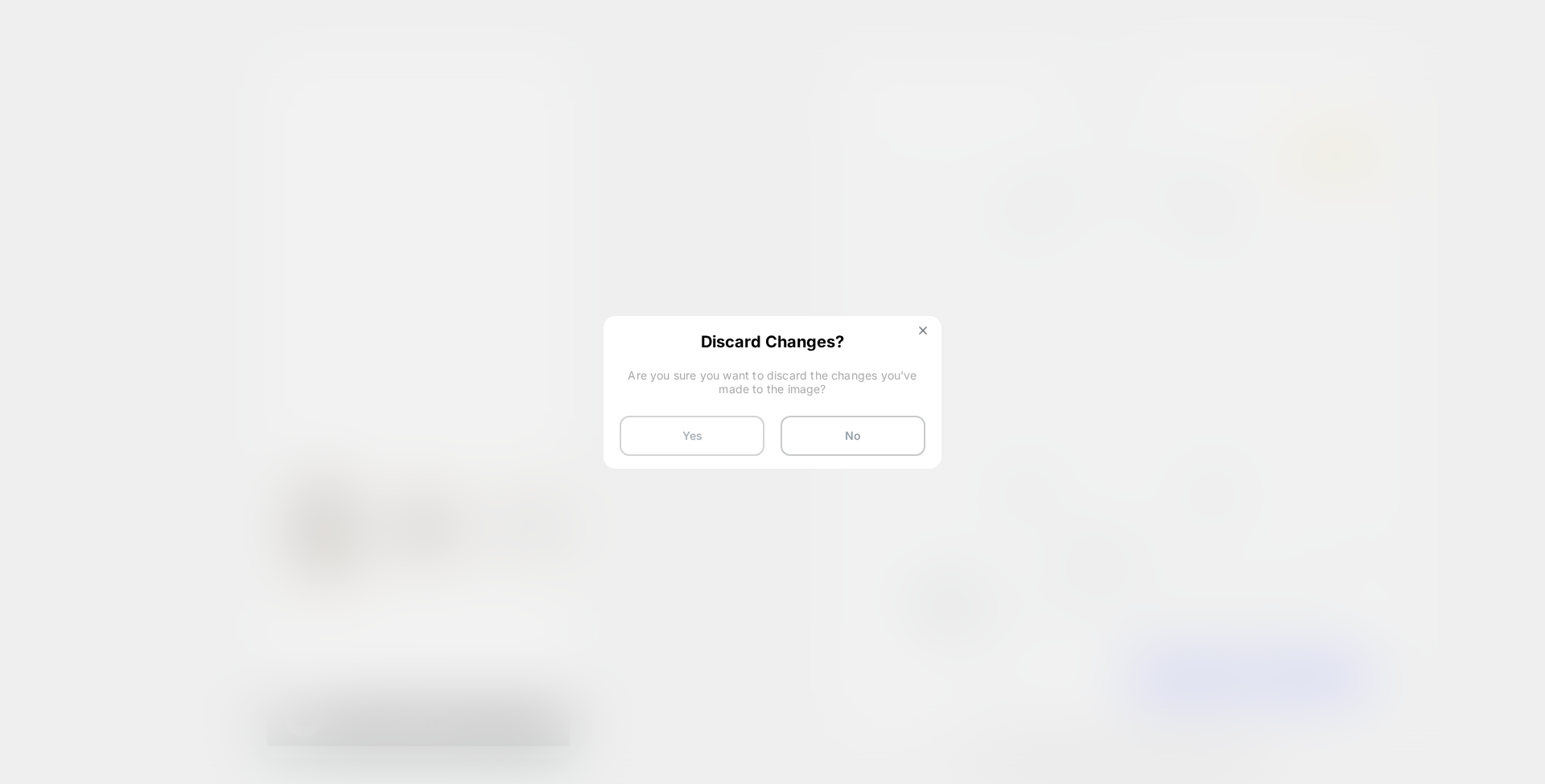
click at [677, 444] on button "Yes" at bounding box center [692, 435] width 145 height 40
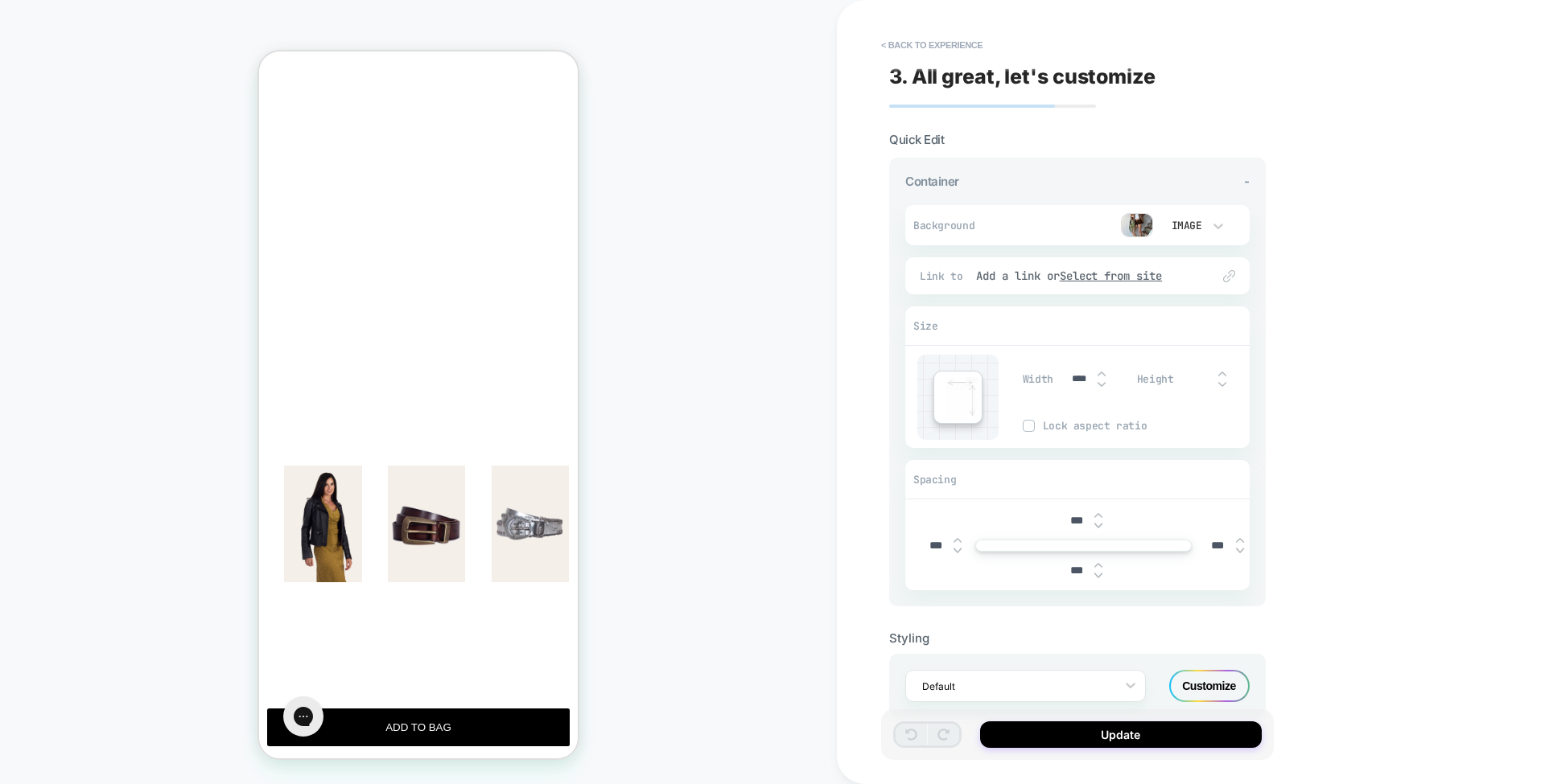
drag, startPoint x: 677, startPoint y: 444, endPoint x: 752, endPoint y: 417, distance: 79.7
click at [752, 417] on div "PRODUCT: Campus 14L [banana] PRODUCT: Campus 14L [banana] Theme: MAIN" at bounding box center [418, 392] width 836 height 752
click at [929, 44] on button "< Back to experience" at bounding box center [931, 45] width 117 height 26
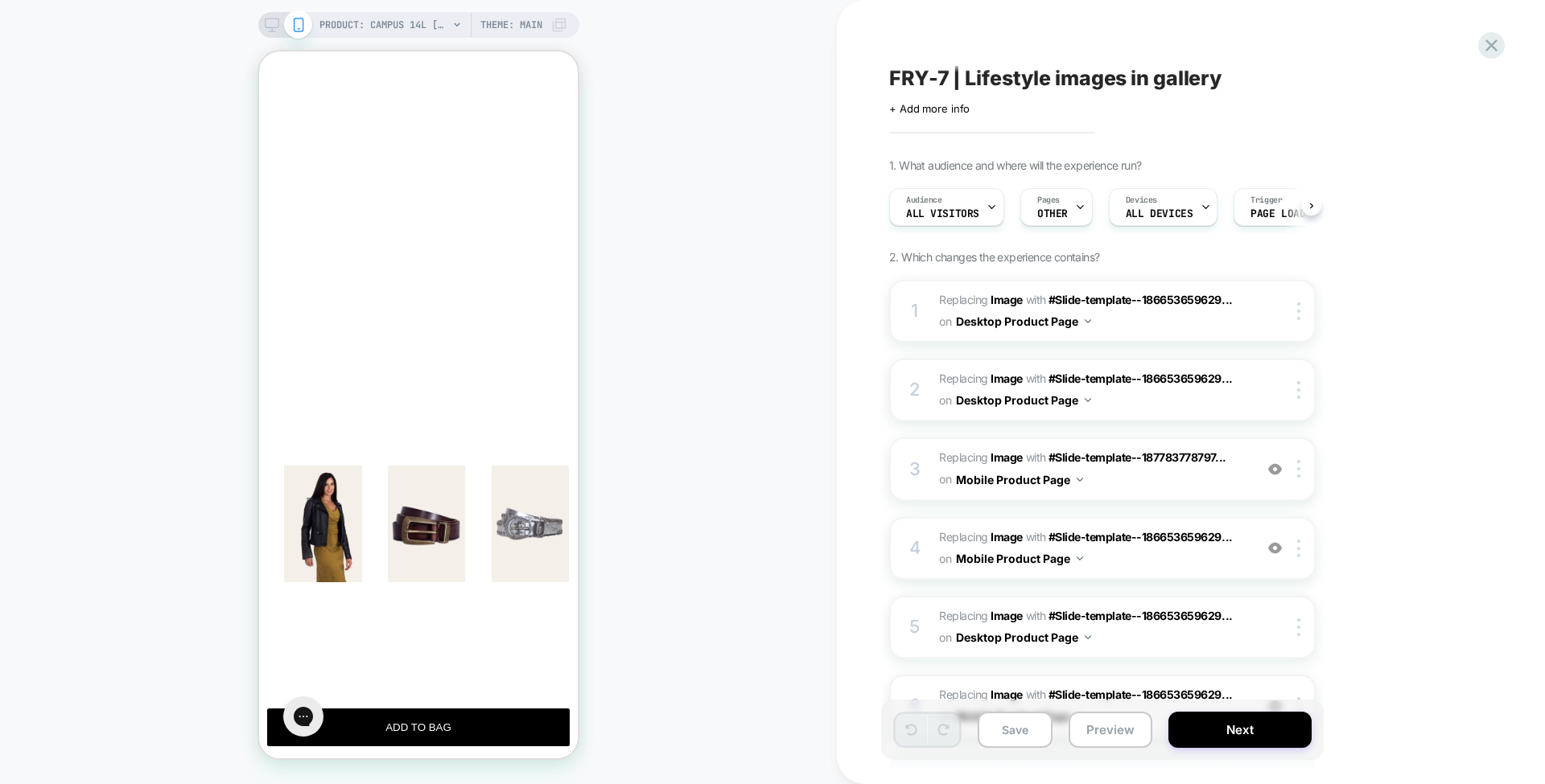
scroll to position [0, 1]
click at [1175, 561] on div "FRY-7 | Lifestyle images in gallery Click to edit experience details + Add more…" at bounding box center [1182, 392] width 603 height 752
click at [1165, 534] on span "#Slide-template--186653659629..." at bounding box center [1141, 537] width 184 height 14
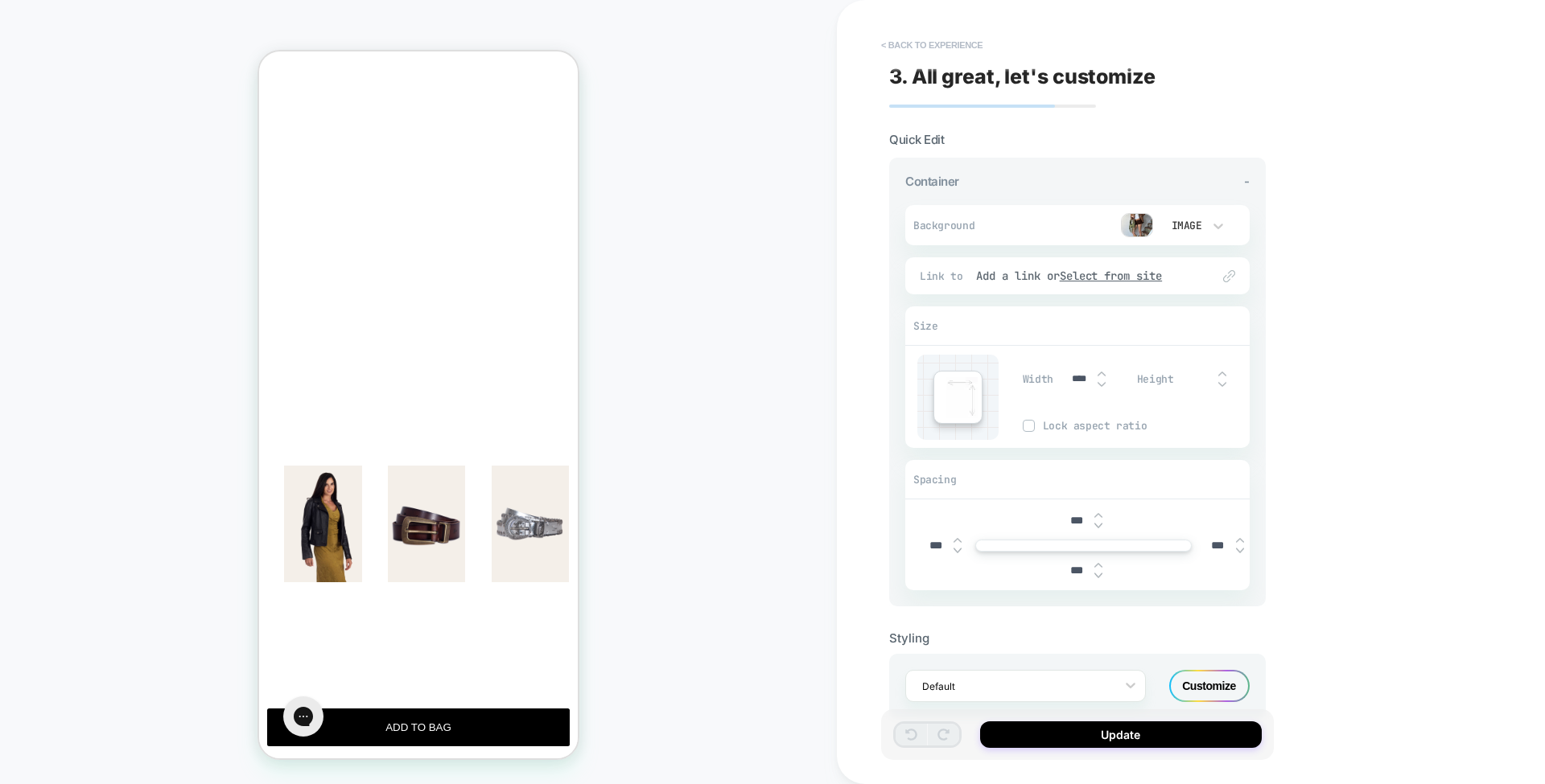
click at [946, 44] on button "< Back to experience" at bounding box center [931, 45] width 117 height 26
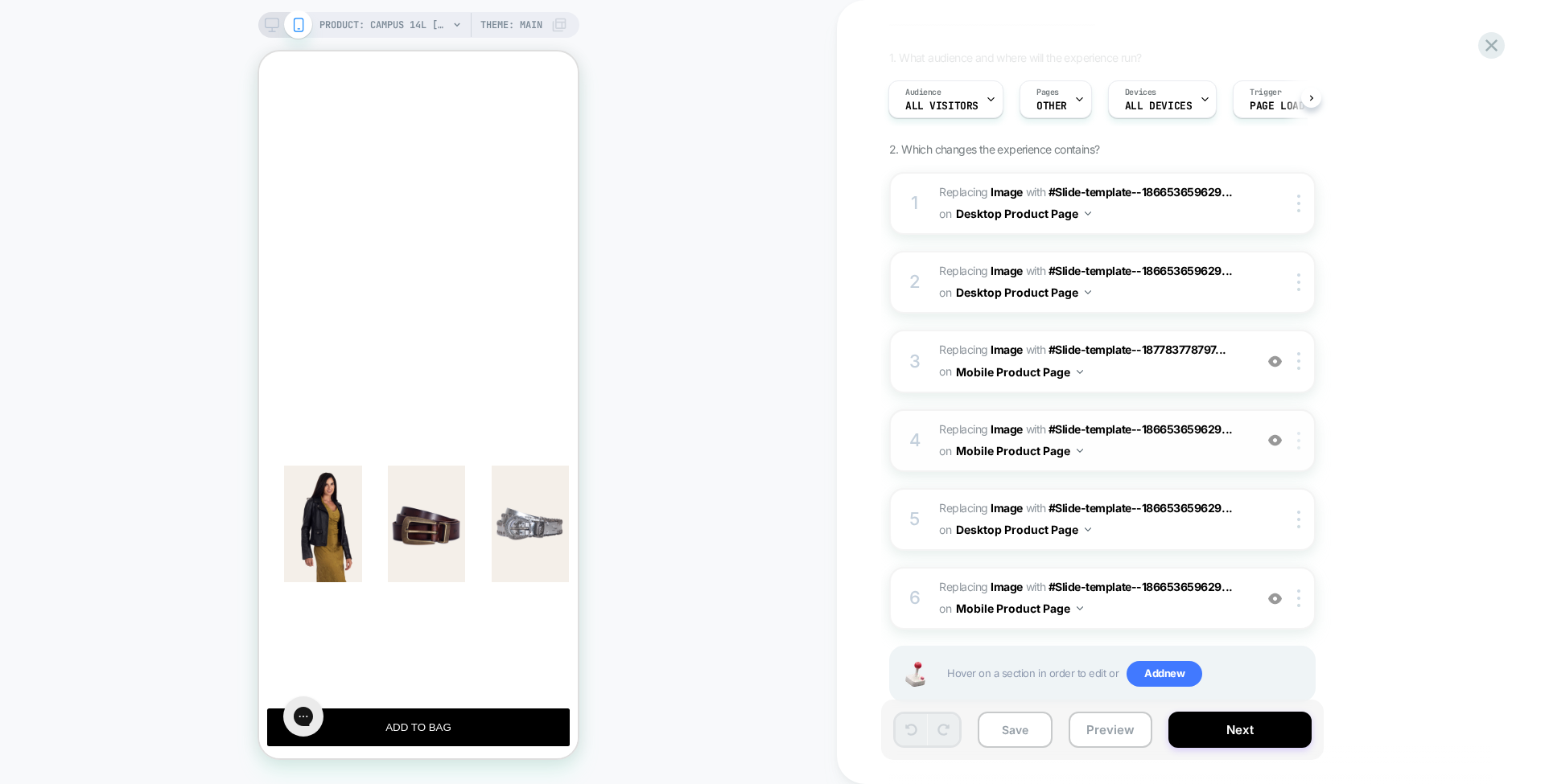
scroll to position [144, 0]
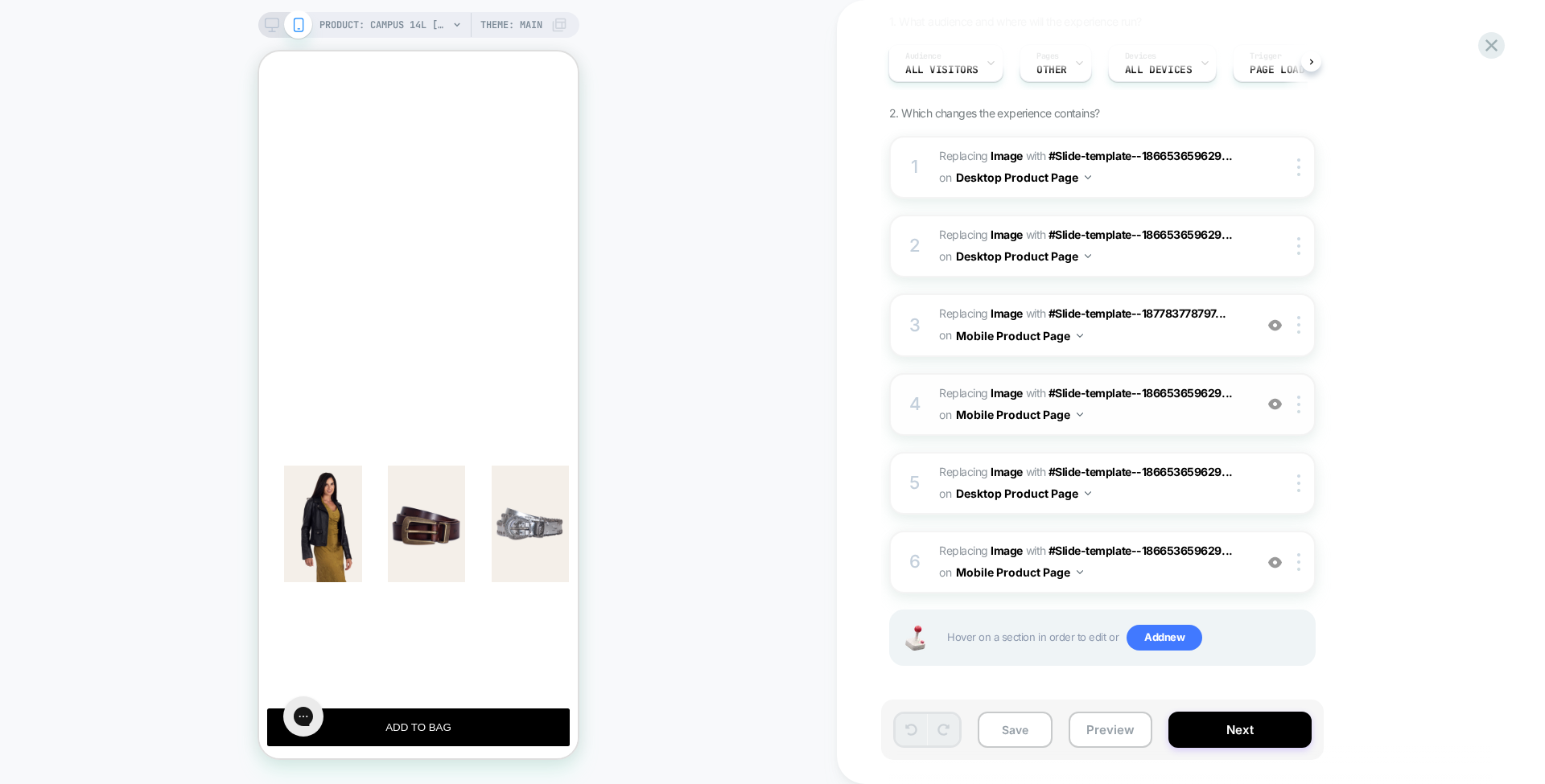
click at [1299, 412] on div "4 #_loomi_addon_1756959692206 Replacing Image WITH #Slide-template--18665365962…" at bounding box center [1102, 404] width 426 height 63
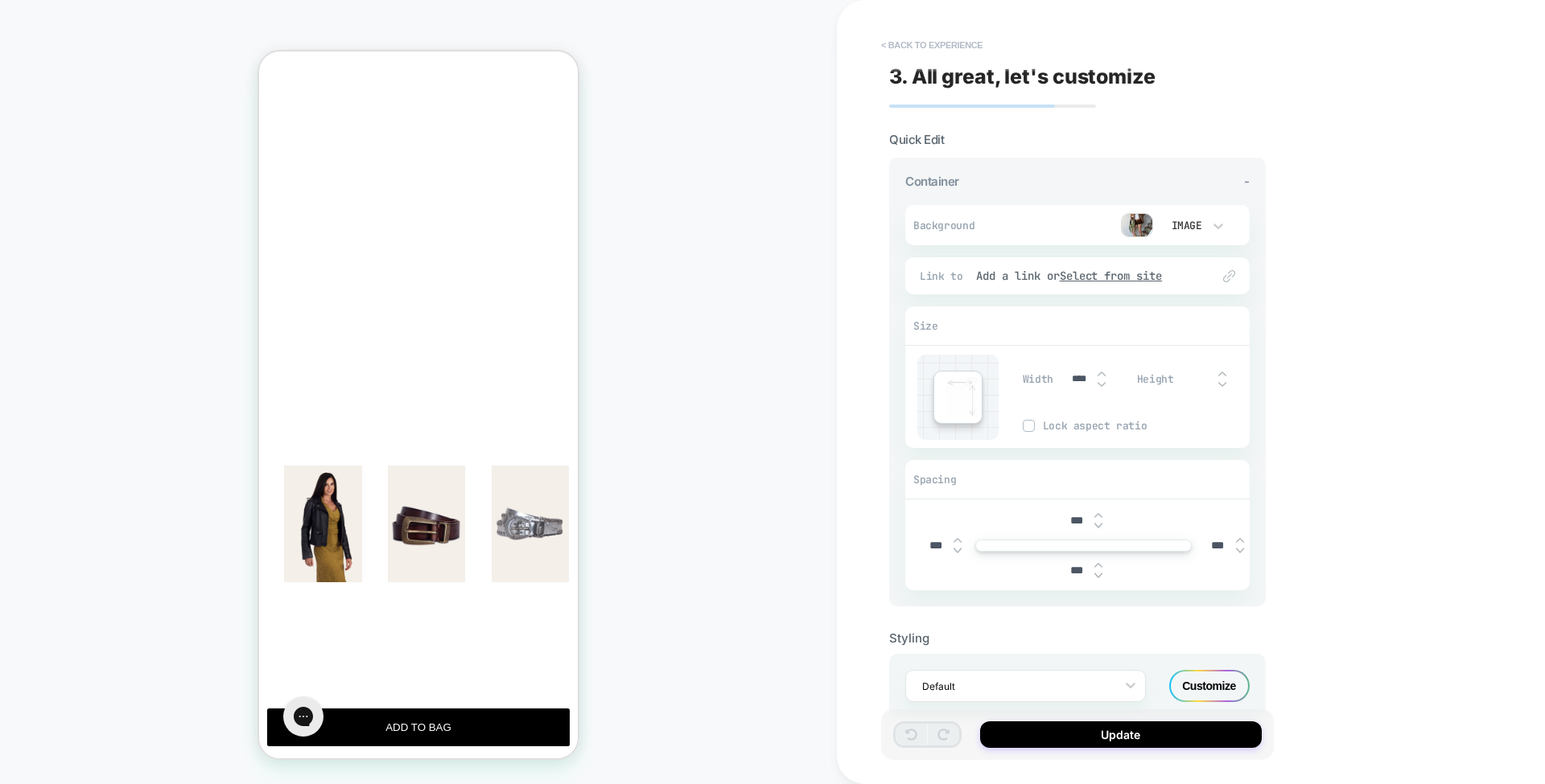
click at [955, 44] on button "< Back to experience" at bounding box center [931, 45] width 117 height 26
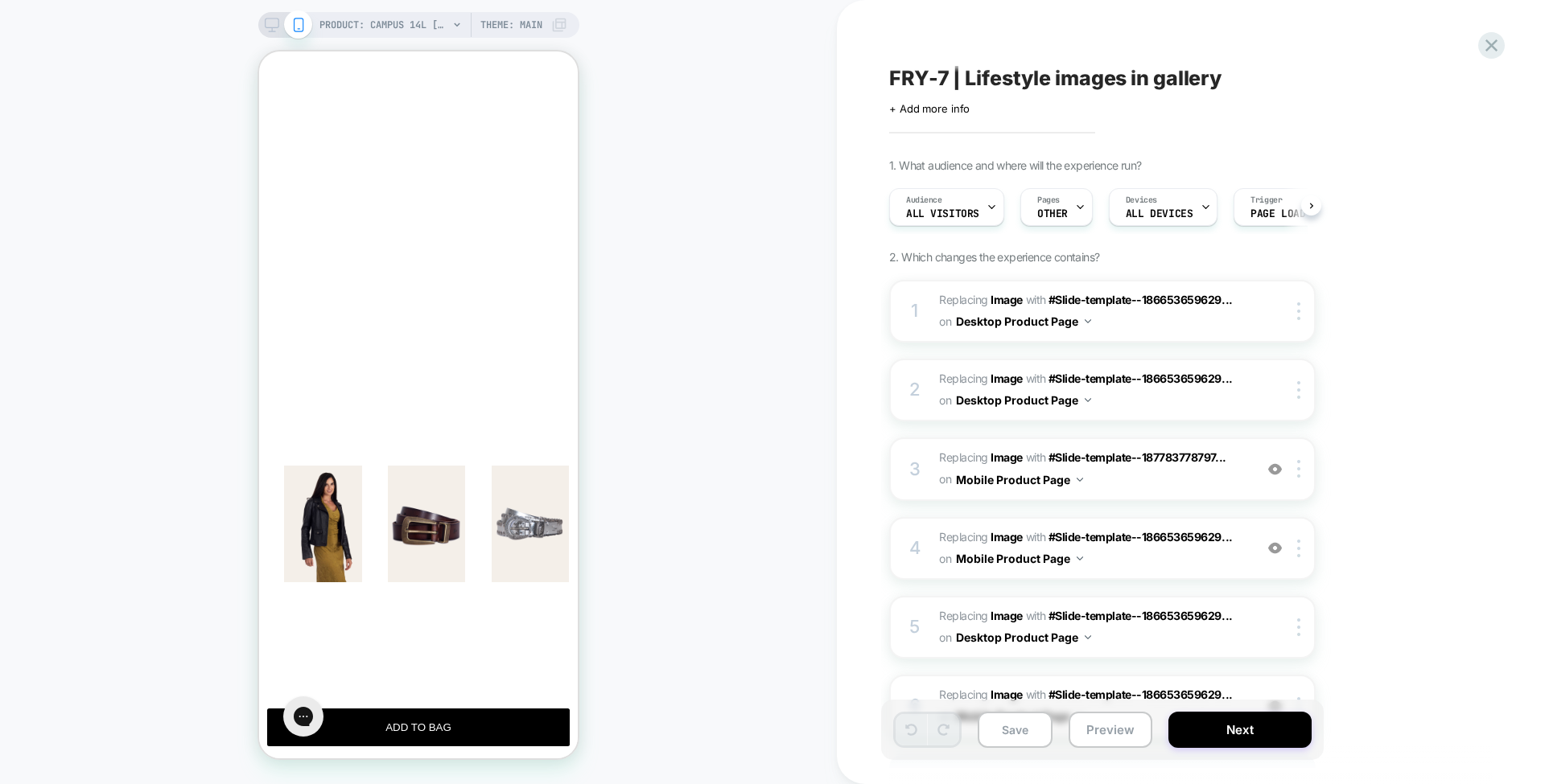
scroll to position [0, 1]
click at [1299, 541] on img at bounding box center [1299, 548] width 3 height 17
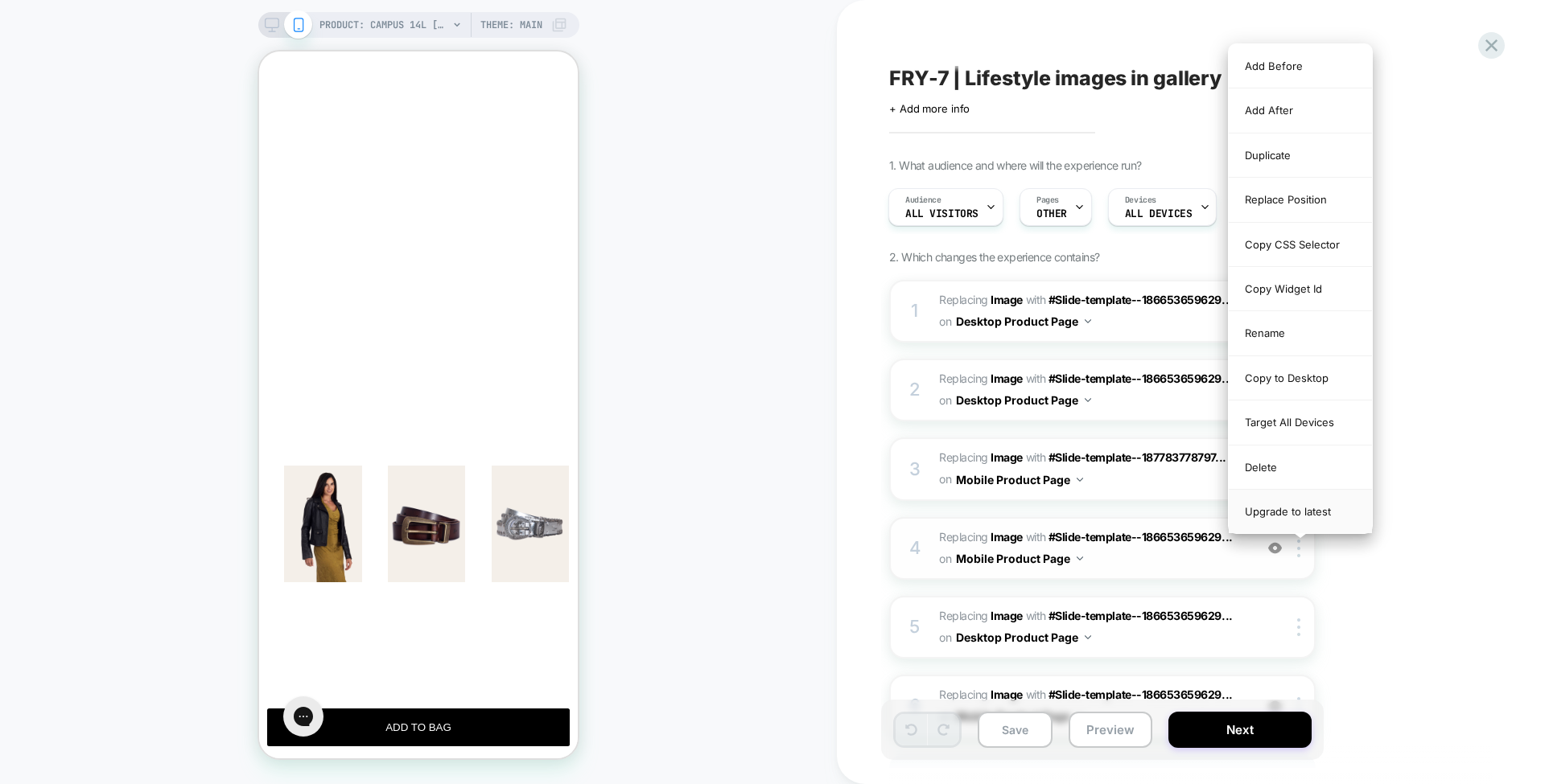
click at [1325, 503] on div "Upgrade to latest" at bounding box center [1300, 512] width 143 height 43
click at [1303, 191] on div "Replace Position" at bounding box center [1300, 200] width 143 height 44
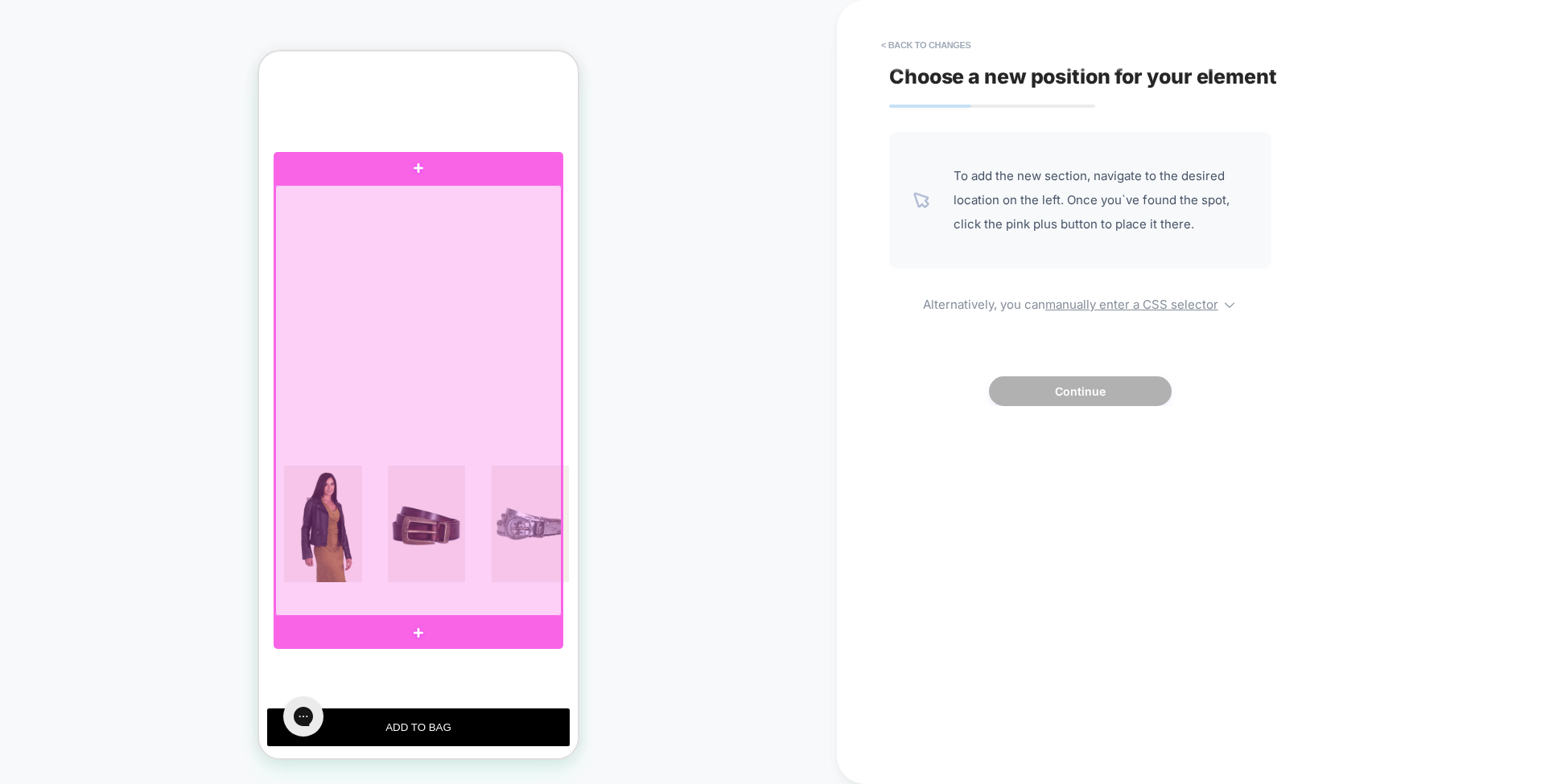
click at [524, 377] on div at bounding box center [417, 401] width 286 height 431
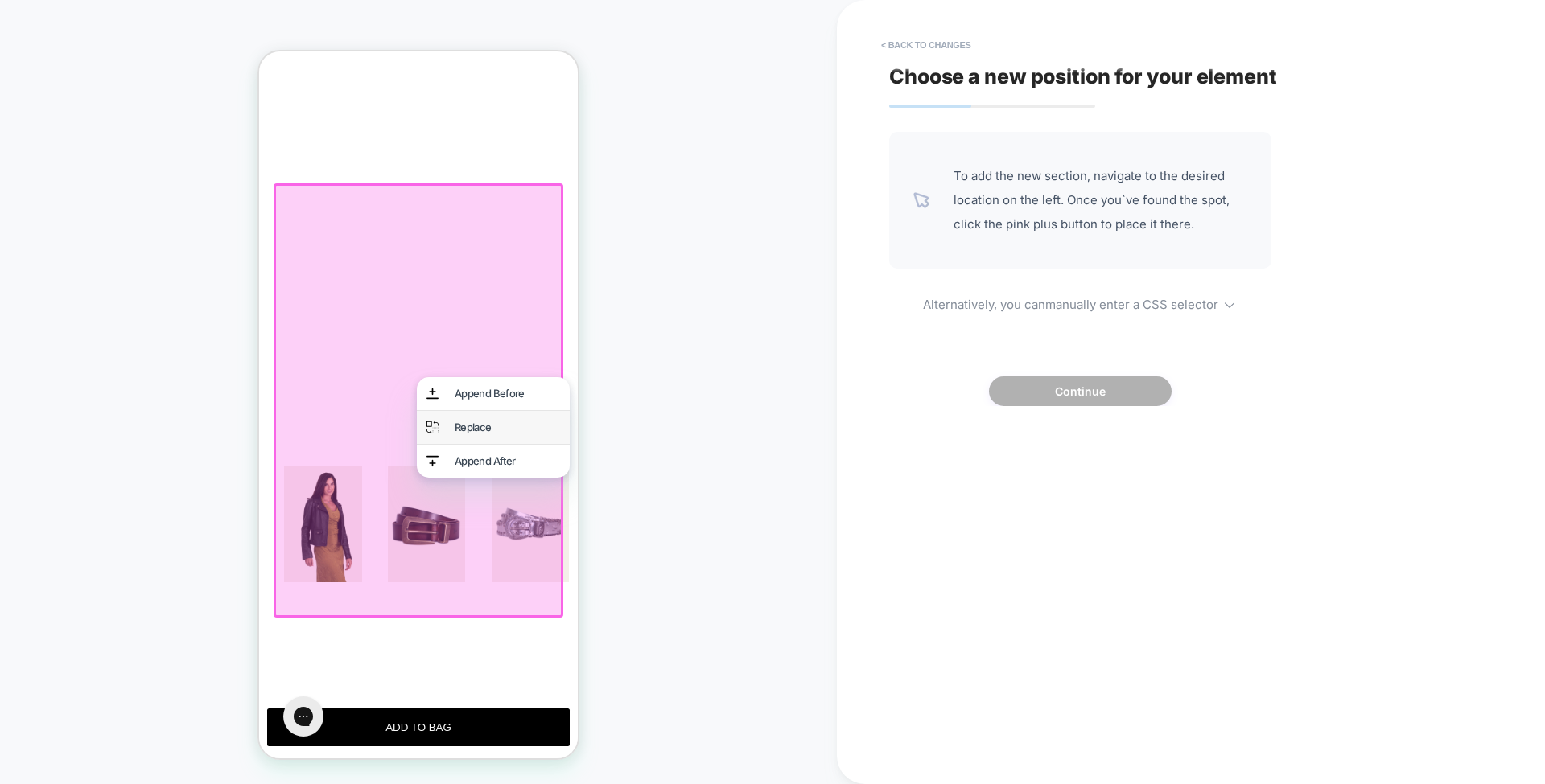
click at [531, 416] on div "Replace" at bounding box center [493, 428] width 153 height 33
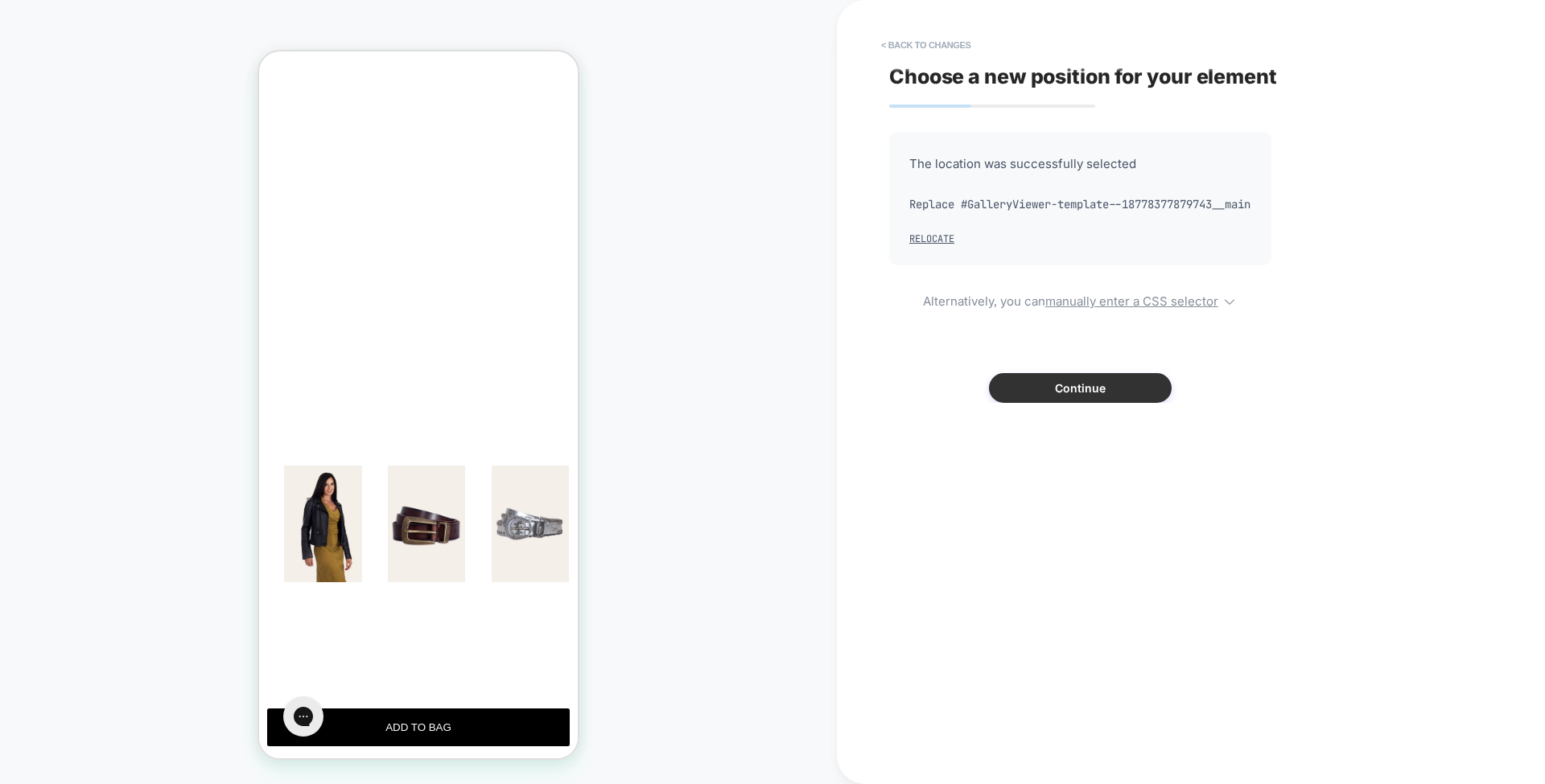
click at [1052, 403] on button "Continue" at bounding box center [1080, 388] width 183 height 30
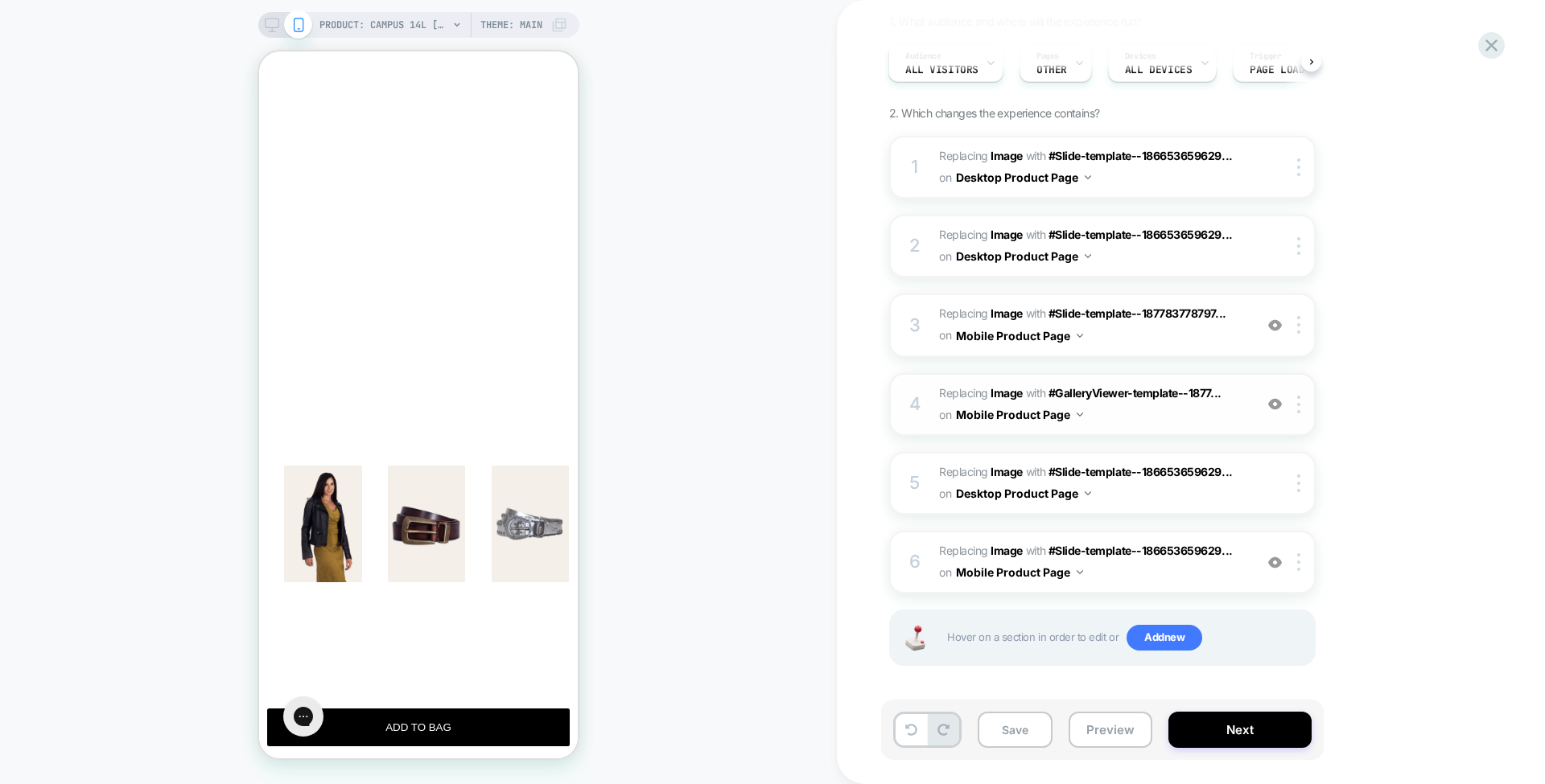
scroll to position [144, 0]
click at [906, 727] on icon at bounding box center [911, 730] width 12 height 12
click at [1008, 392] on b "Image" at bounding box center [1006, 393] width 32 height 14
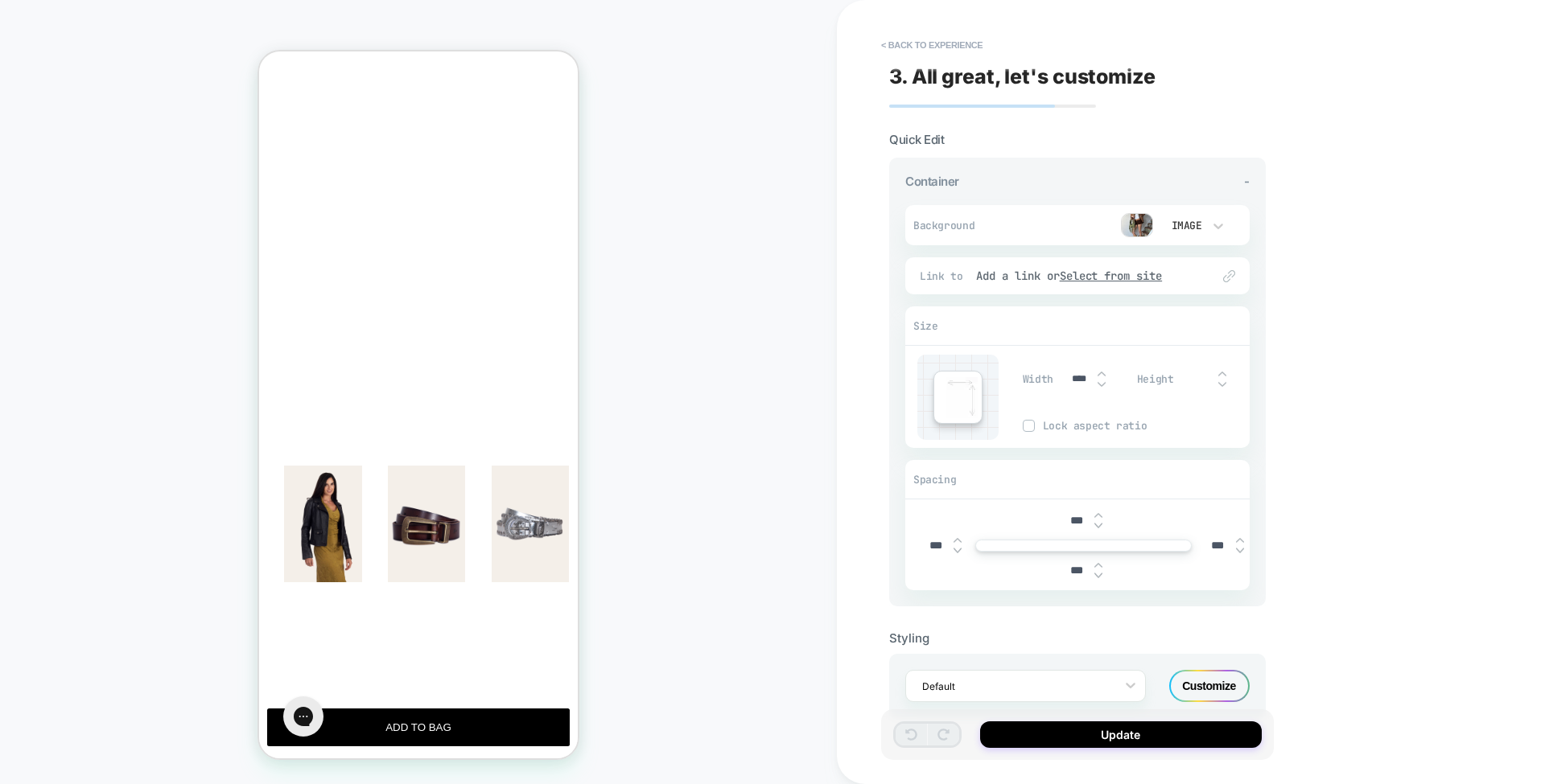
click at [1135, 232] on img at bounding box center [1136, 225] width 32 height 24
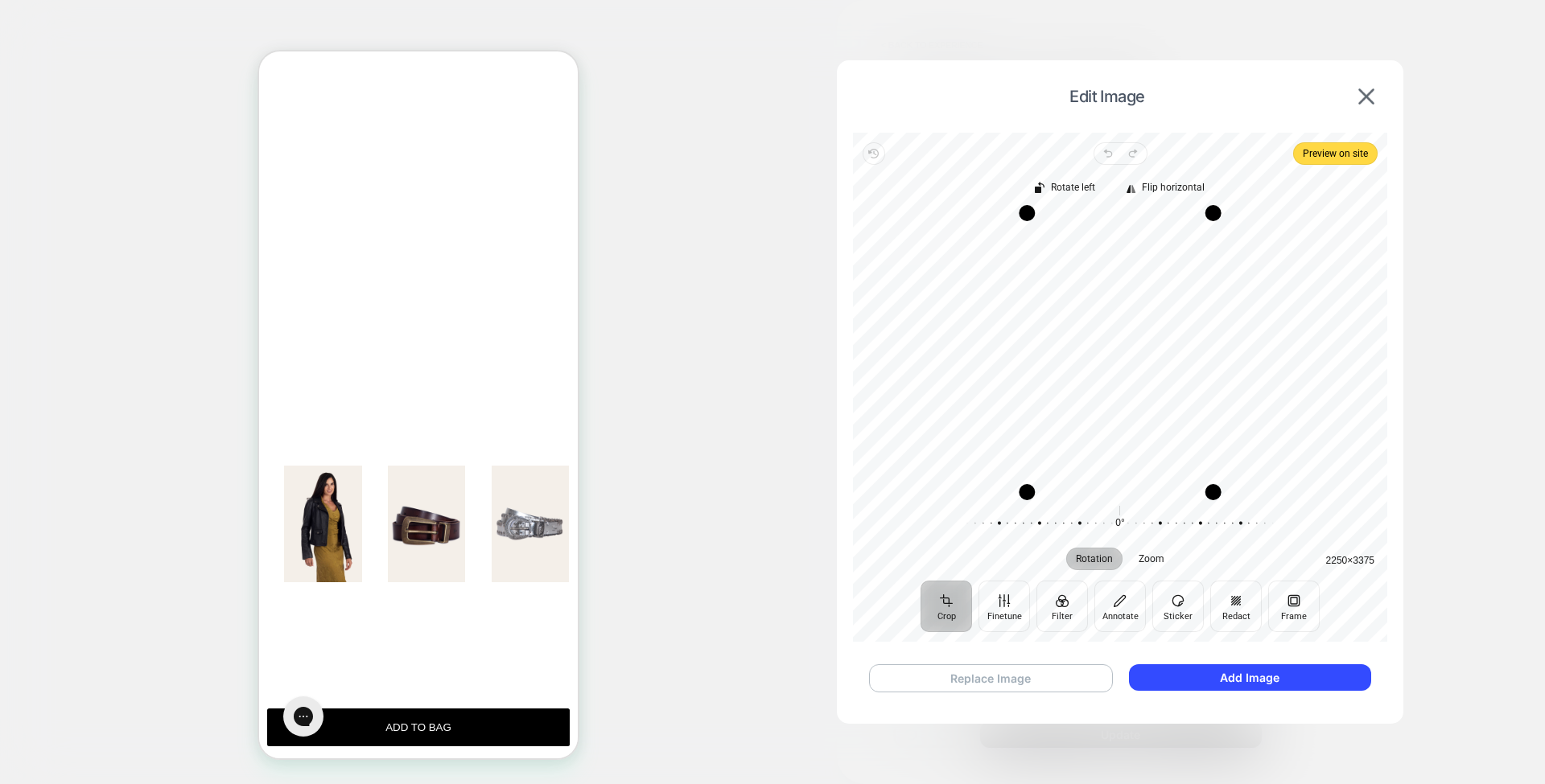
click at [1039, 674] on button "Replace Image" at bounding box center [990, 678] width 243 height 28
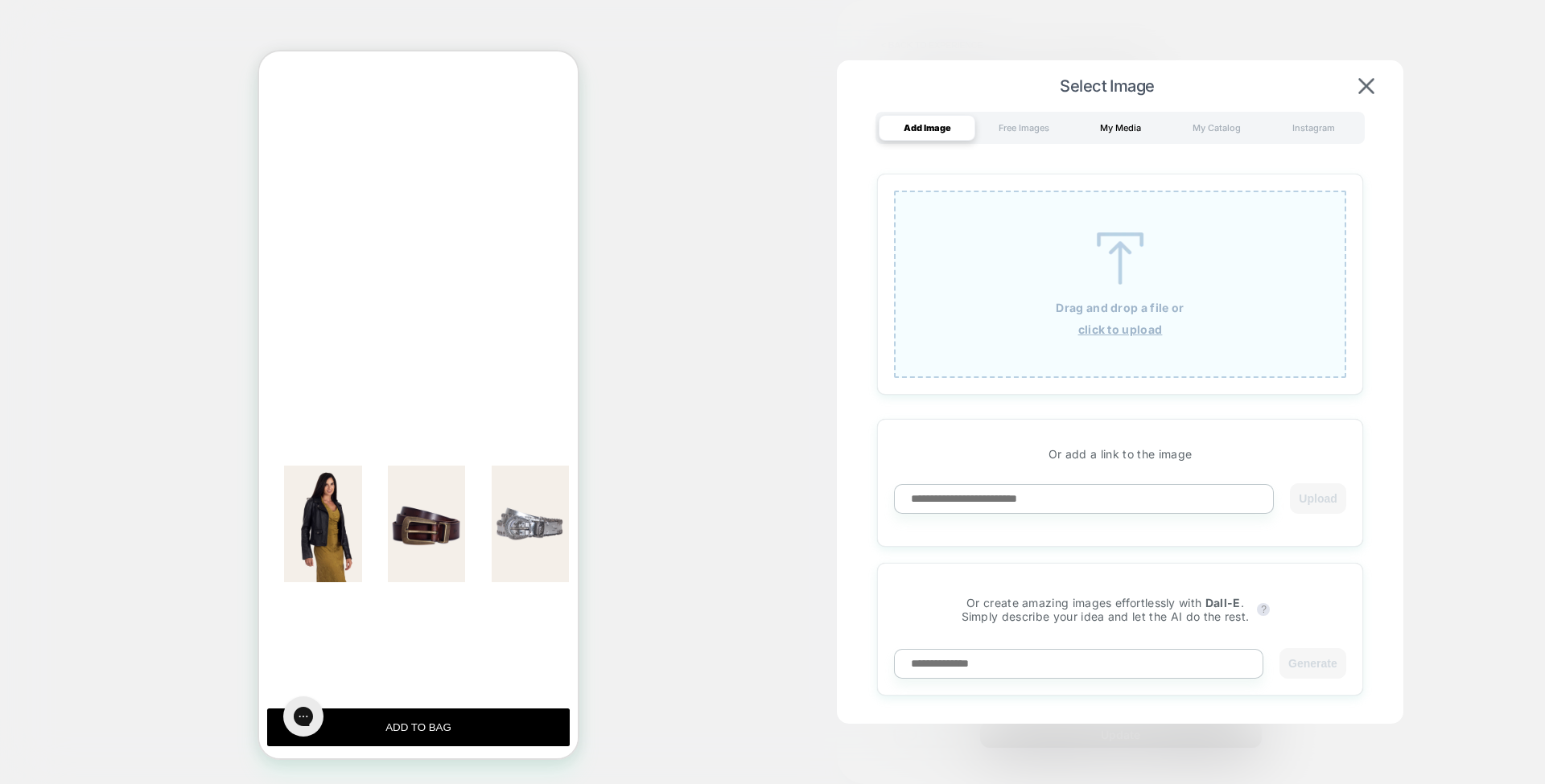
click at [1109, 129] on div "My Media" at bounding box center [1120, 128] width 97 height 26
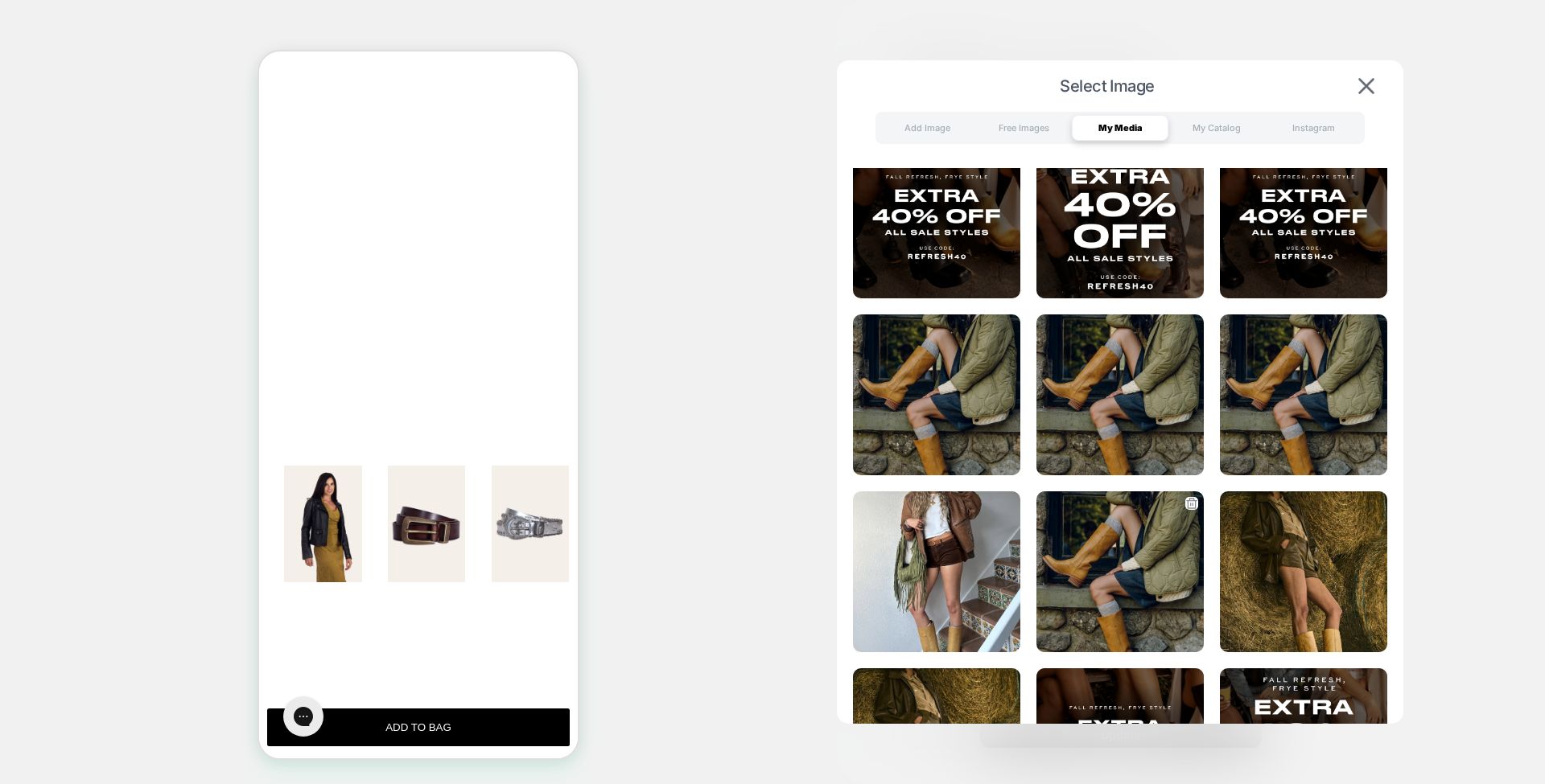
scroll to position [0, 0]
